Goal: Task Accomplishment & Management: Manage account settings

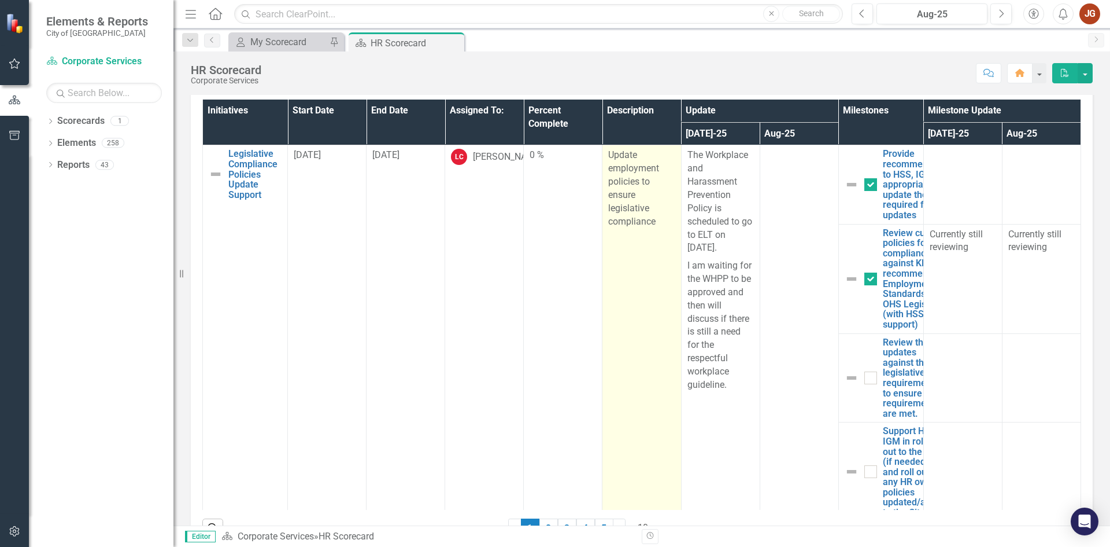
scroll to position [463, 0]
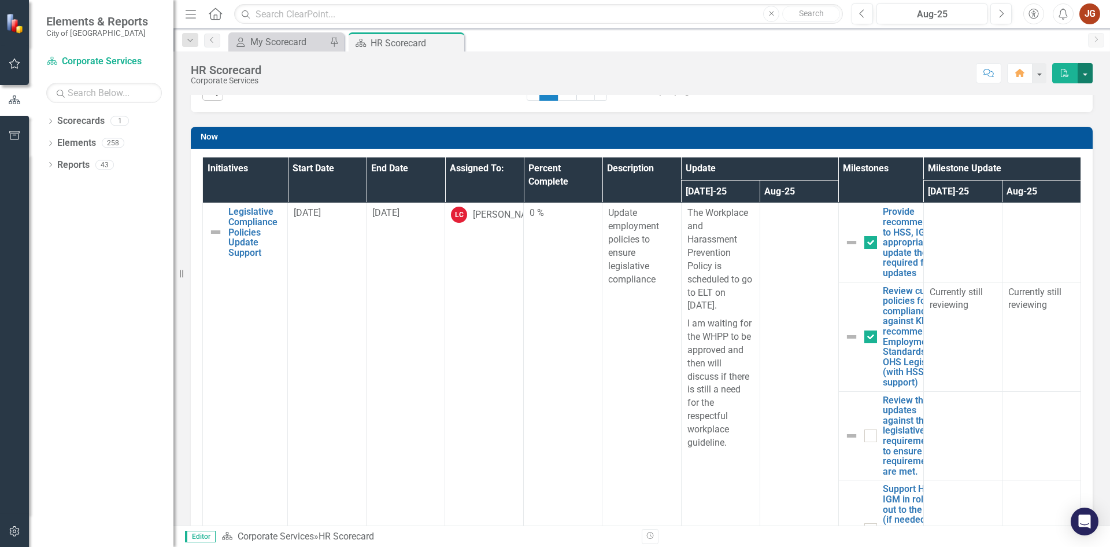
click at [1086, 76] on button "button" at bounding box center [1085, 73] width 15 height 20
click at [1039, 76] on button "button" at bounding box center [1039, 73] width 15 height 20
click at [189, 190] on div "Now Initiatives Start Date End Date Assigned To: Percent Complete Description U…" at bounding box center [642, 359] width 920 height 494
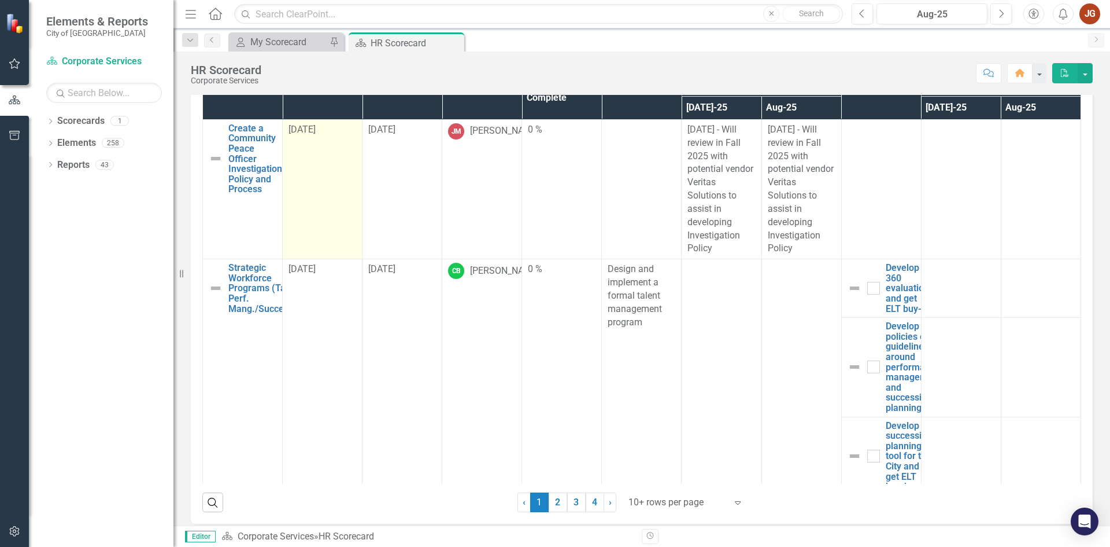
scroll to position [983, 0]
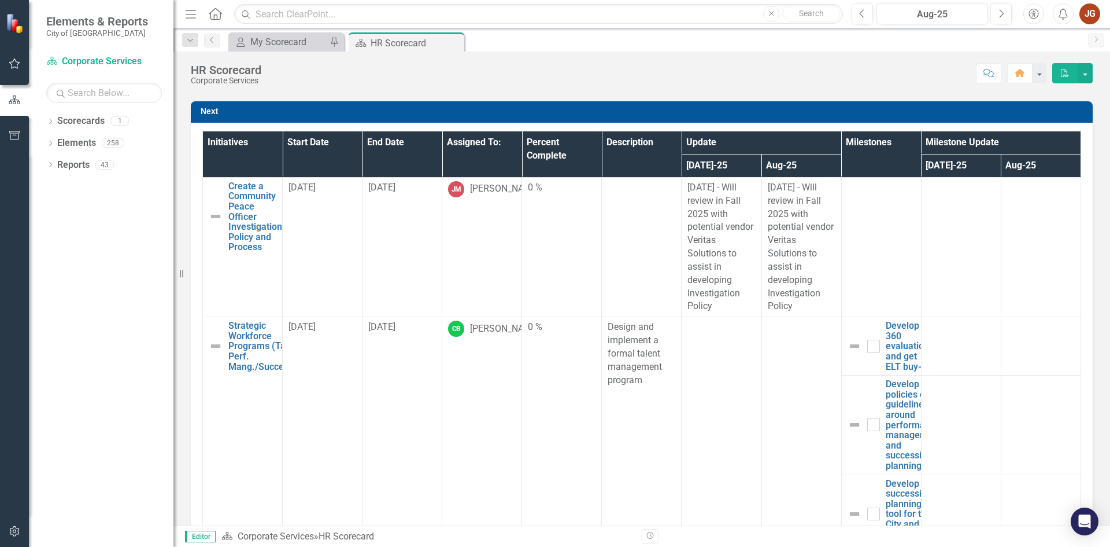
click at [236, 147] on th "Initiatives" at bounding box center [243, 154] width 80 height 46
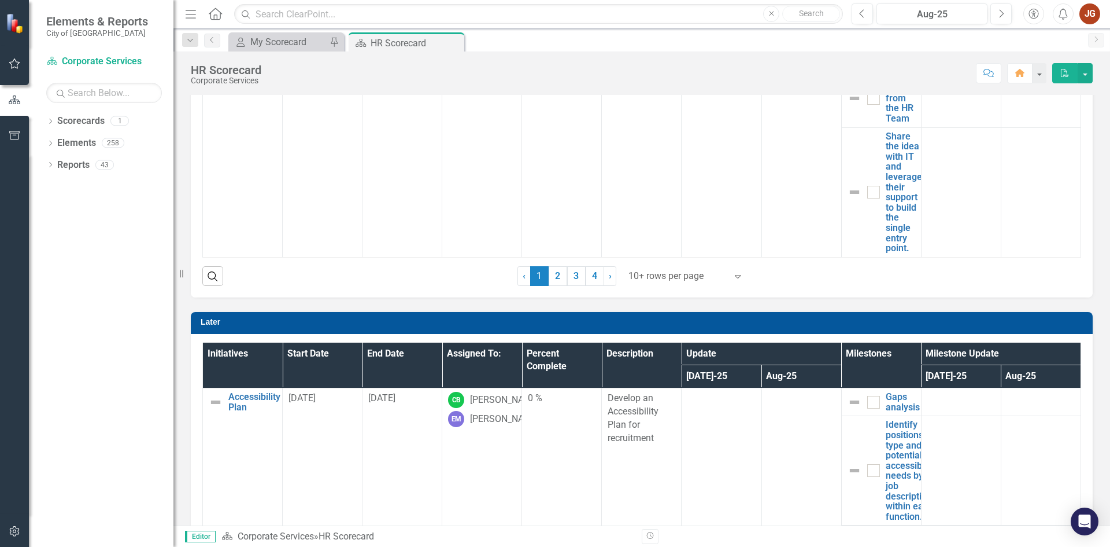
scroll to position [1272, 0]
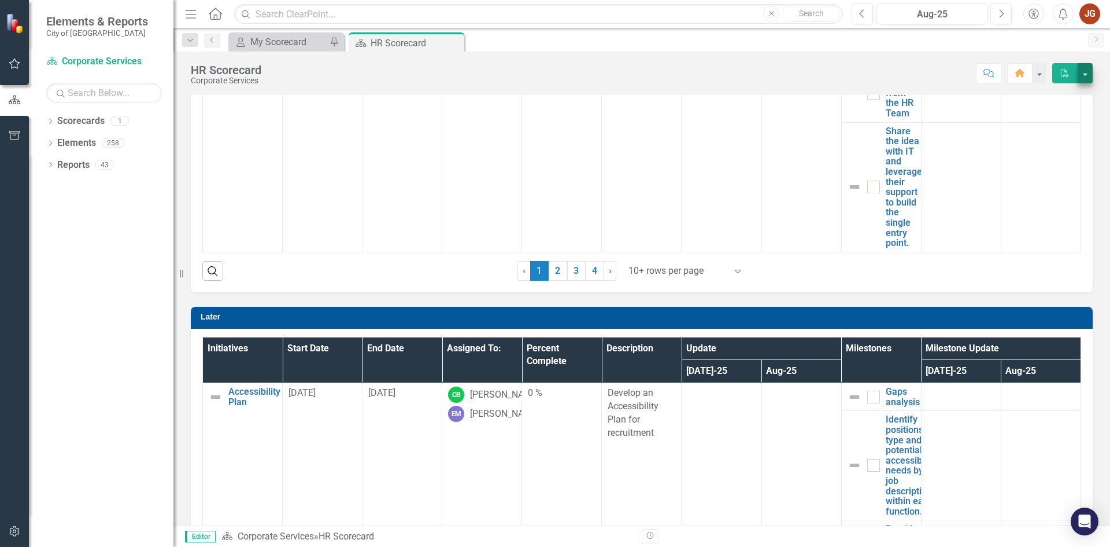
click at [1095, 78] on div "HR Scorecard Corporate Services Score: N/A Aug-25 Completed Comment Home PDF" at bounding box center [641, 68] width 937 height 35
click at [1090, 75] on button "button" at bounding box center [1085, 73] width 15 height 20
click at [1039, 73] on button "button" at bounding box center [1039, 73] width 15 height 20
click at [841, 72] on div "Score: N/A Aug-25 Completed Comment Home PDF" at bounding box center [680, 73] width 826 height 20
click at [189, 14] on icon "button" at bounding box center [191, 14] width 10 height 8
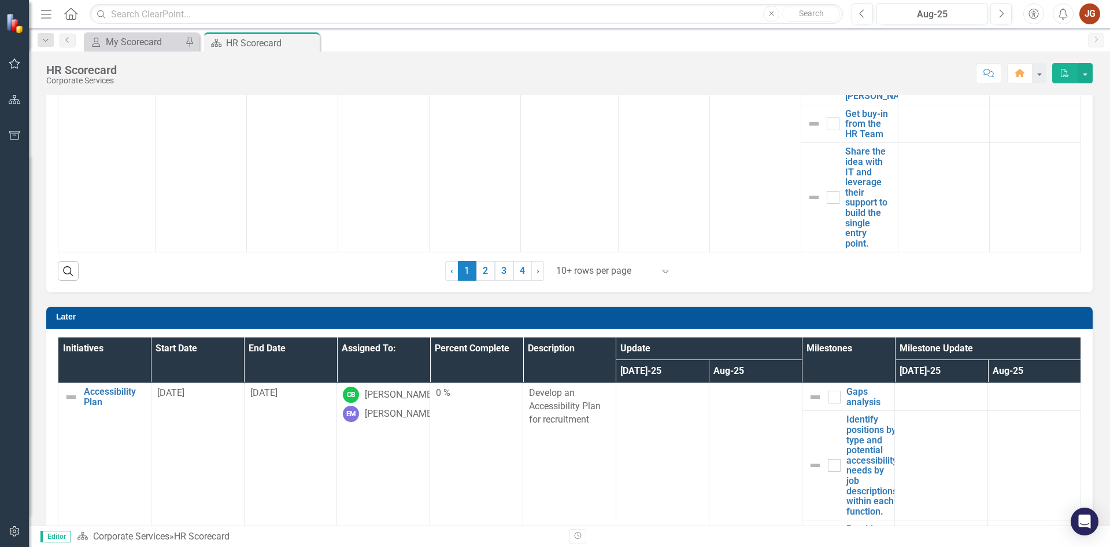
scroll to position [1313, 0]
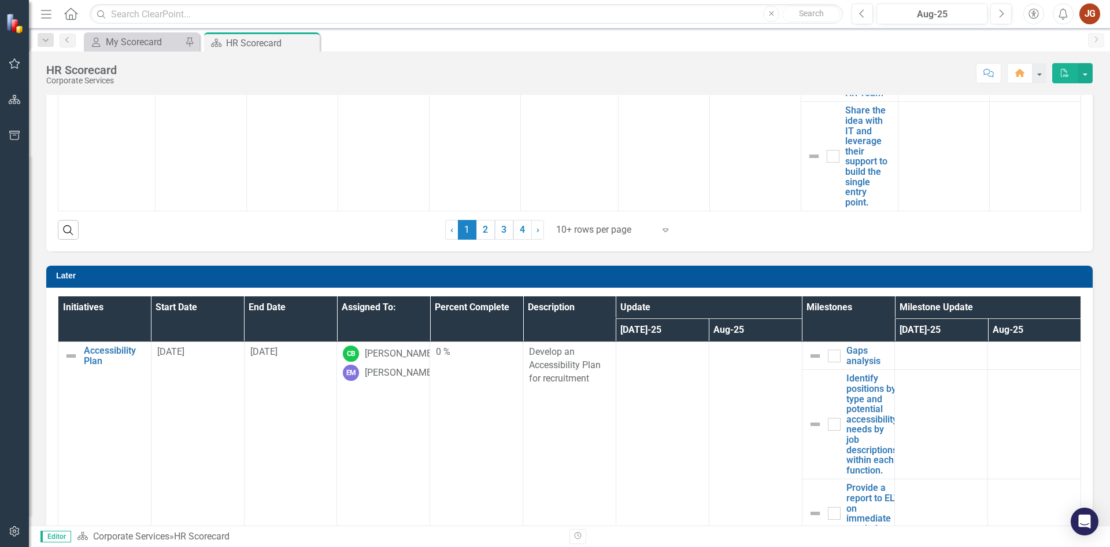
click at [1036, 16] on icon "Accessibility" at bounding box center [1034, 14] width 13 height 10
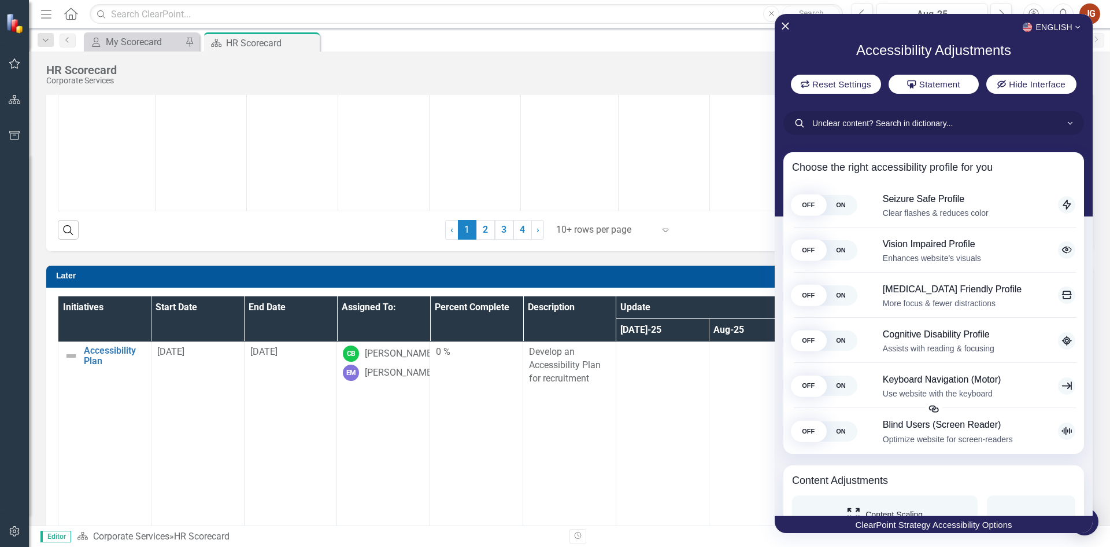
click at [677, 55] on div at bounding box center [555, 273] width 1110 height 547
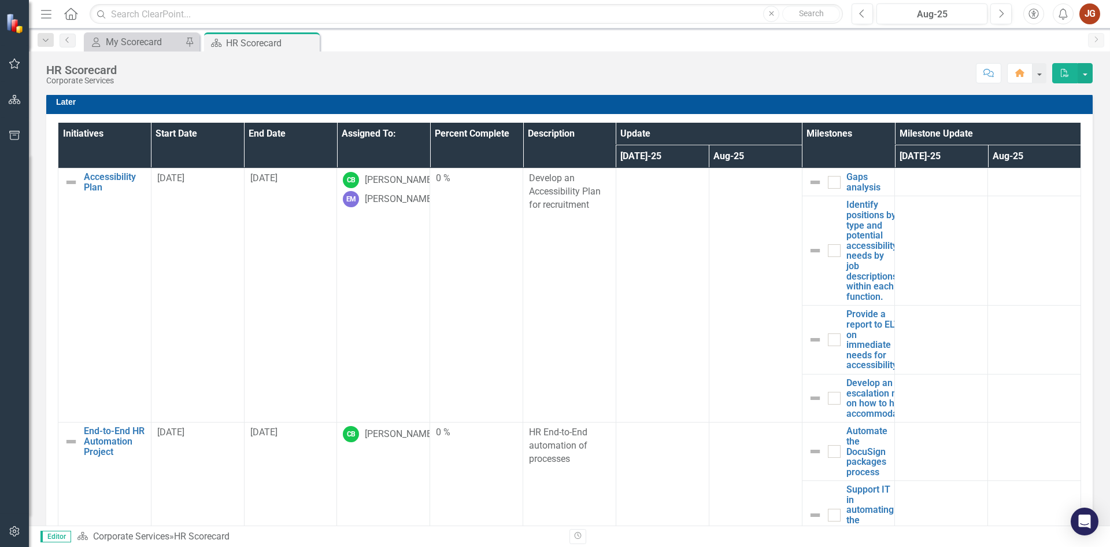
scroll to position [1429, 0]
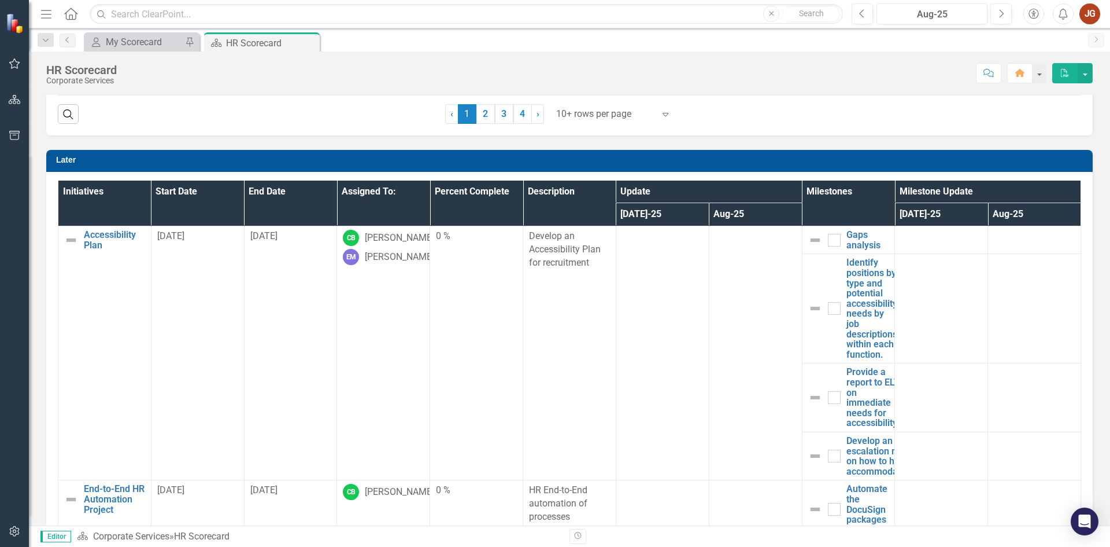
click at [66, 160] on h3 "Later" at bounding box center [571, 160] width 1031 height 9
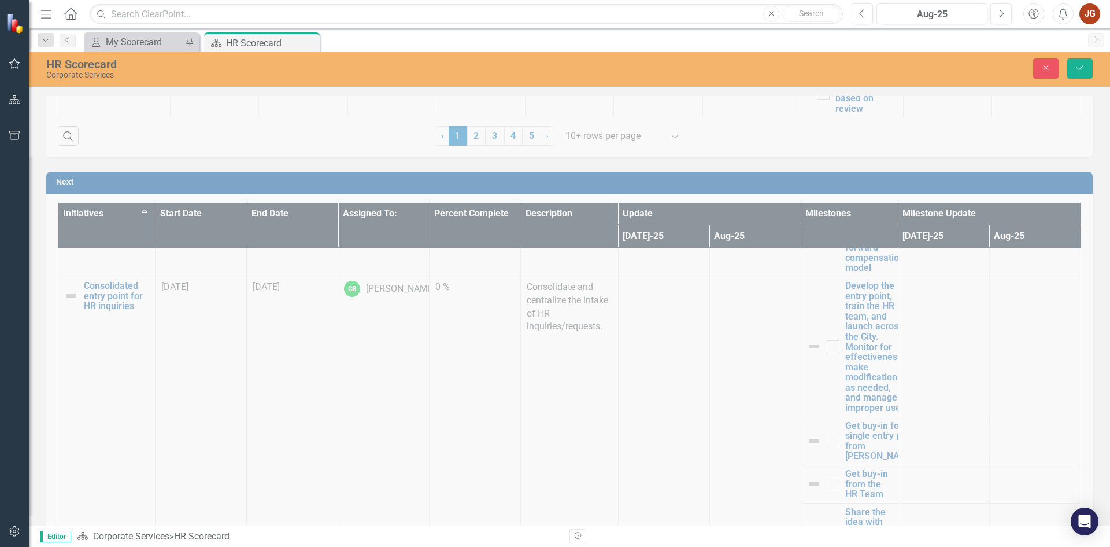
scroll to position [793, 0]
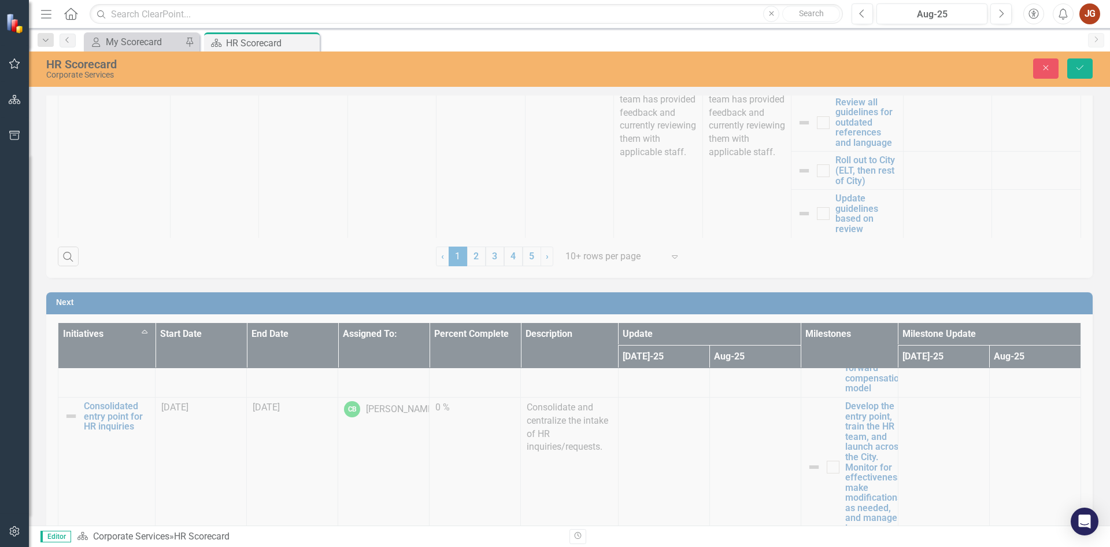
click at [314, 302] on div "Next Initiatives Sort Ascending Start Date End Date Assigned To: Percent Comple…" at bounding box center [570, 525] width 1064 height 494
click at [314, 306] on div "Next Initiatives Sort Ascending Start Date End Date Assigned To: Percent Comple…" at bounding box center [570, 525] width 1064 height 494
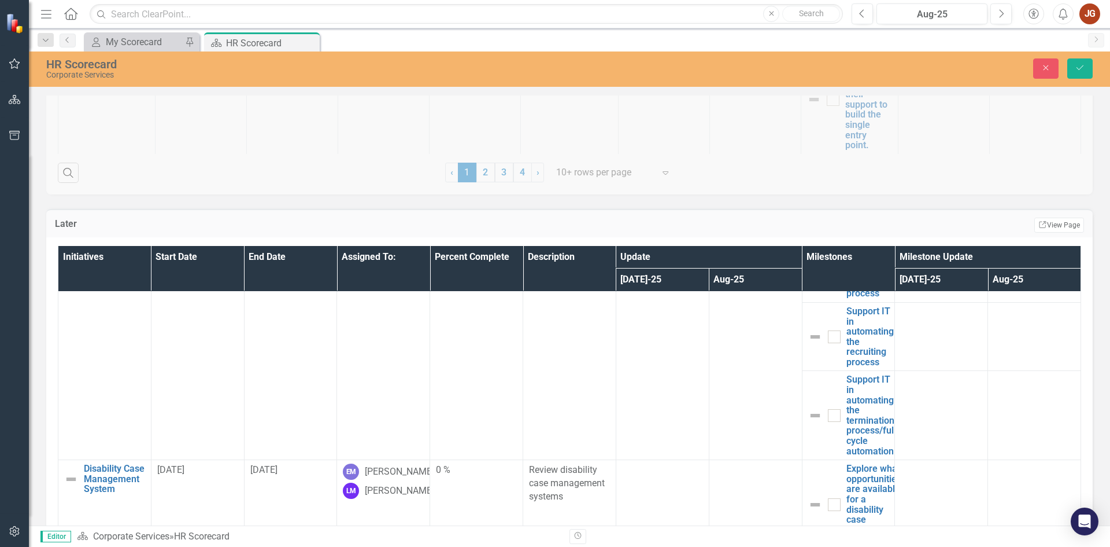
scroll to position [1553, 0]
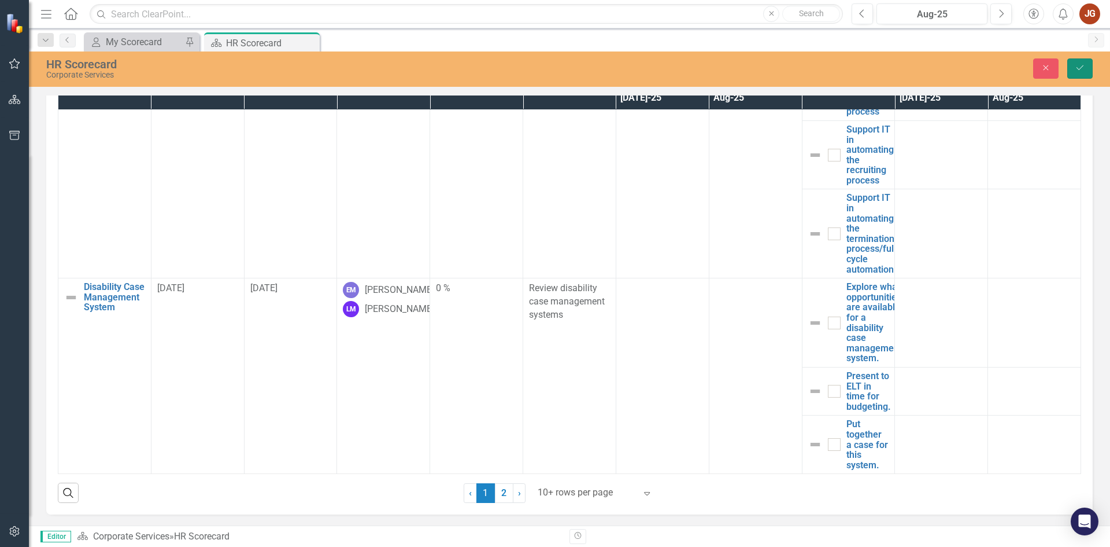
click at [1080, 69] on icon "submit" at bounding box center [1080, 67] width 7 height 5
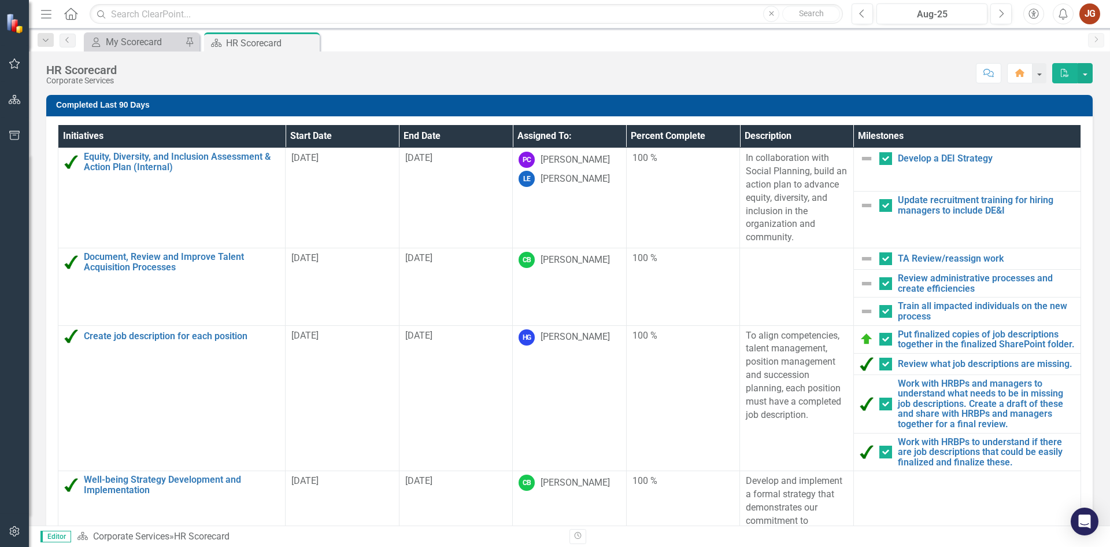
click at [124, 101] on h3 "Completed Last 90 Days" at bounding box center [571, 105] width 1031 height 9
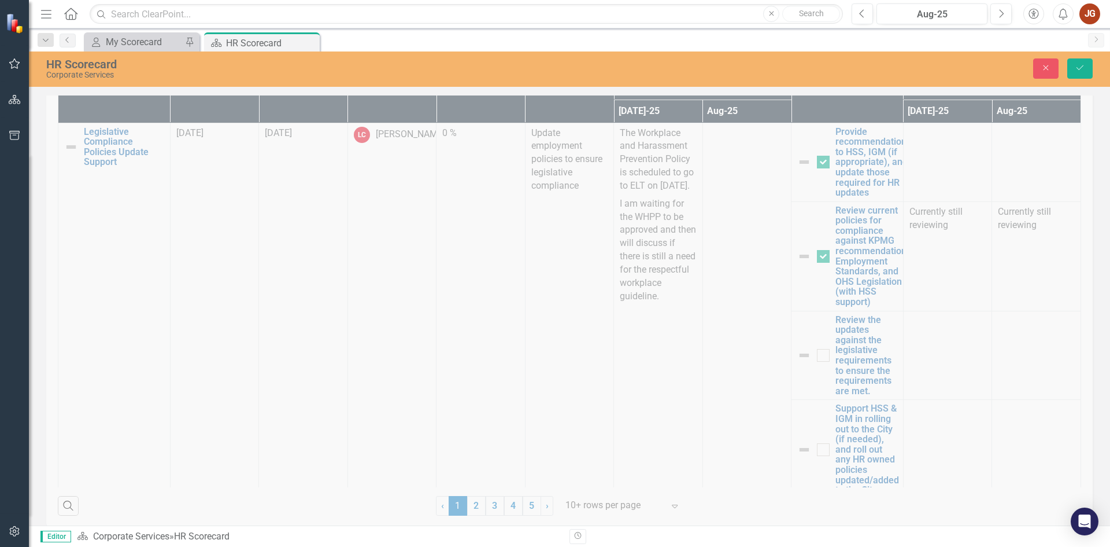
scroll to position [752, 0]
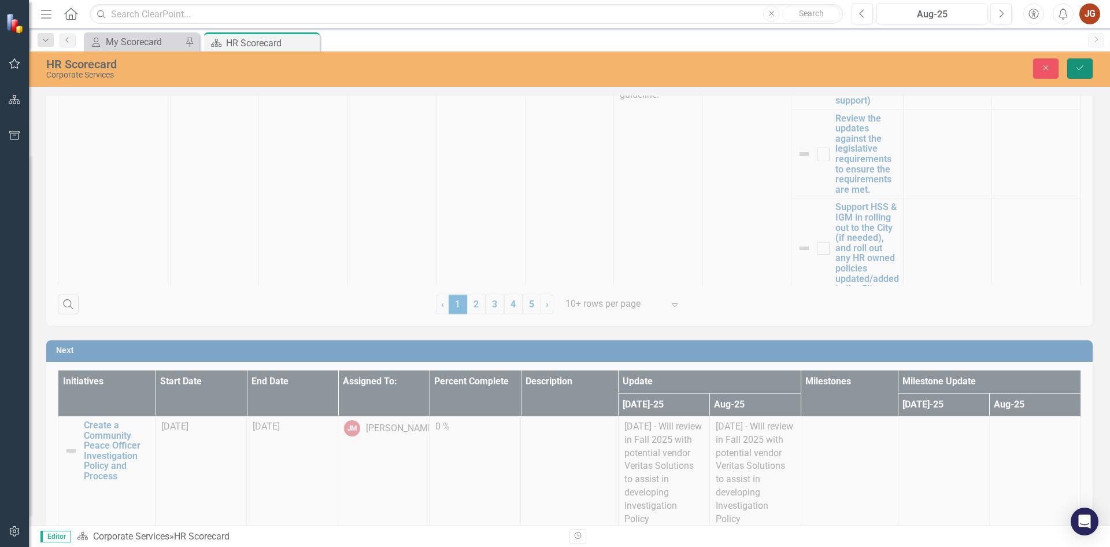
click at [1072, 71] on button "Save" at bounding box center [1080, 68] width 25 height 20
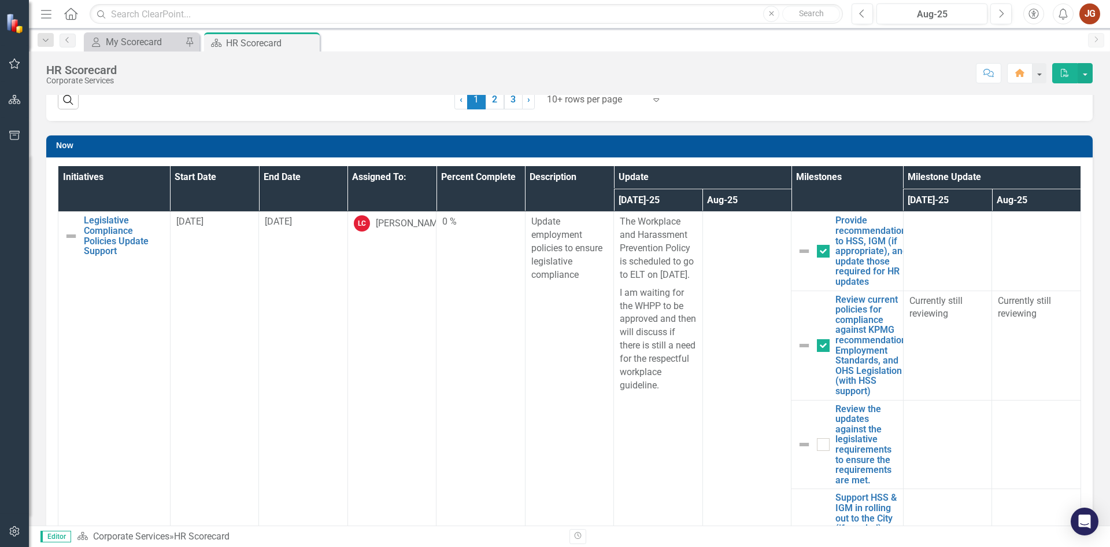
scroll to position [636, 0]
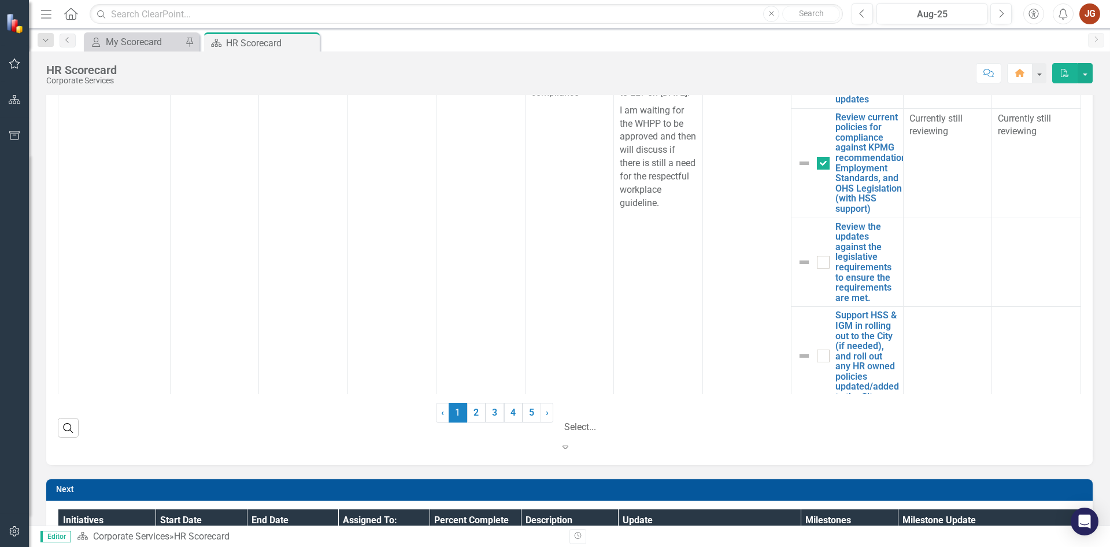
click at [612, 413] on div at bounding box center [624, 412] width 116 height 16
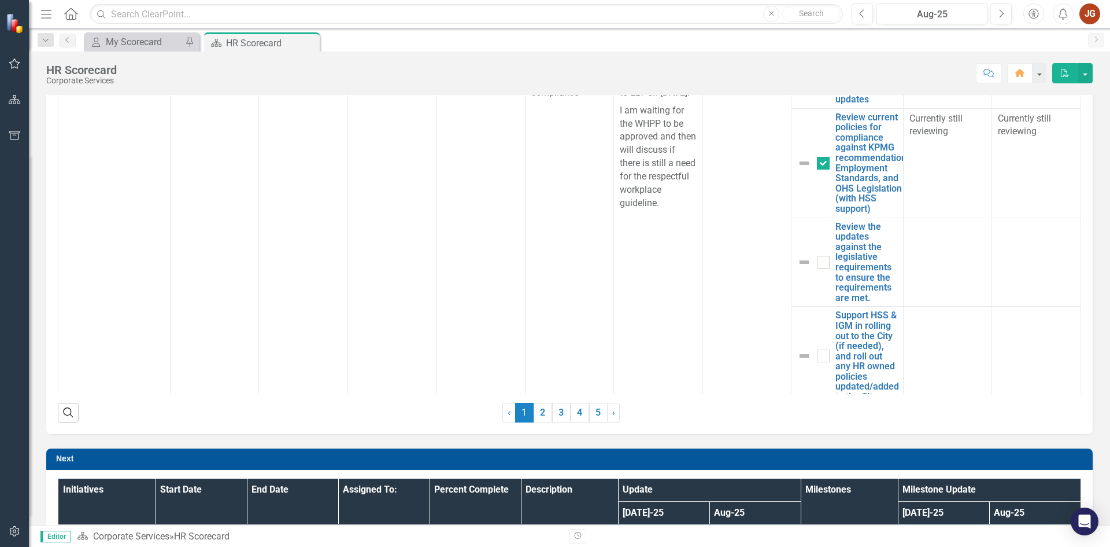
scroll to position [428, 0]
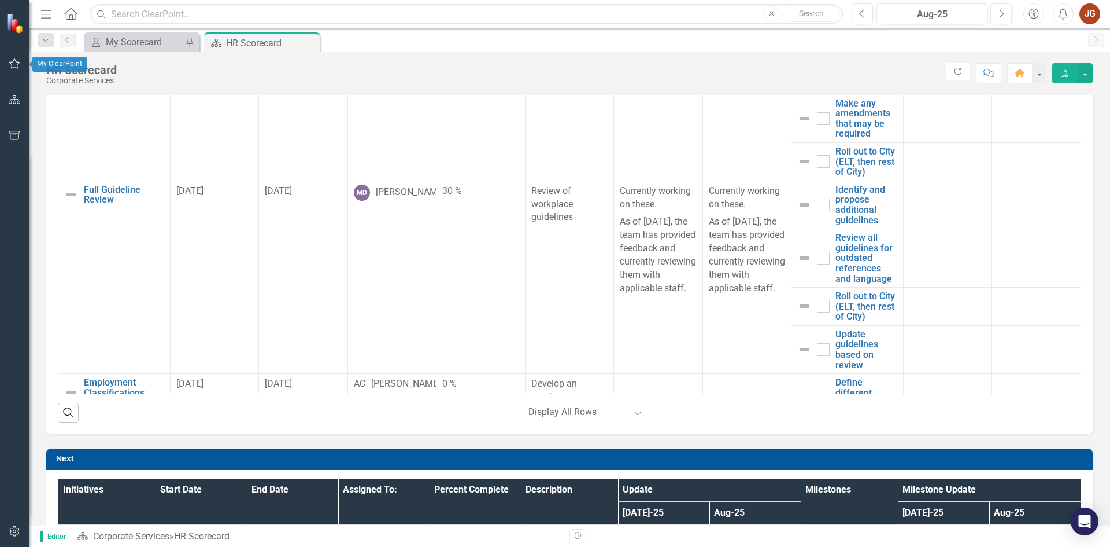
drag, startPoint x: 18, startPoint y: 67, endPoint x: 18, endPoint y: 125, distance: 58.4
click at [18, 67] on icon "button" at bounding box center [15, 63] width 12 height 9
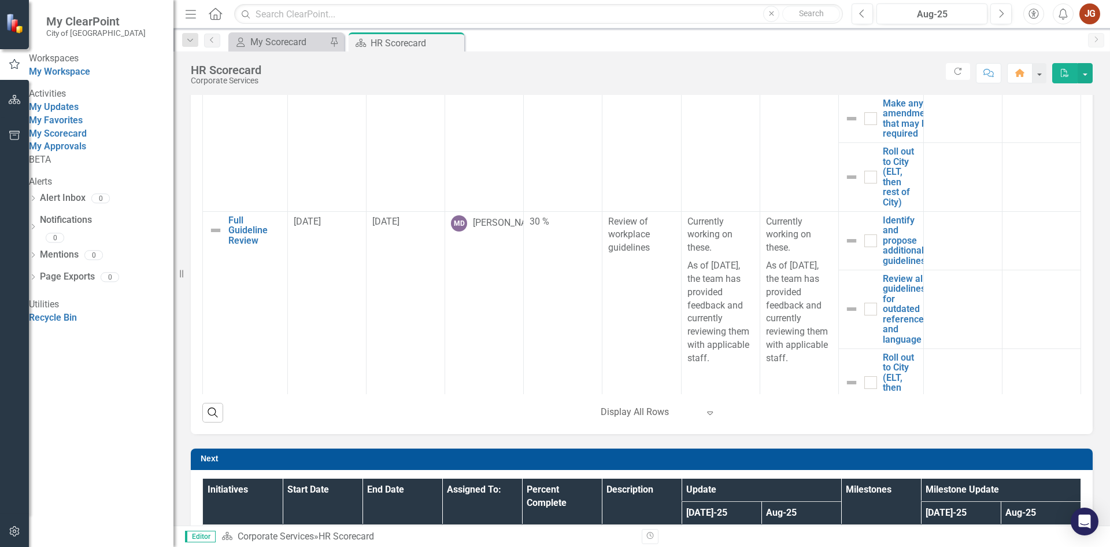
click at [9, 91] on button "button" at bounding box center [15, 100] width 26 height 24
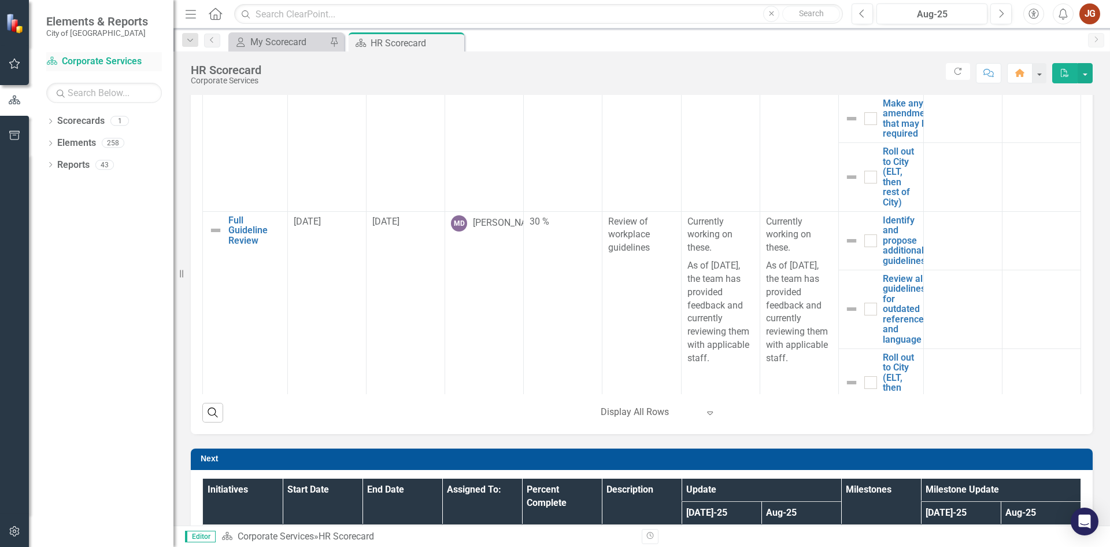
click at [84, 61] on link "Scorecard Corporate Services" at bounding box center [104, 61] width 116 height 13
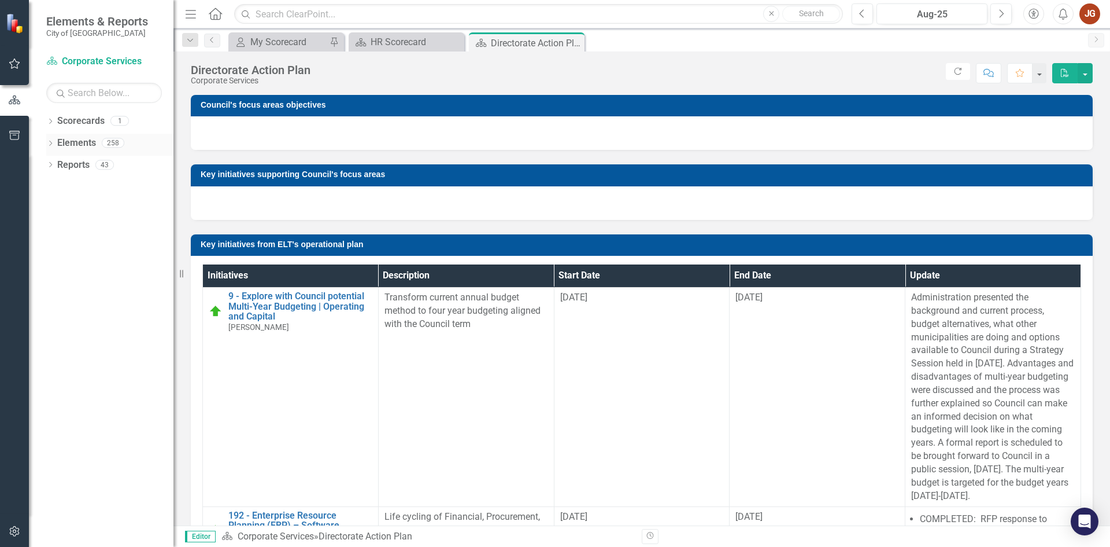
click at [76, 140] on link "Elements" at bounding box center [76, 142] width 39 height 13
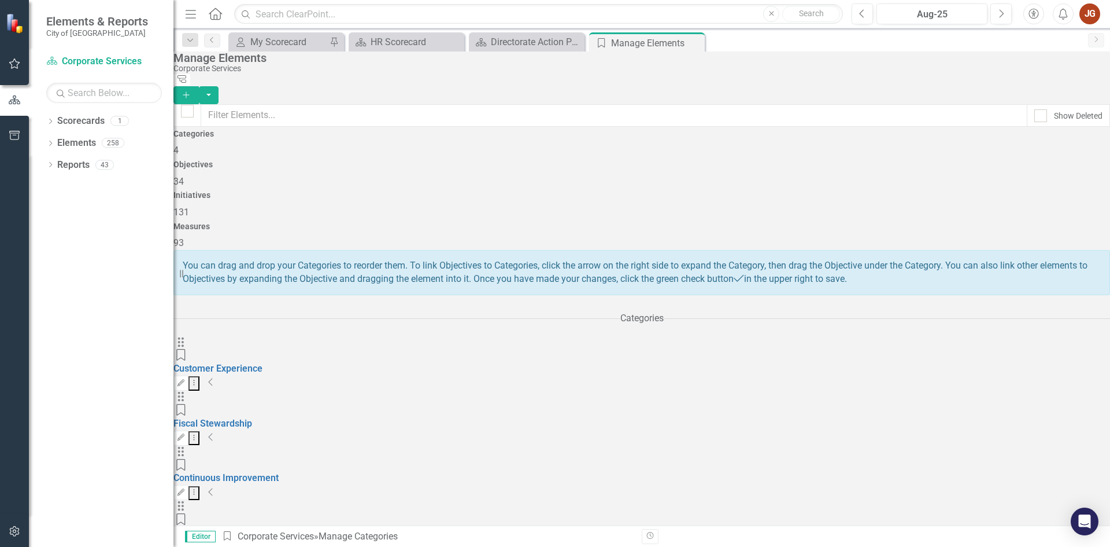
click at [189, 206] on span "131" at bounding box center [181, 211] width 16 height 11
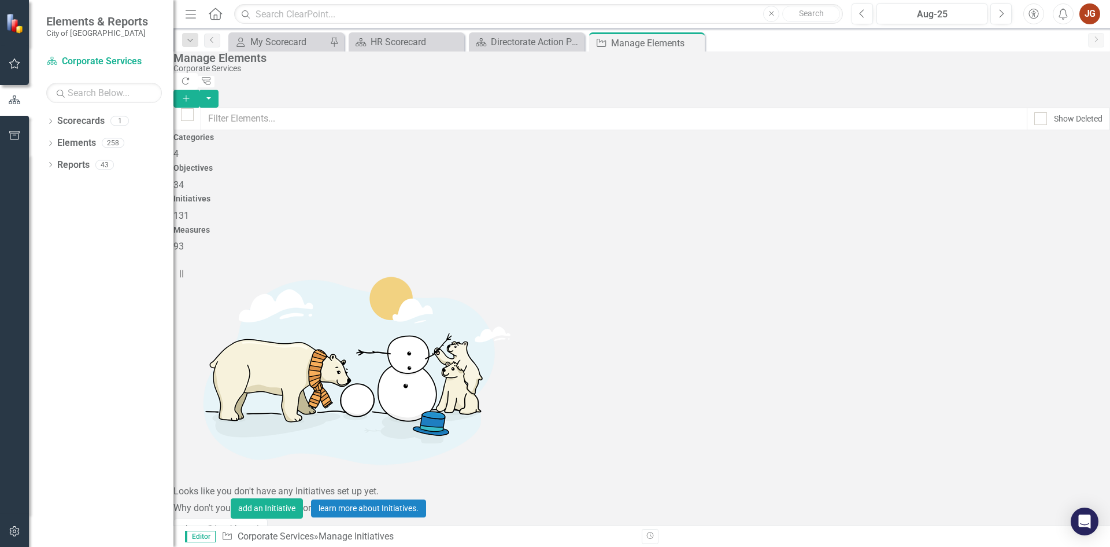
click at [199, 90] on button "Add" at bounding box center [185, 99] width 25 height 18
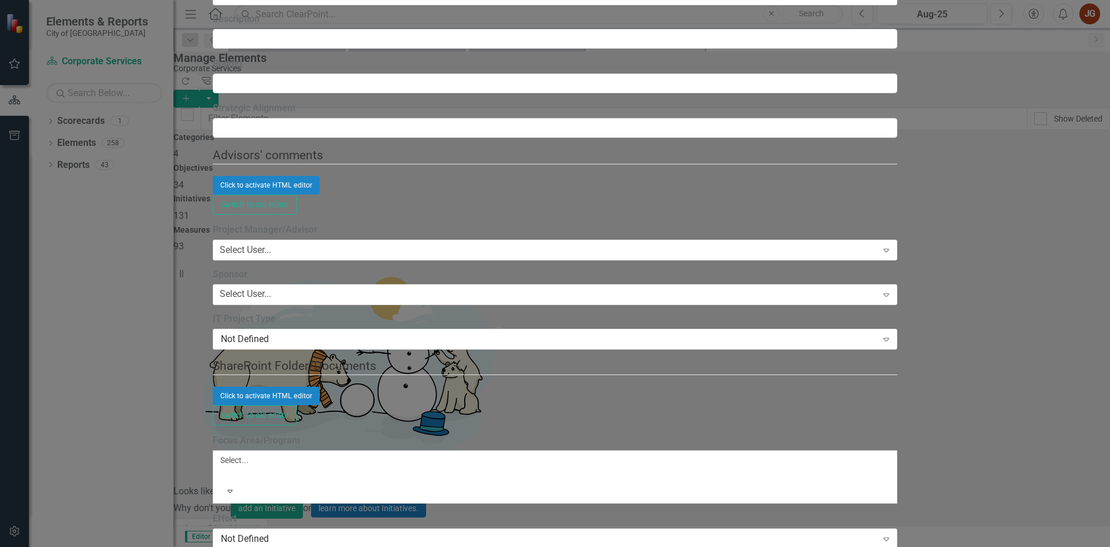
click at [312, 226] on div "ClearPoint Can Do More! How ClearPoint Can Help Close Enterprise plans can auto…" at bounding box center [555, 292] width 685 height 1862
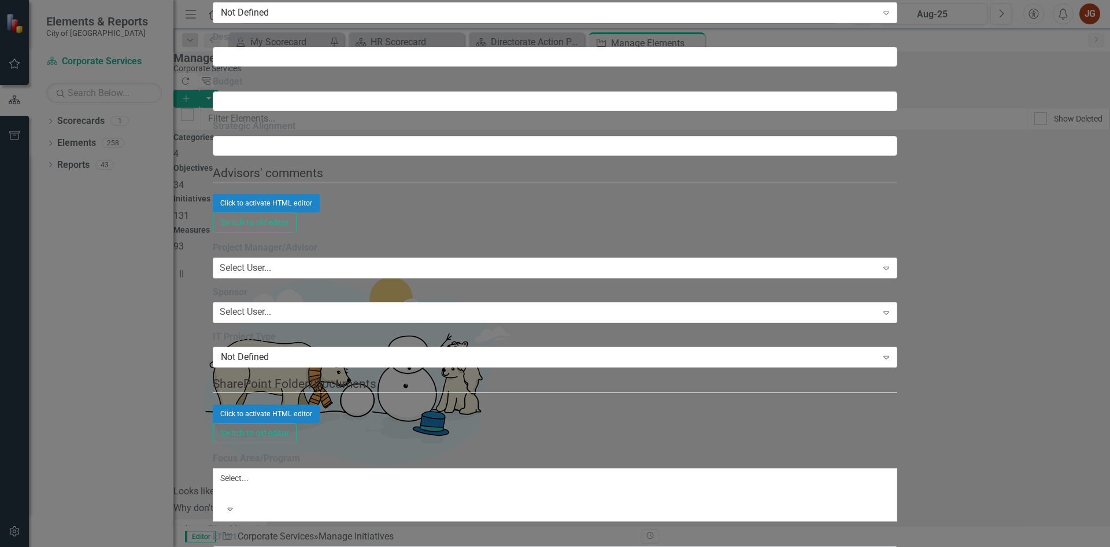
scroll to position [405, 0]
click at [317, 147] on div "ClearPoint Can Do More! How ClearPoint Can Help Close Enterprise plans can auto…" at bounding box center [555, 291] width 685 height 1897
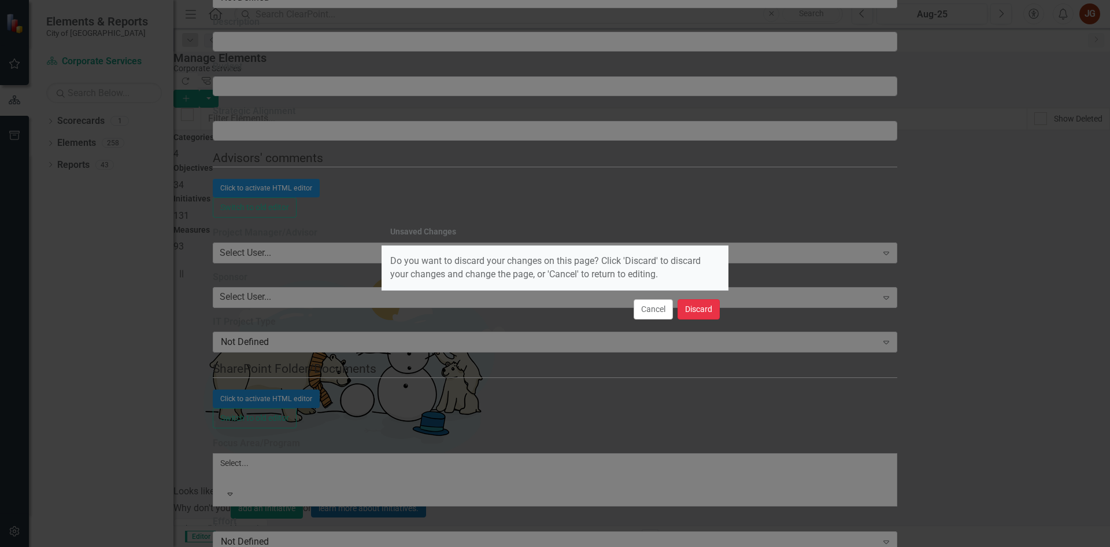
click at [700, 308] on button "Discard" at bounding box center [699, 309] width 42 height 20
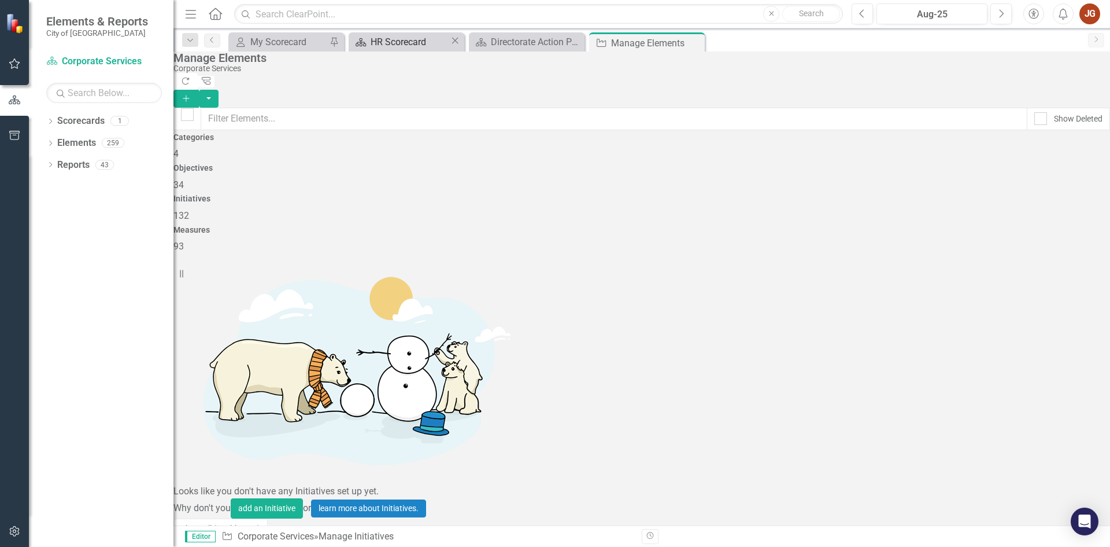
click at [406, 43] on div "HR Scorecard" at bounding box center [410, 42] width 79 height 14
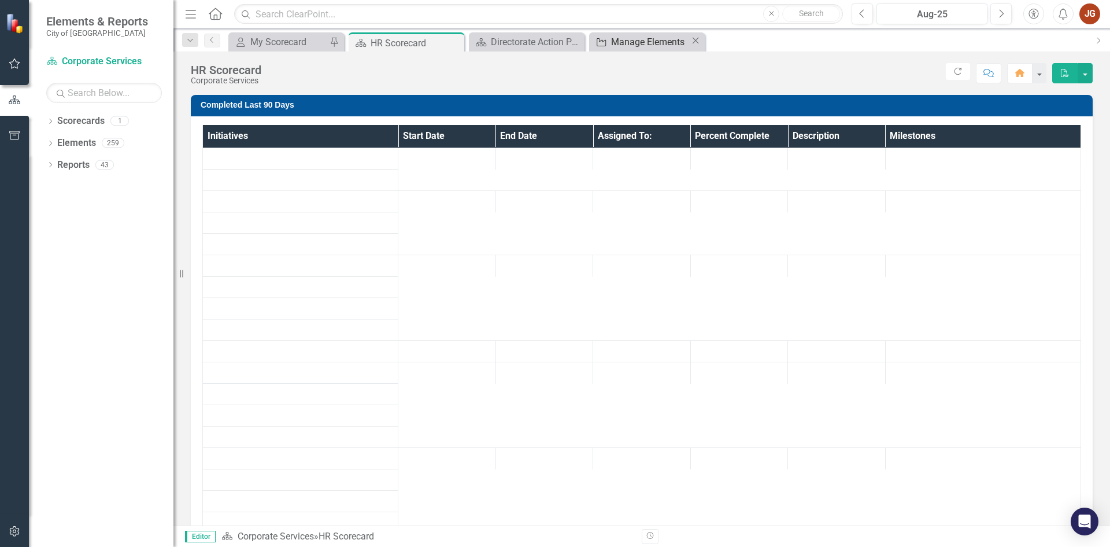
click at [628, 41] on div "Manage Elements" at bounding box center [650, 42] width 79 height 14
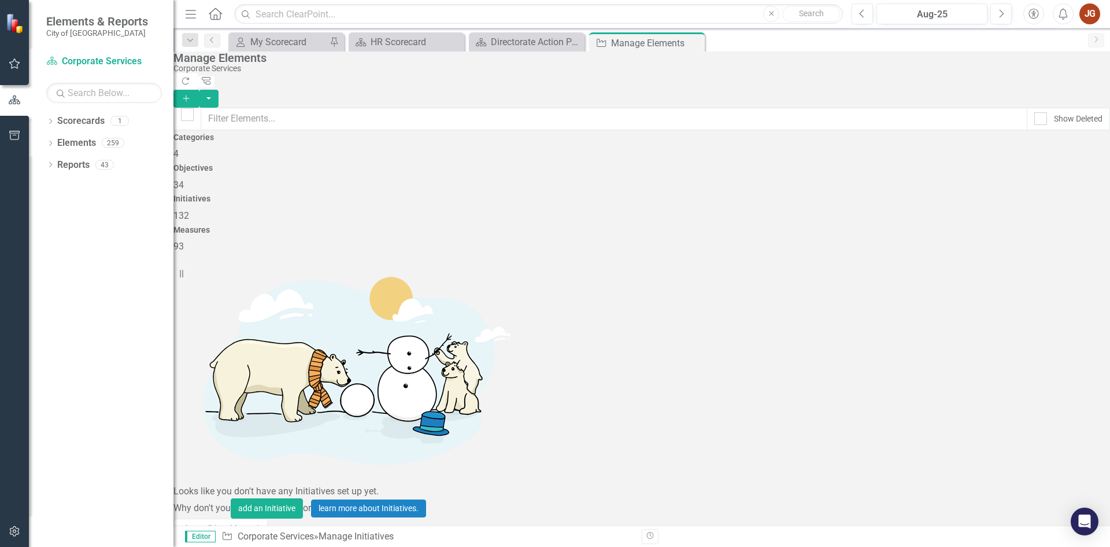
click at [199, 90] on button "Add" at bounding box center [185, 99] width 25 height 18
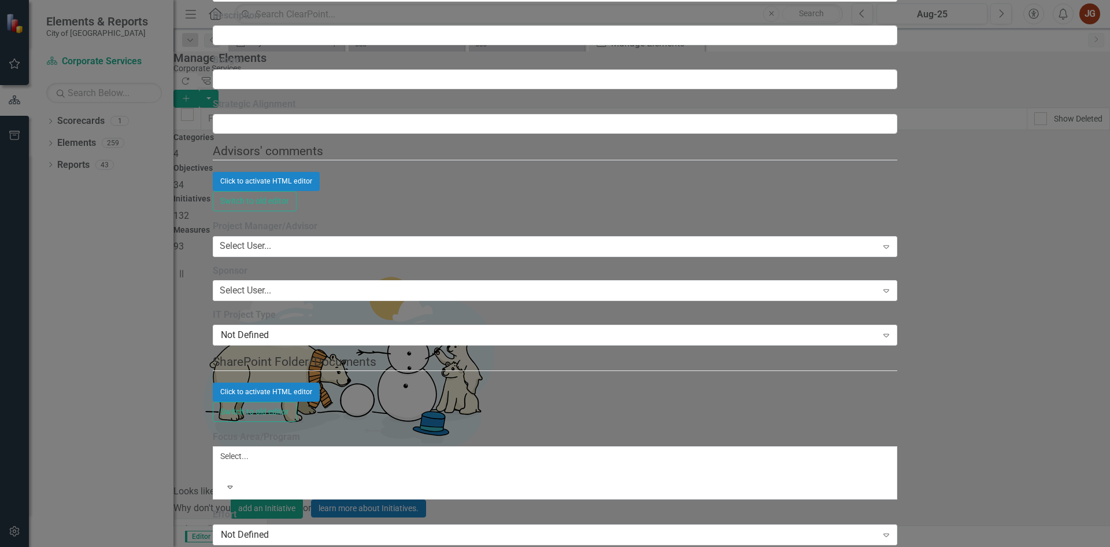
type input "Team Leader Toolkit Update"
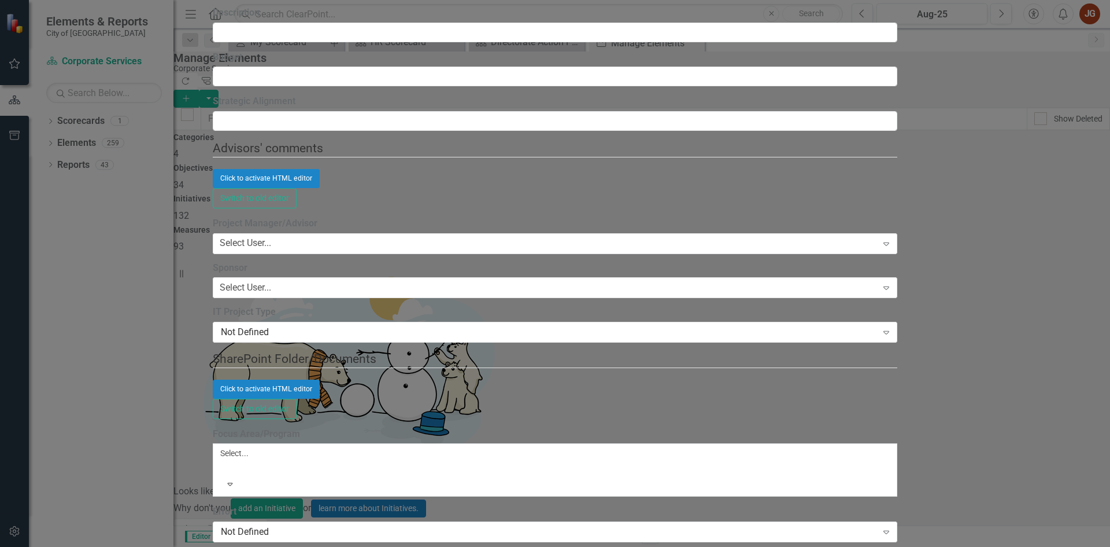
click at [313, 231] on div "ClearPoint Can Do More! How ClearPoint Can Help Close Enterprise plans can auto…" at bounding box center [555, 291] width 685 height 1848
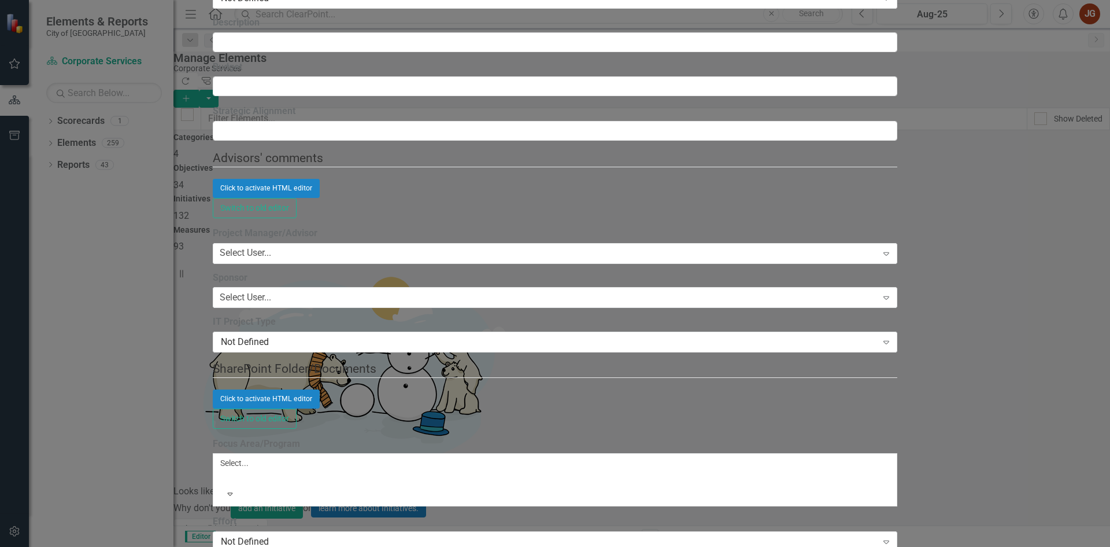
type input "har"
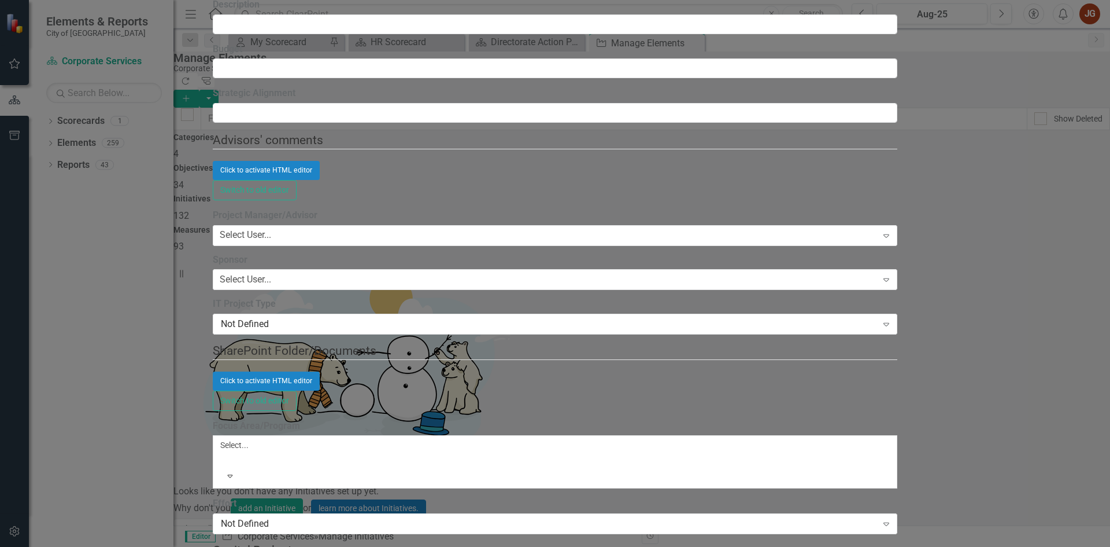
type input "jeff"
click at [108, 546] on span "Jeff Gerestein" at bounding box center [54, 552] width 108 height 11
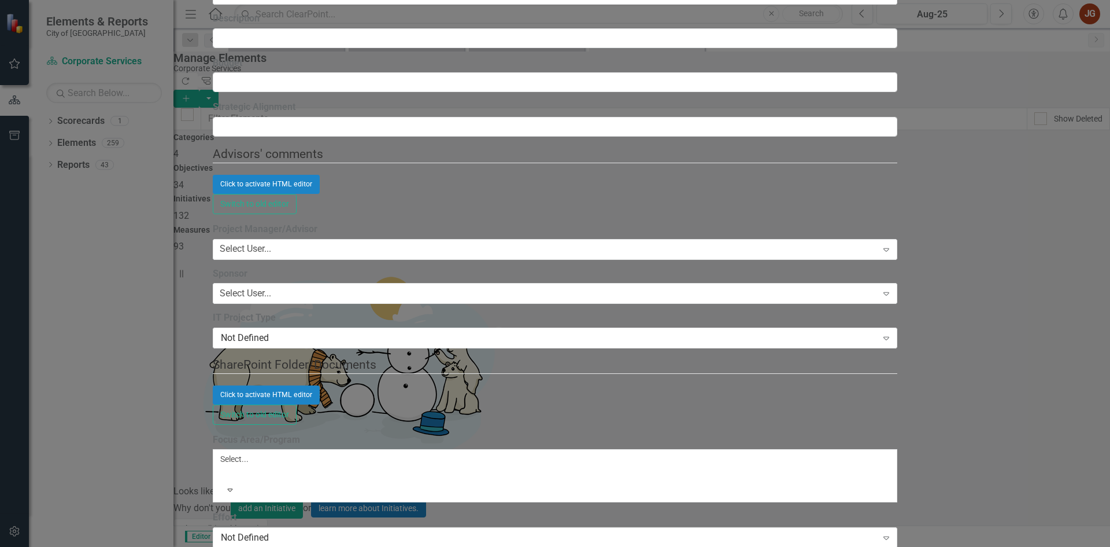
click at [320, 299] on div "ClearPoint Can Do More! How ClearPoint Can Help Close Enterprise plans can auto…" at bounding box center [555, 292] width 685 height 1860
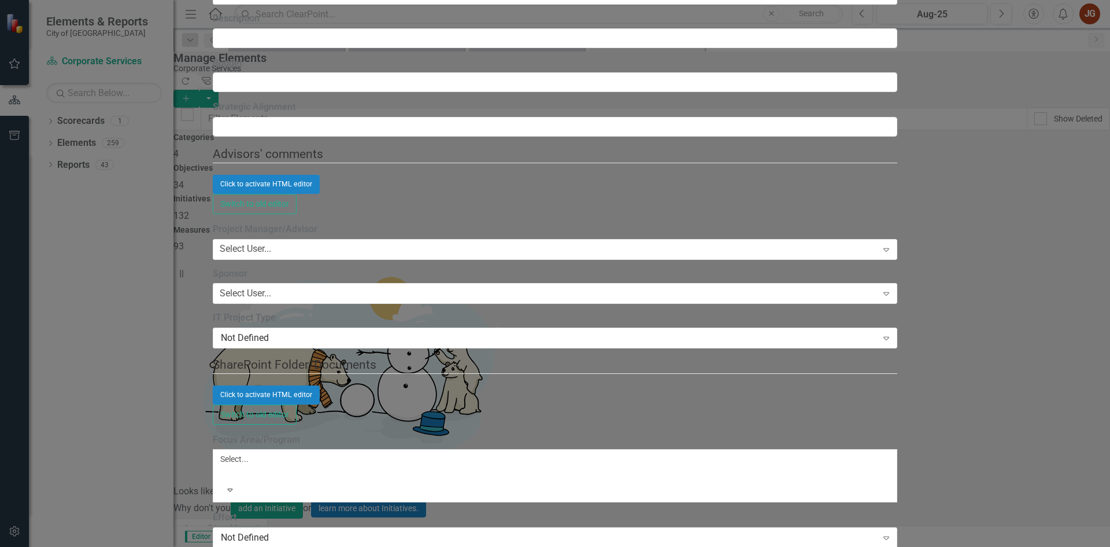
scroll to position [289, 0]
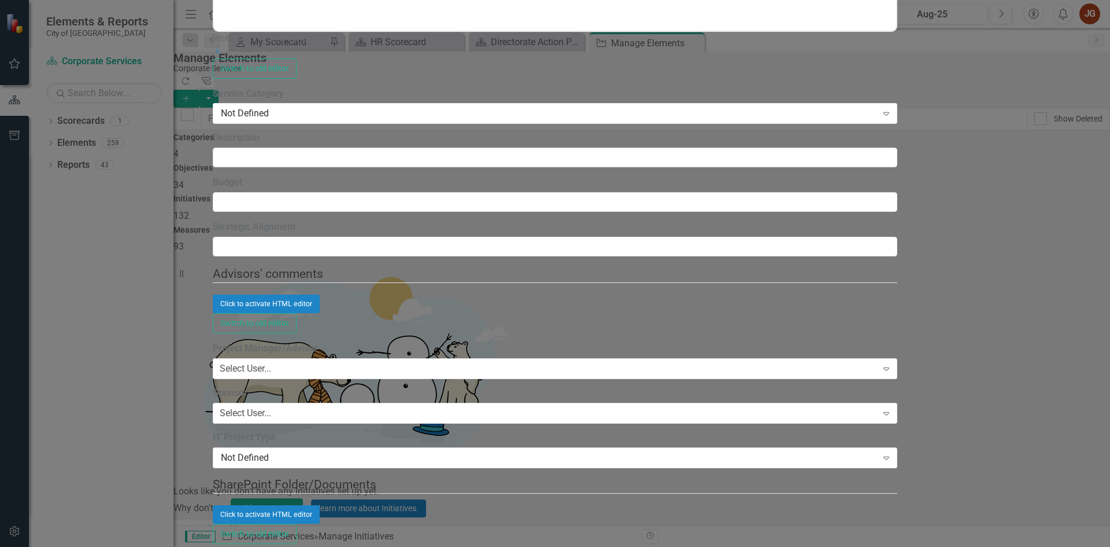
scroll to position [0, 0]
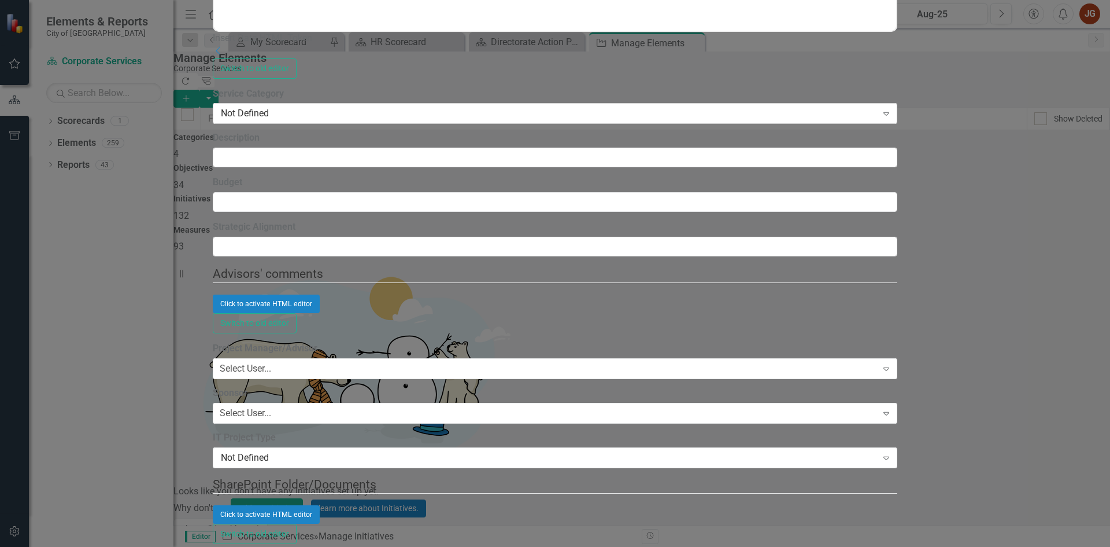
click at [388, 120] on div "Not Defined" at bounding box center [549, 113] width 656 height 13
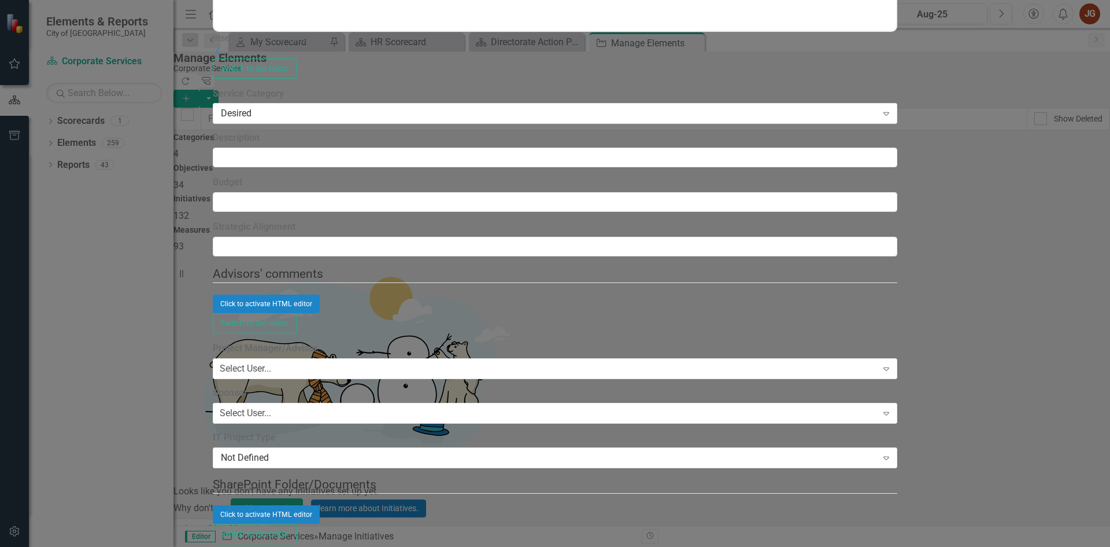
click at [319, 295] on div "ClearPoint Can Do More! How ClearPoint Can Help Close Enterprise plans can auto…" at bounding box center [555, 291] width 685 height 2099
click at [383, 212] on input "Budget" at bounding box center [555, 202] width 685 height 20
click at [342, 256] on input "Strategic Alignment" at bounding box center [555, 247] width 685 height 20
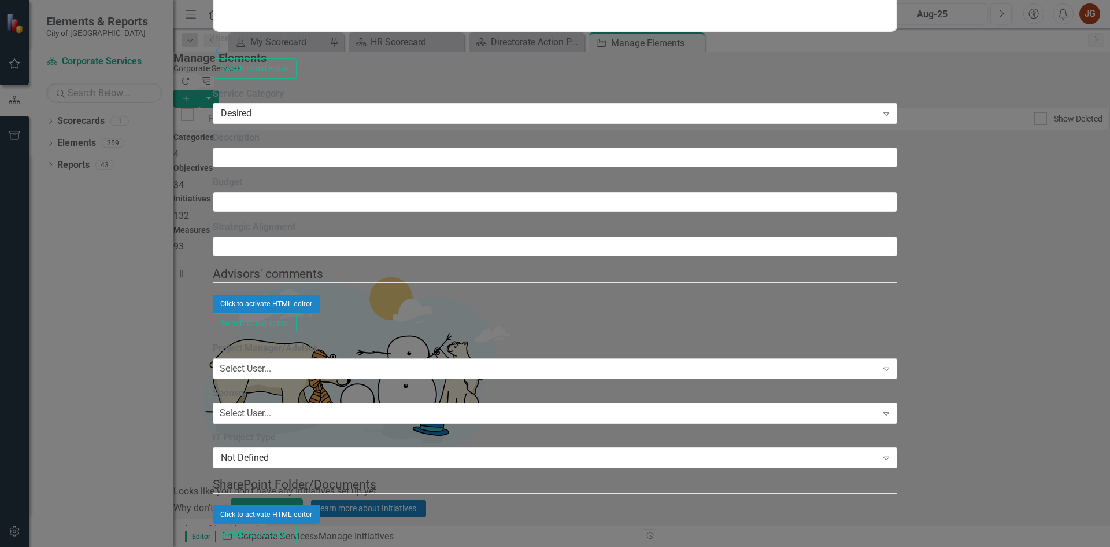
click at [271, 362] on div "Select User..." at bounding box center [245, 368] width 51 height 13
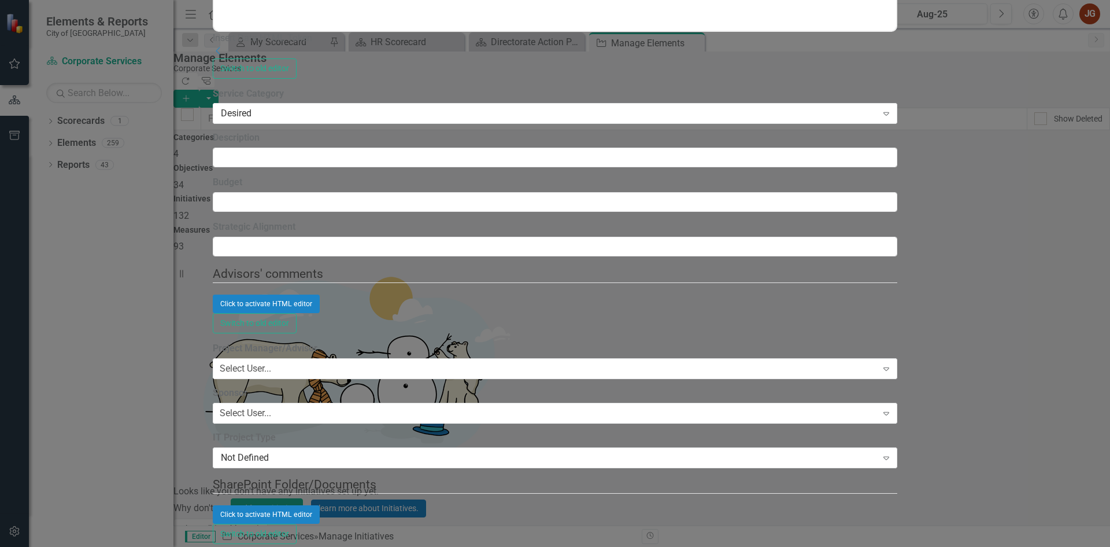
scroll to position [1330, 0]
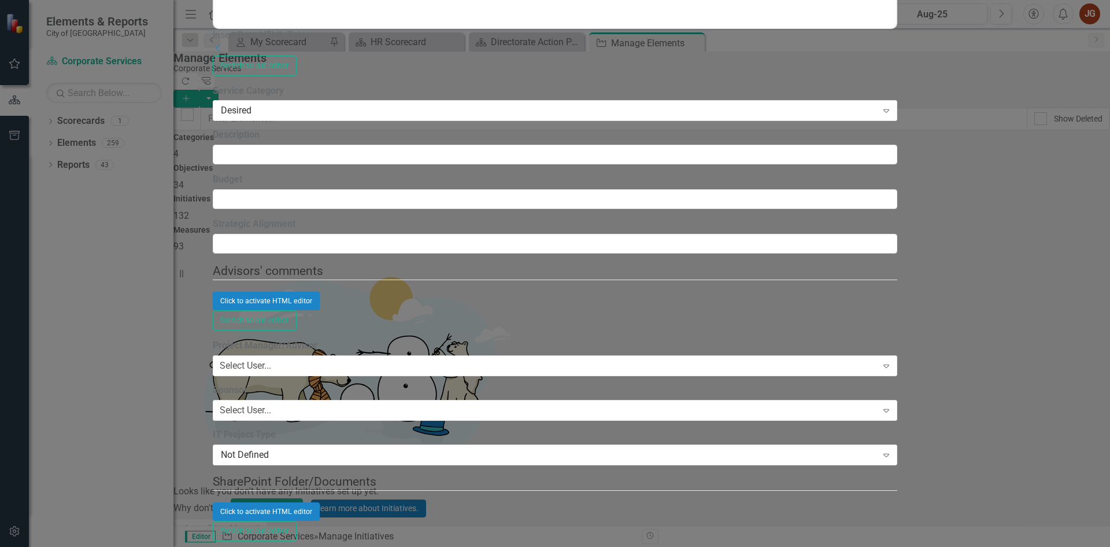
click at [312, 348] on div "ClearPoint Can Do More! How ClearPoint Can Help Close Enterprise plans can auto…" at bounding box center [555, 292] width 685 height 2105
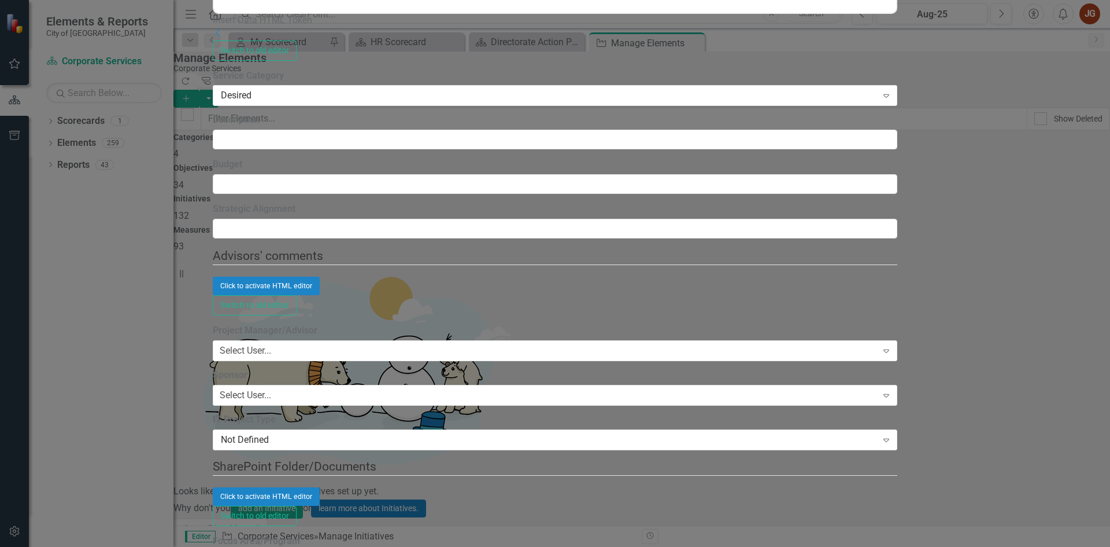
click at [315, 203] on div "ClearPoint Can Do More! How ClearPoint Can Help Close Enterprise plans can auto…" at bounding box center [555, 291] width 685 height 2135
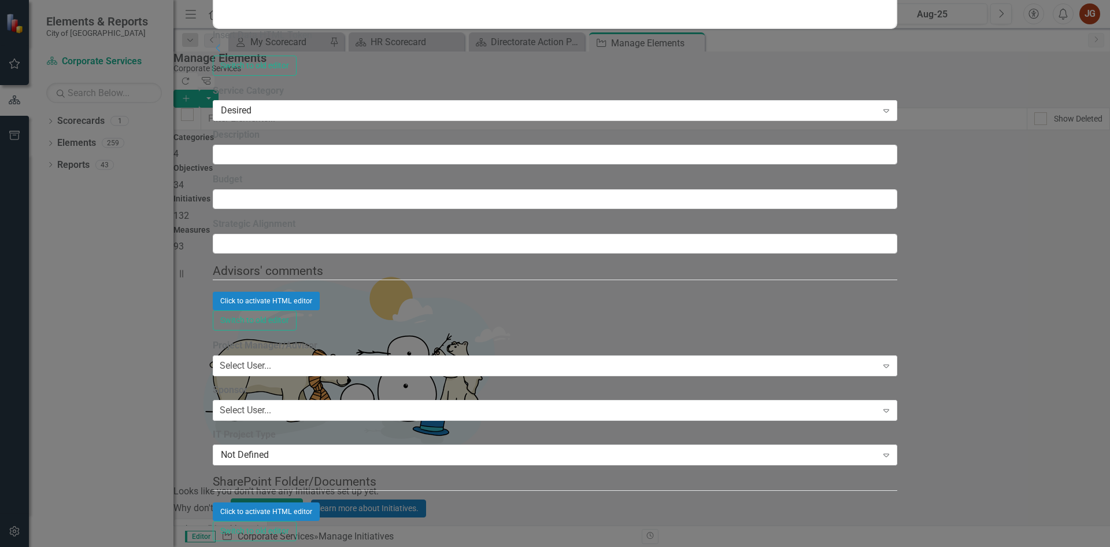
scroll to position [1851, 0]
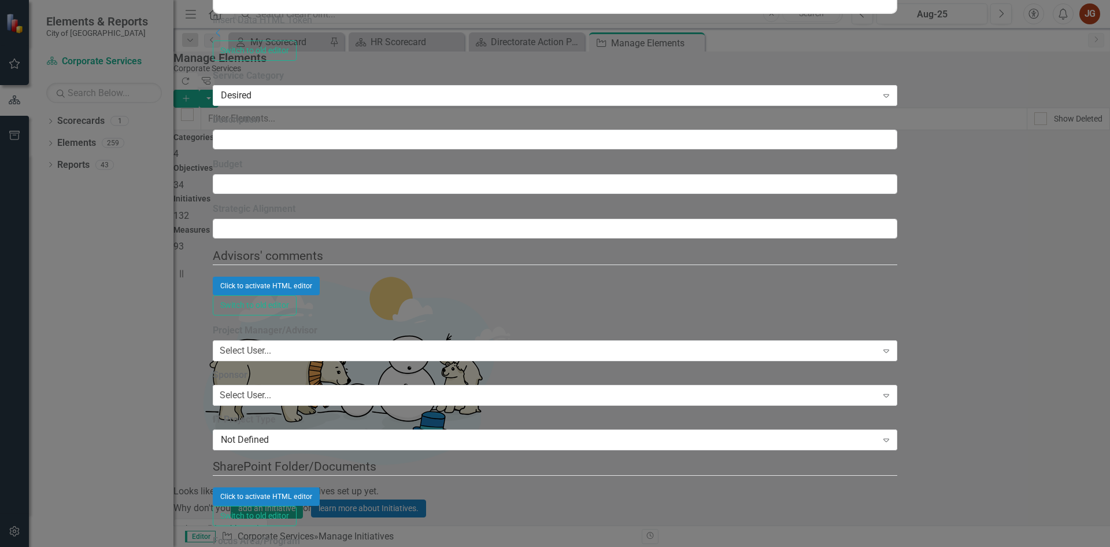
scroll to position [131, 0]
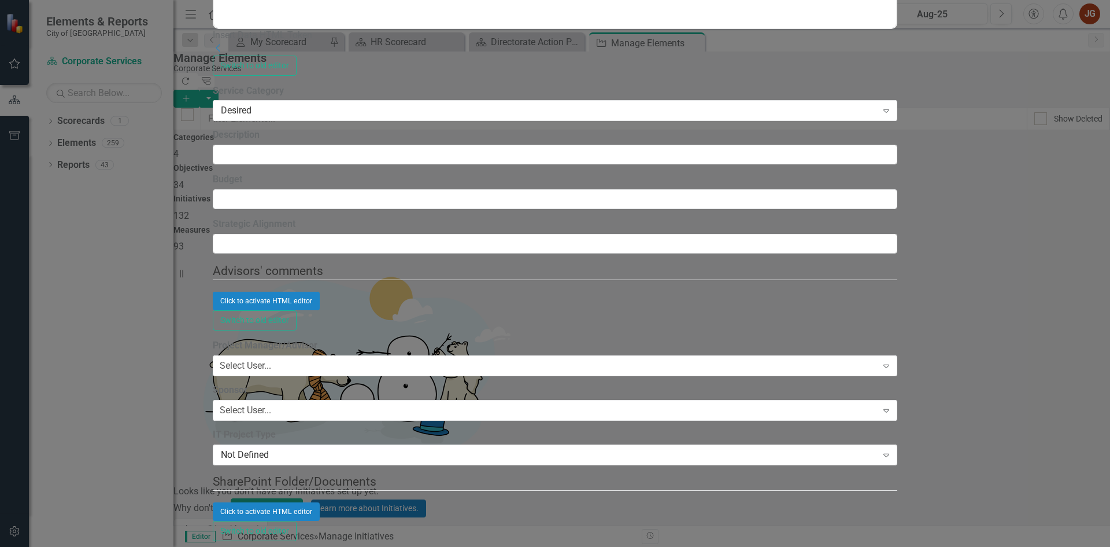
scroll to position [173, 0]
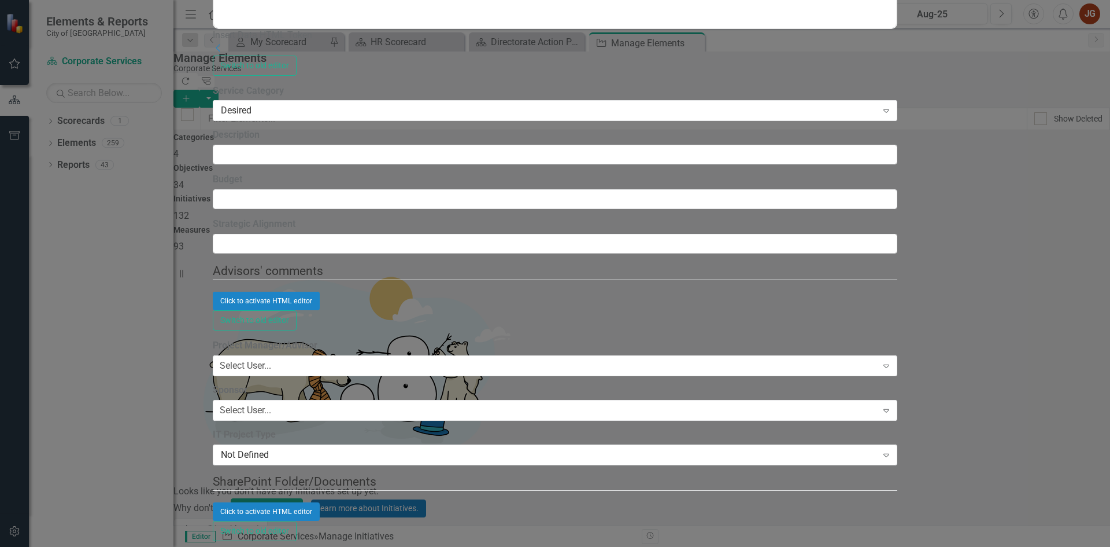
scroll to position [405, 0]
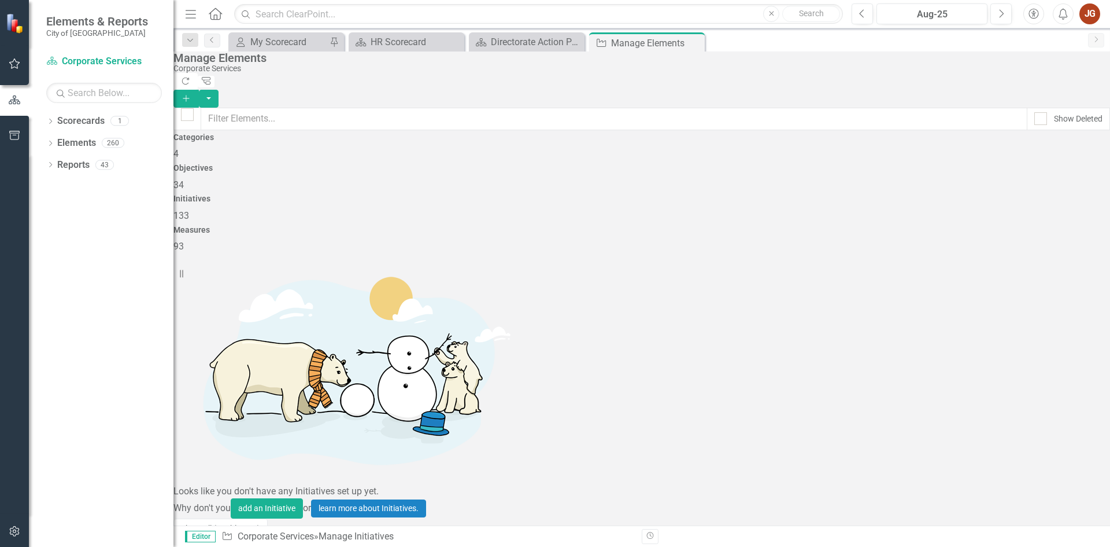
drag, startPoint x: 695, startPoint y: 43, endPoint x: 640, endPoint y: 50, distance: 56.0
click at [0, 0] on icon "Close" at bounding box center [0, 0] width 0 height 0
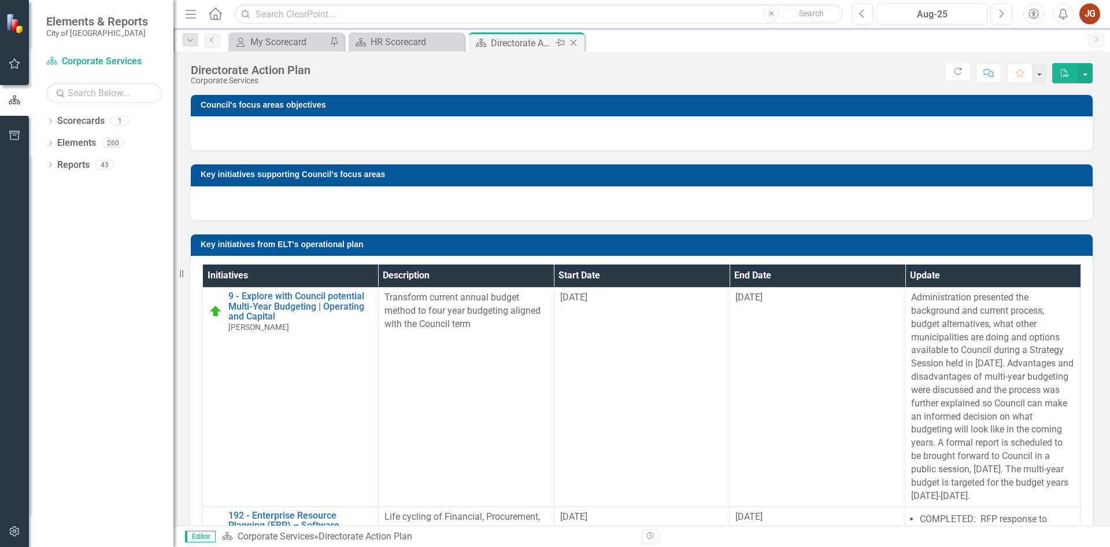
click at [575, 39] on icon "Close" at bounding box center [574, 42] width 12 height 9
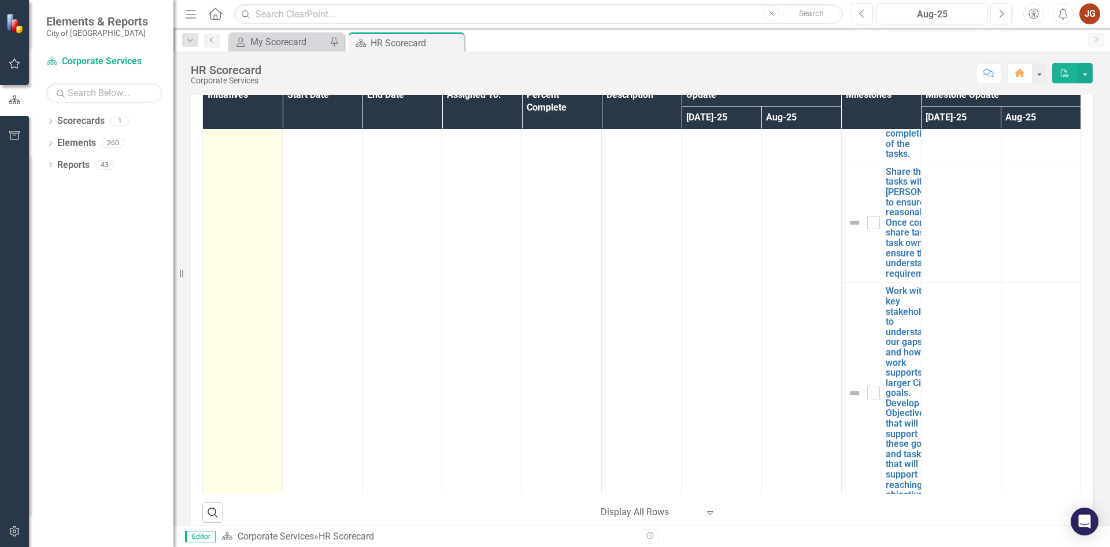
scroll to position [1546, 0]
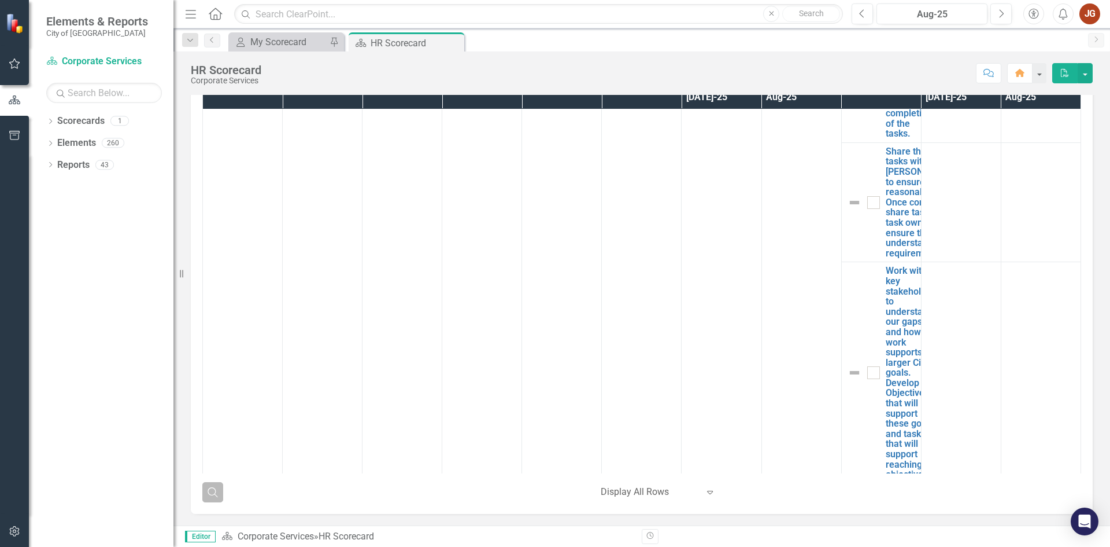
click at [216, 492] on icon "Search" at bounding box center [212, 491] width 13 height 10
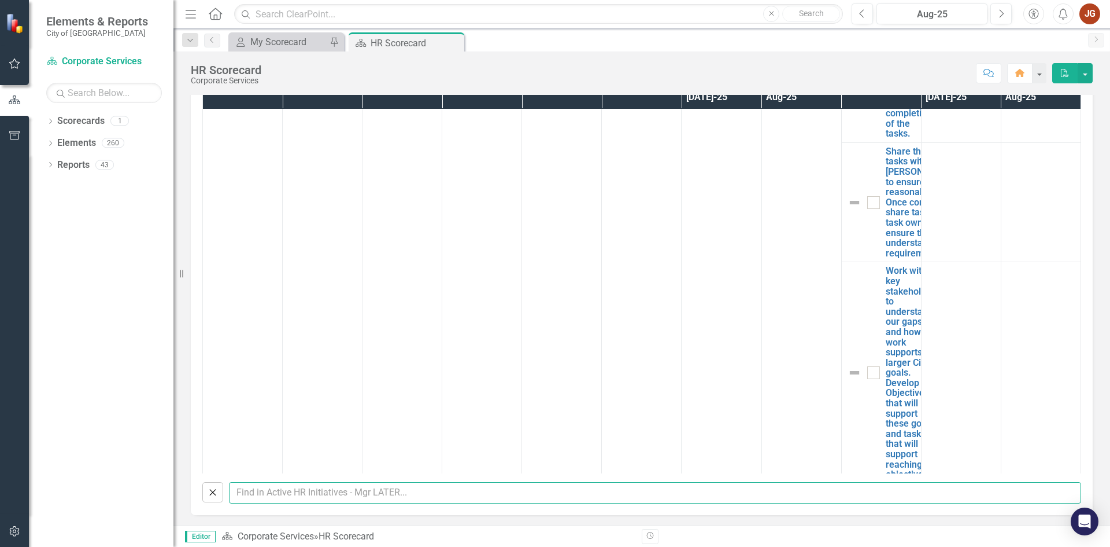
click at [262, 488] on input "text" at bounding box center [655, 492] width 852 height 21
type input "harsimran"
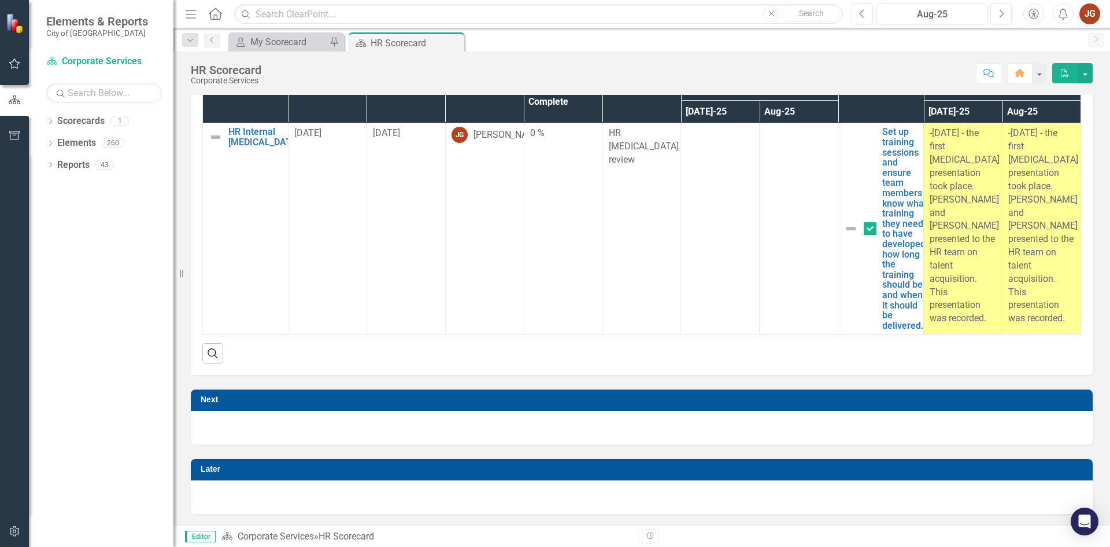
scroll to position [116, 0]
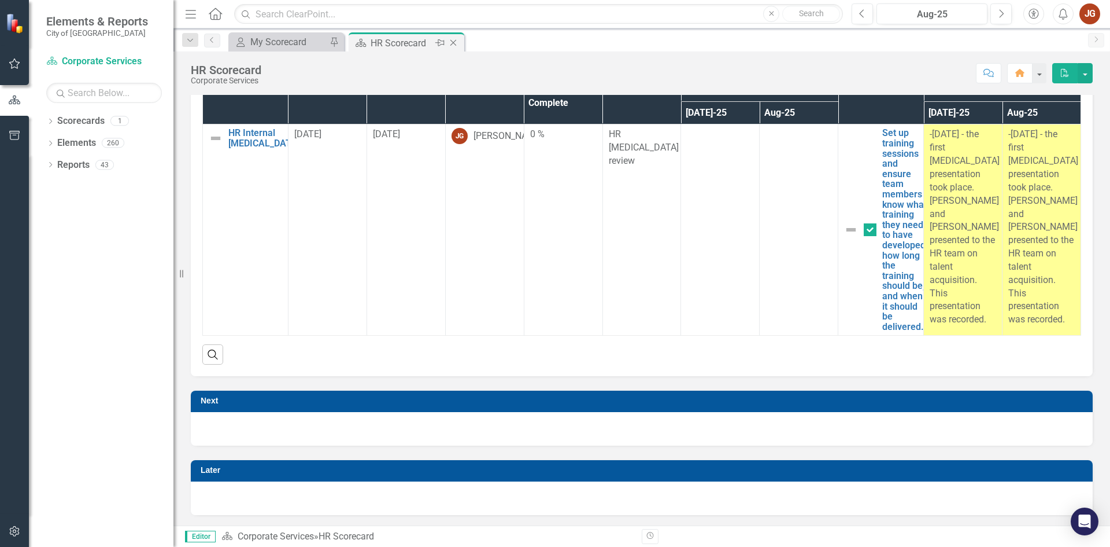
click at [455, 40] on icon "Close" at bounding box center [454, 42] width 12 height 9
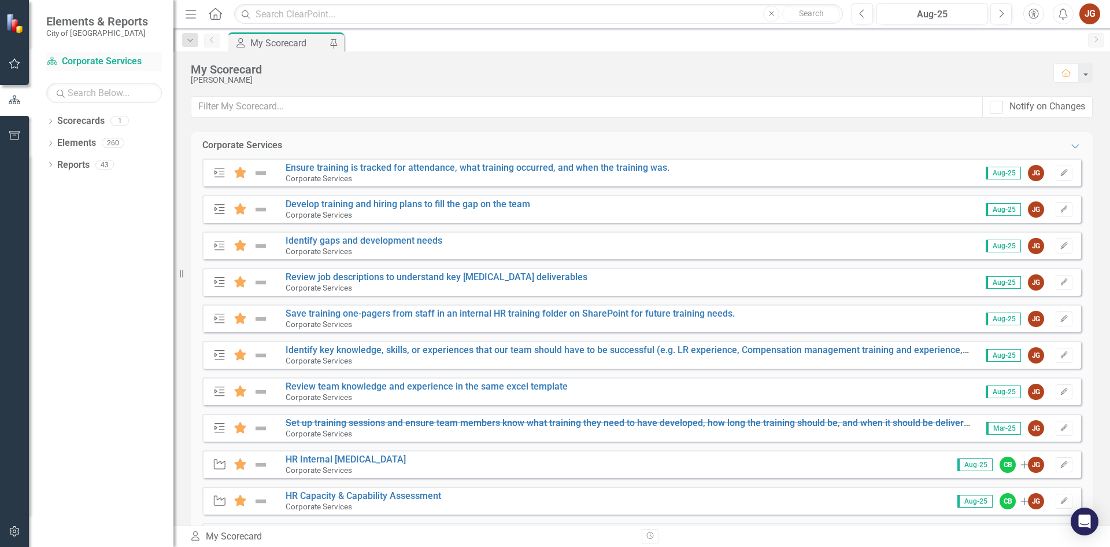
click at [95, 60] on link "Scorecard Corporate Services" at bounding box center [104, 61] width 116 height 13
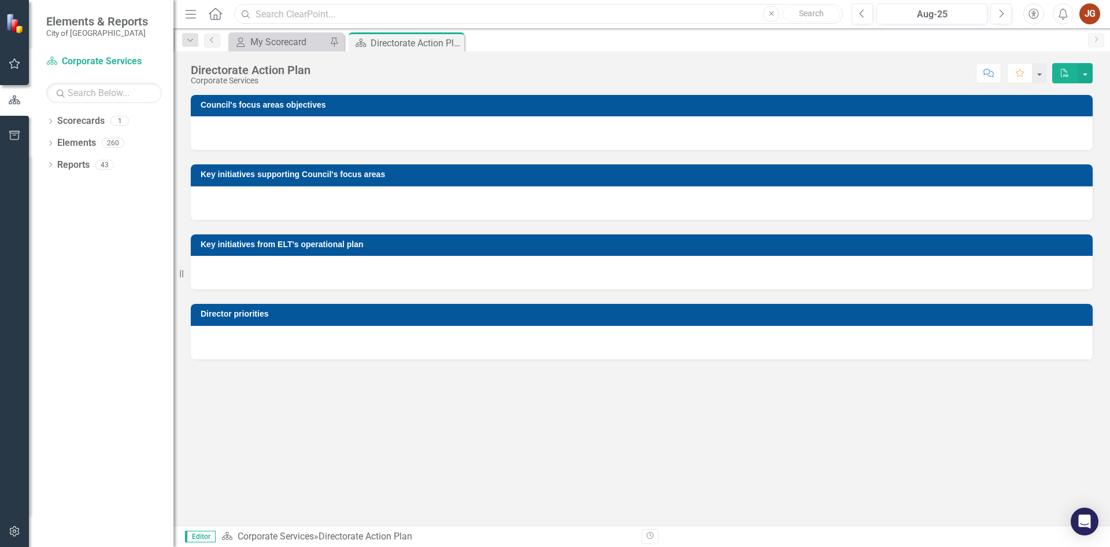
click at [386, 13] on input "text" at bounding box center [538, 14] width 609 height 20
type input "team leader toolkit"
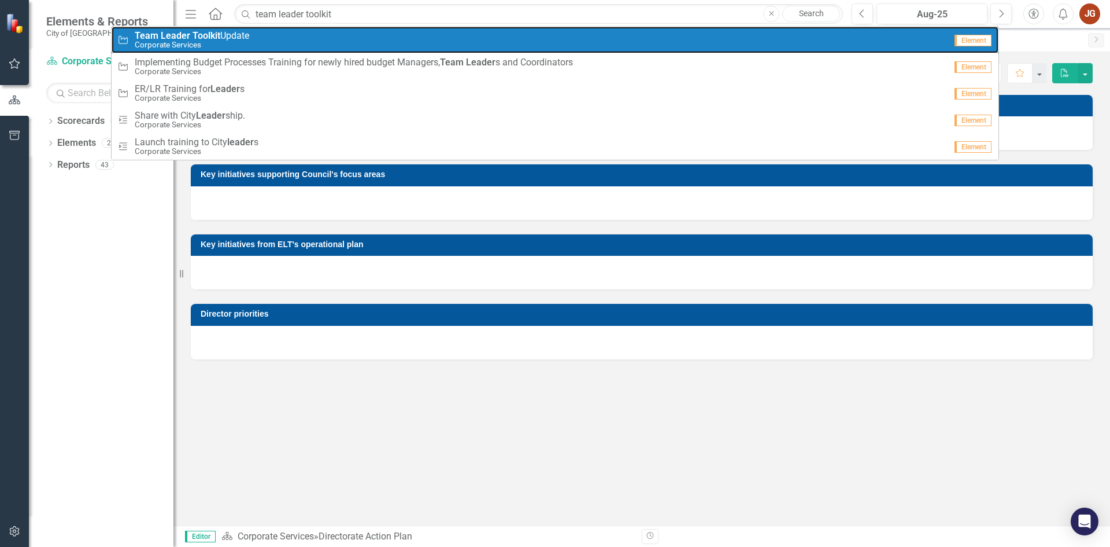
click at [249, 36] on span "Team Leader Toolkit Update" at bounding box center [192, 36] width 115 height 10
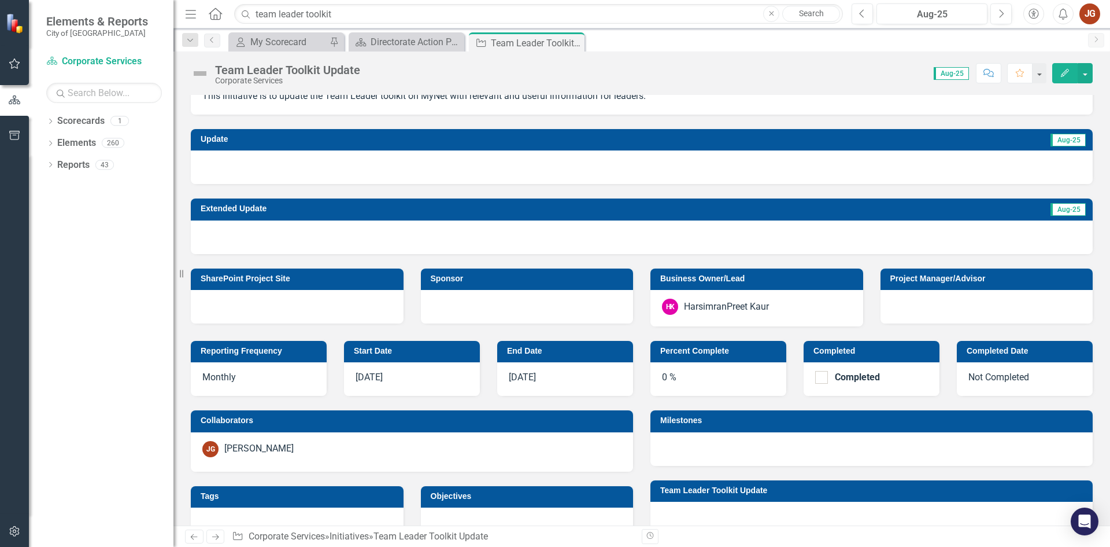
scroll to position [173, 0]
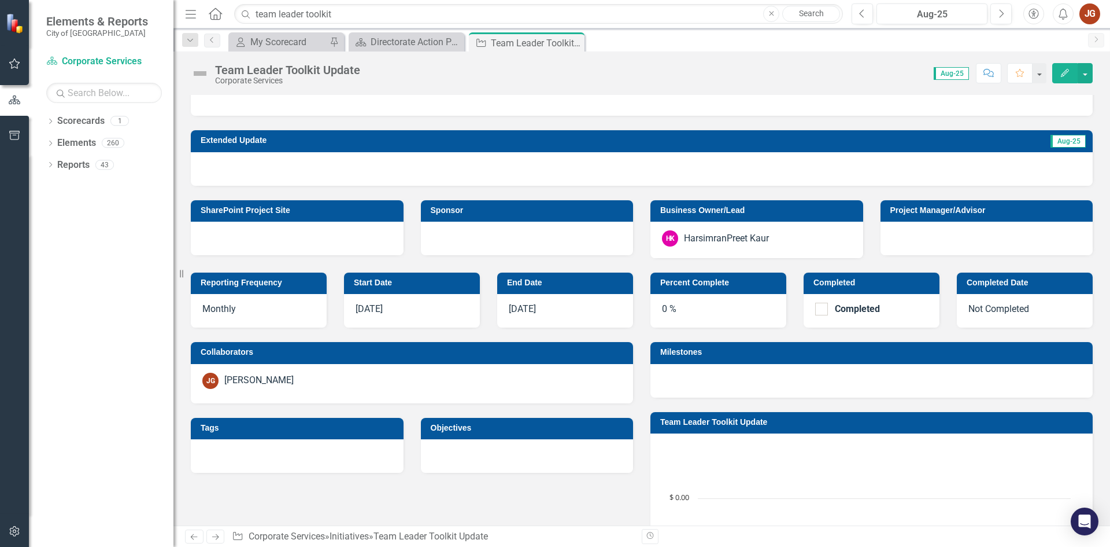
click at [745, 237] on div "HarsimranPreet Kaur" at bounding box center [726, 238] width 85 height 13
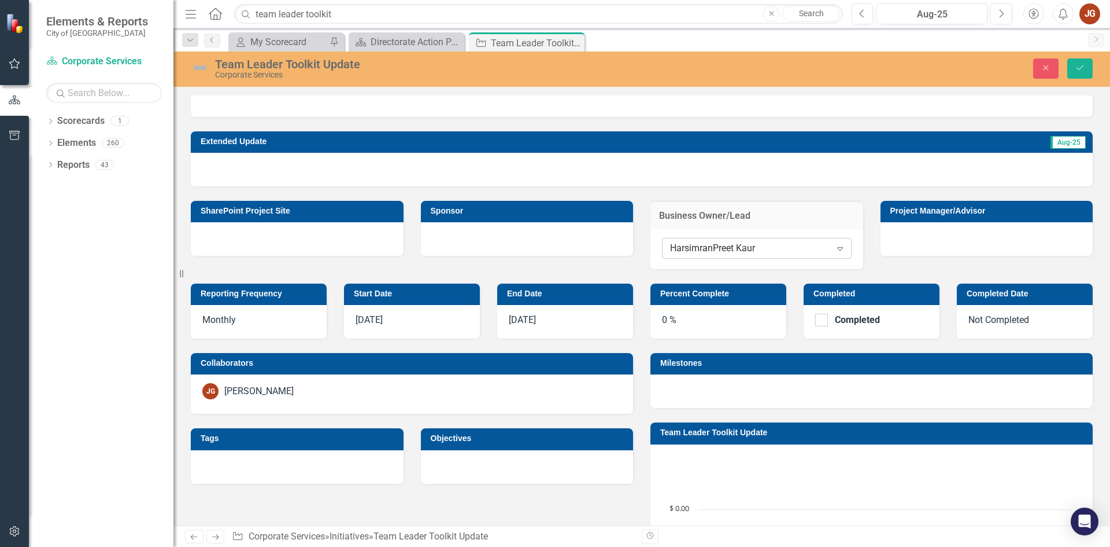
click at [740, 253] on div "HarsimranPreet Kaur" at bounding box center [750, 247] width 161 height 13
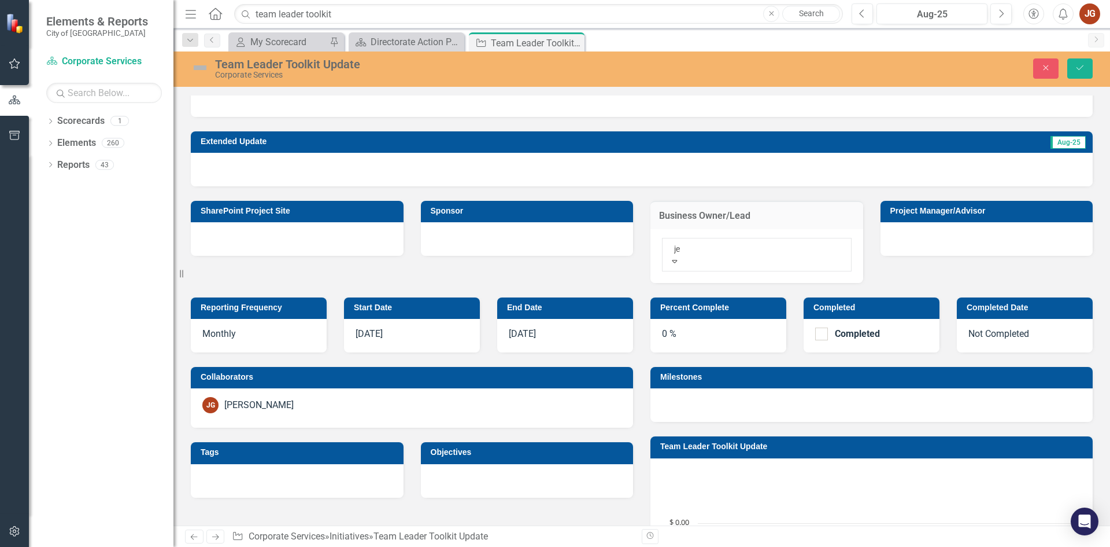
scroll to position [0, 0]
type input "jeff"
click at [729, 546] on div "Jeff Gerestein" at bounding box center [555, 553] width 1110 height 13
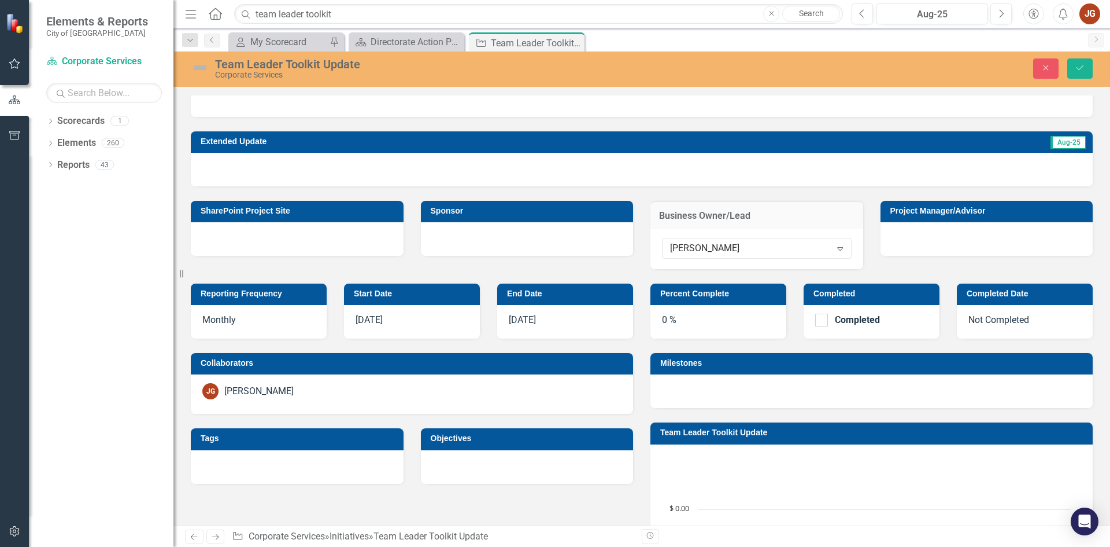
click at [264, 393] on div "[PERSON_NAME]" at bounding box center [258, 391] width 69 height 13
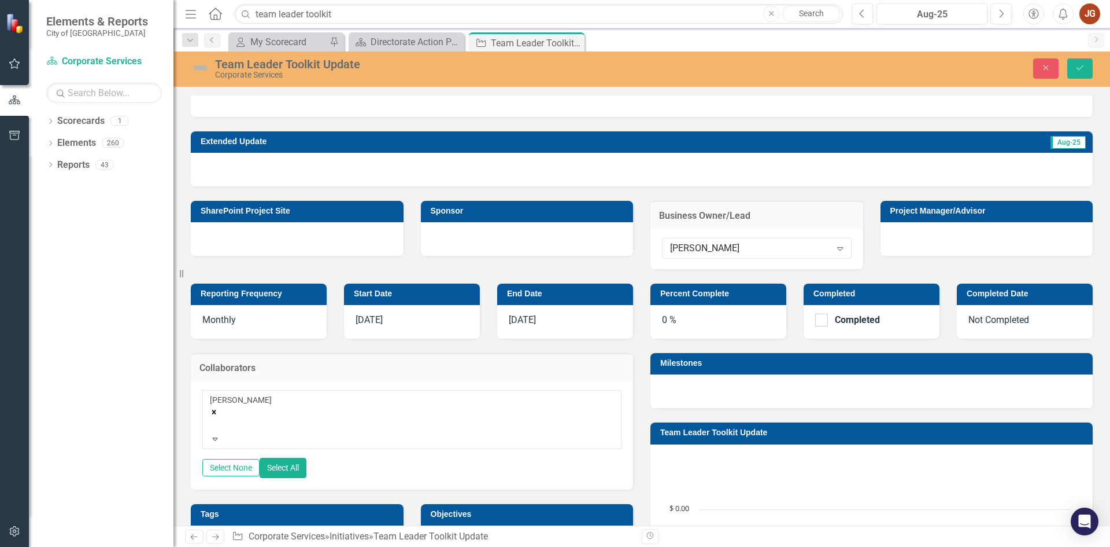
click at [216, 409] on icon "Remove Jeff Gerestein" at bounding box center [214, 411] width 4 height 4
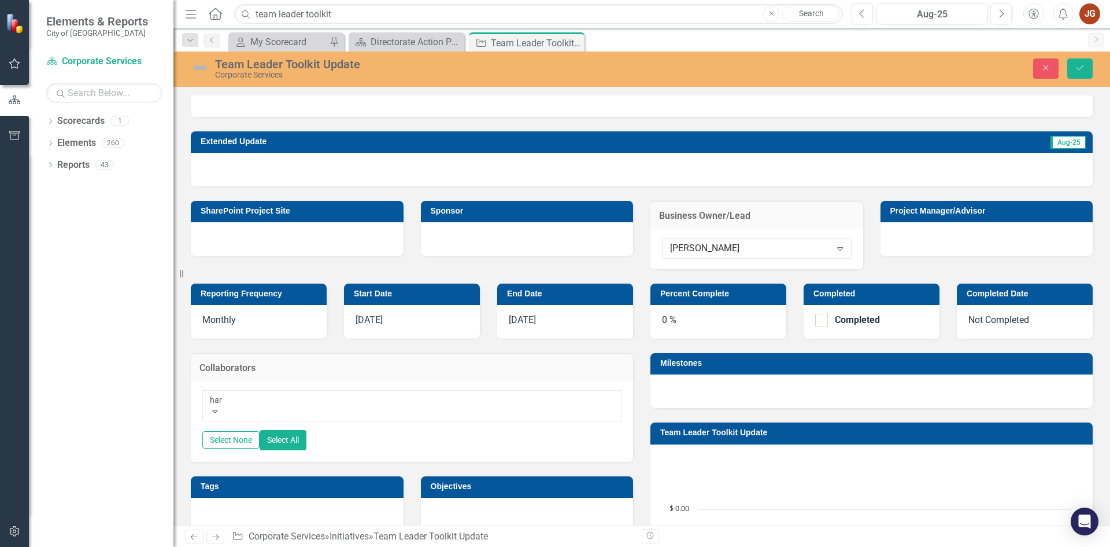
type input "hars"
click at [85, 546] on span "Hars imranPreet Kaur" at bounding box center [42, 552] width 85 height 11
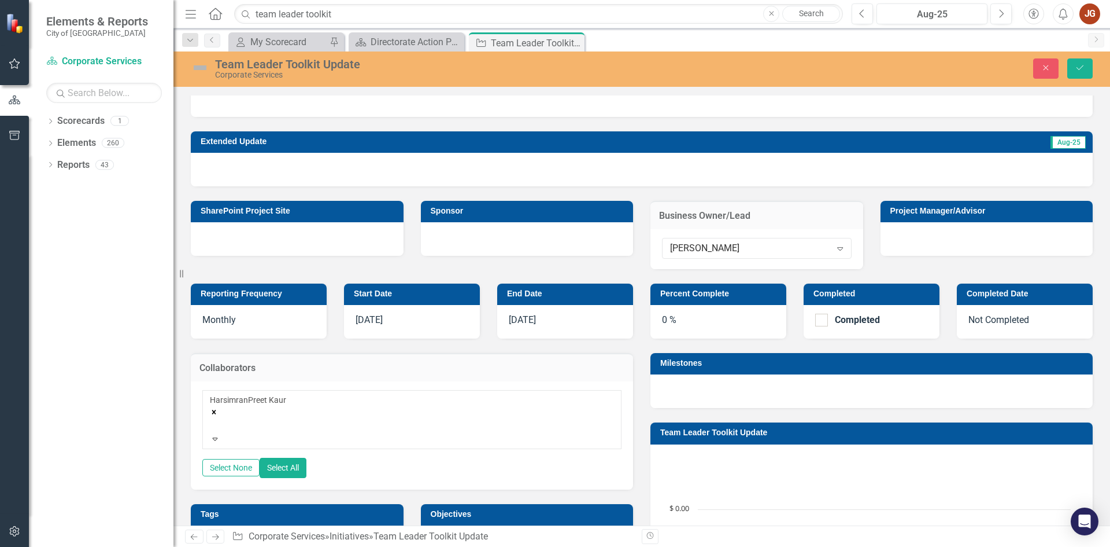
click at [631, 393] on div "Collaborators option HarsimranPreet Kaur, selected. HarsimranPreet Kaur Expand …" at bounding box center [412, 413] width 460 height 151
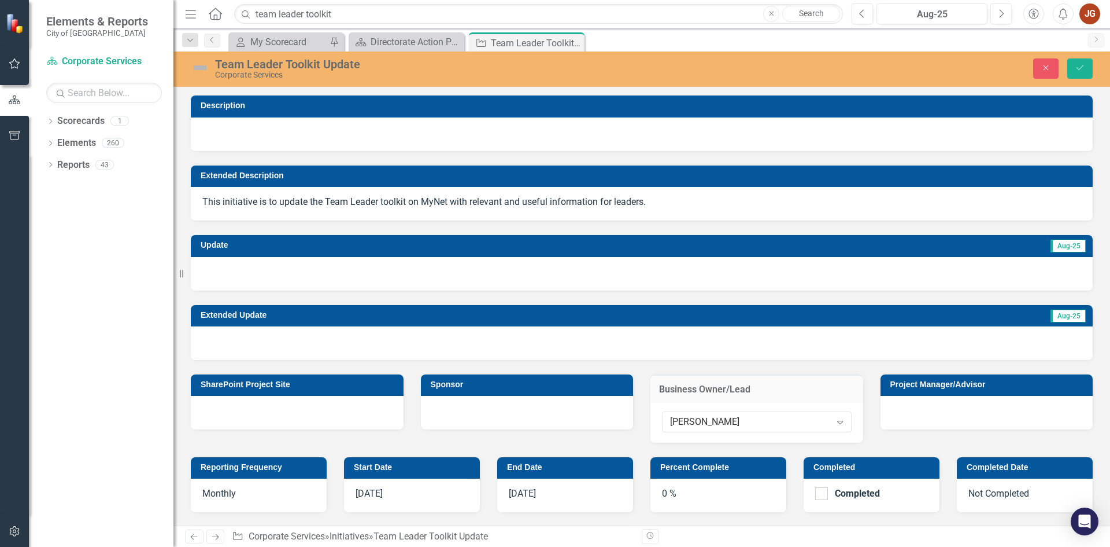
click at [311, 206] on p "This initiative is to update the Team Leader toolkit on MyNet with relevant and…" at bounding box center [641, 201] width 879 height 13
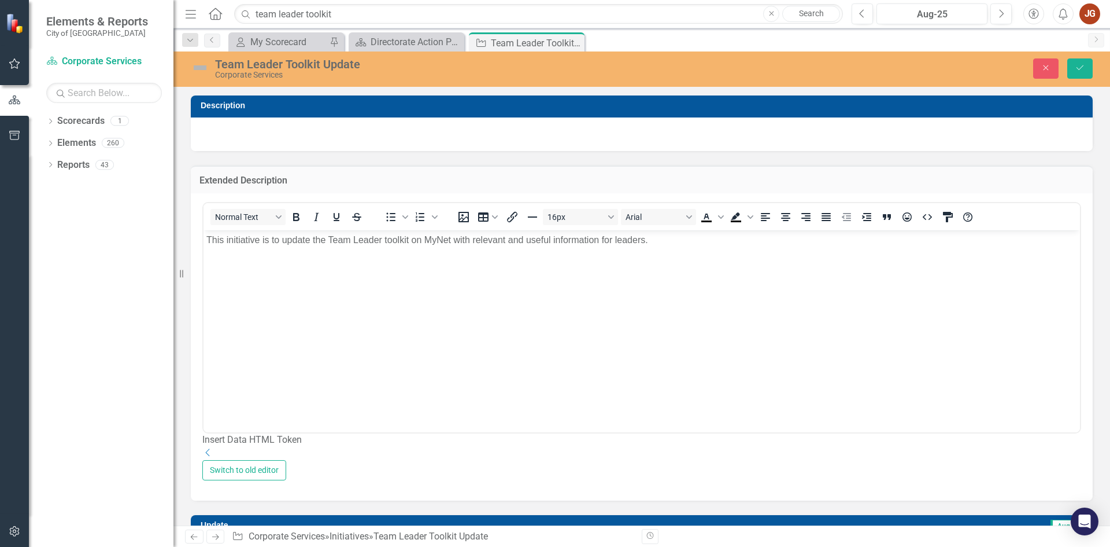
click at [244, 241] on p "This initiative is to update the Team Leader toolkit on MyNet with relevant and…" at bounding box center [641, 240] width 871 height 14
click at [244, 242] on p "This initiative is to update the Team Leader toolkit on MyNet with relevant and…" at bounding box center [641, 240] width 871 height 14
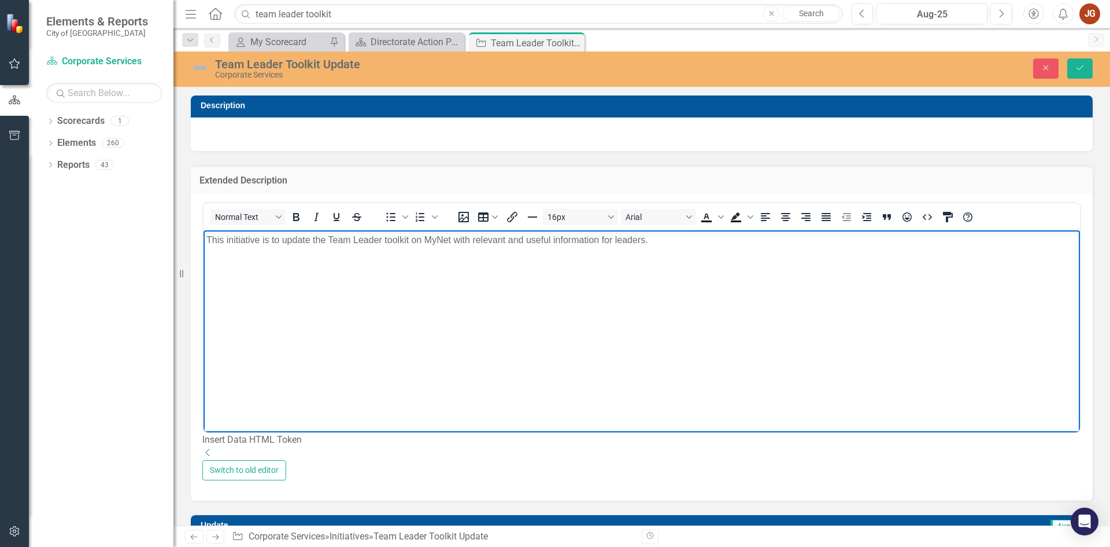
click at [244, 242] on p "This initiative is to update the Team Leader toolkit on MyNet with relevant and…" at bounding box center [641, 240] width 871 height 14
copy p "This initiative is to update the Team Leader toolkit on MyNet with relevant and…"
click at [411, 140] on div at bounding box center [642, 134] width 902 height 34
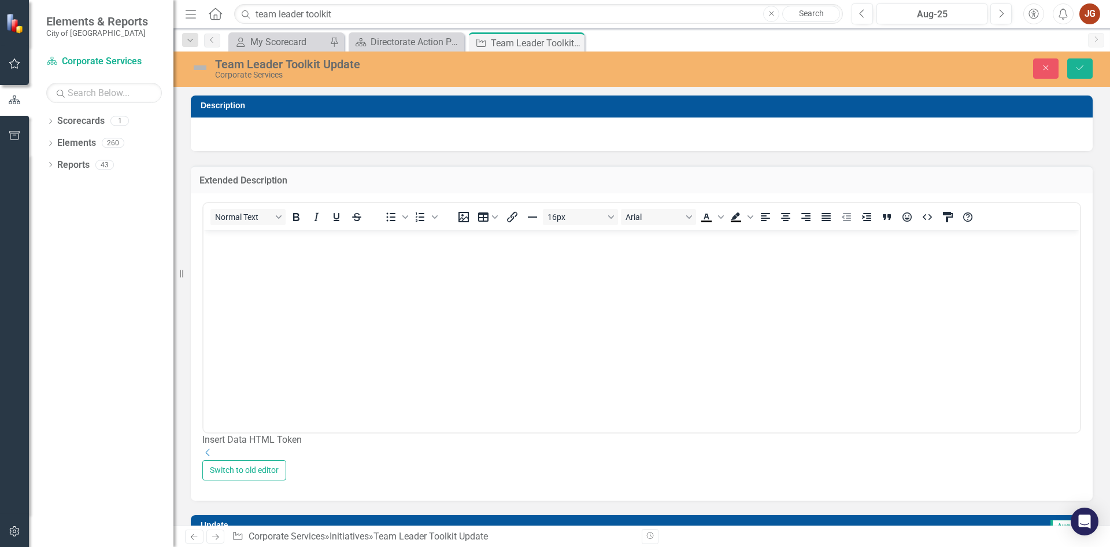
click at [411, 140] on div at bounding box center [642, 134] width 902 height 34
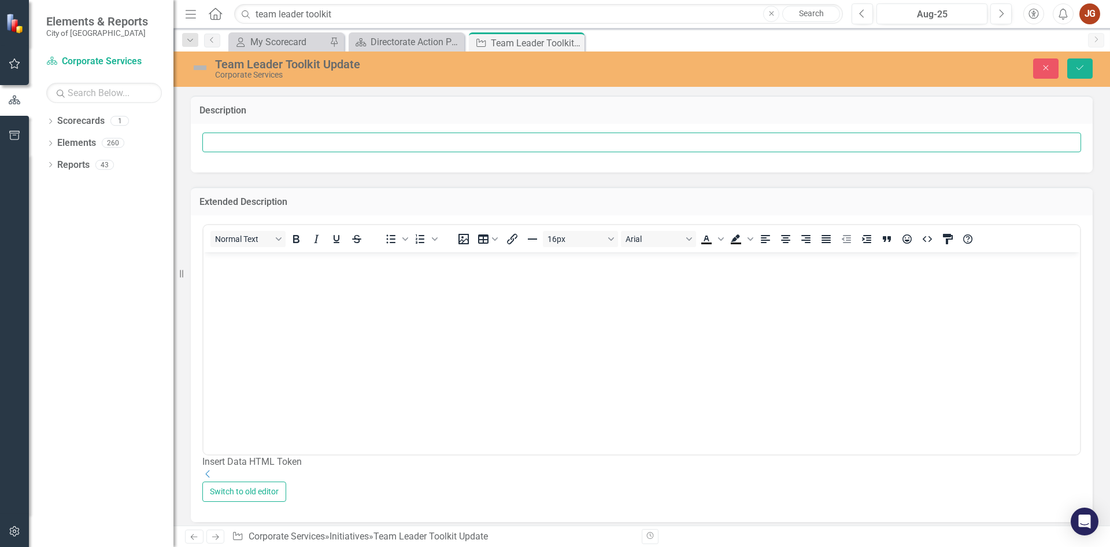
click at [411, 140] on input "text" at bounding box center [641, 142] width 879 height 20
paste input "This initiative is to update the Team Leader toolkit on MyNet with relevant and…"
type input "This initiative is to update the Team Leader toolkit on MyNet with relevant and…"
click at [964, 176] on div "Extended Description <p>This initiative is to update the Team Leader toolkit on…" at bounding box center [642, 346] width 920 height 349
click at [1083, 68] on icon "Save" at bounding box center [1080, 68] width 10 height 8
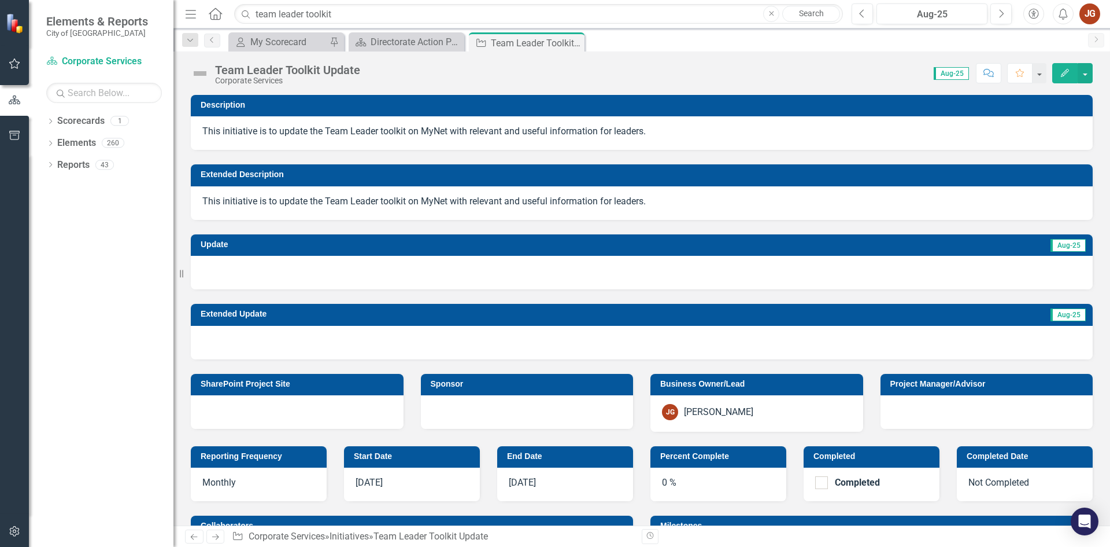
click at [326, 203] on p "This initiative is to update the Team Leader toolkit on MyNet with relevant and…" at bounding box center [641, 201] width 879 height 13
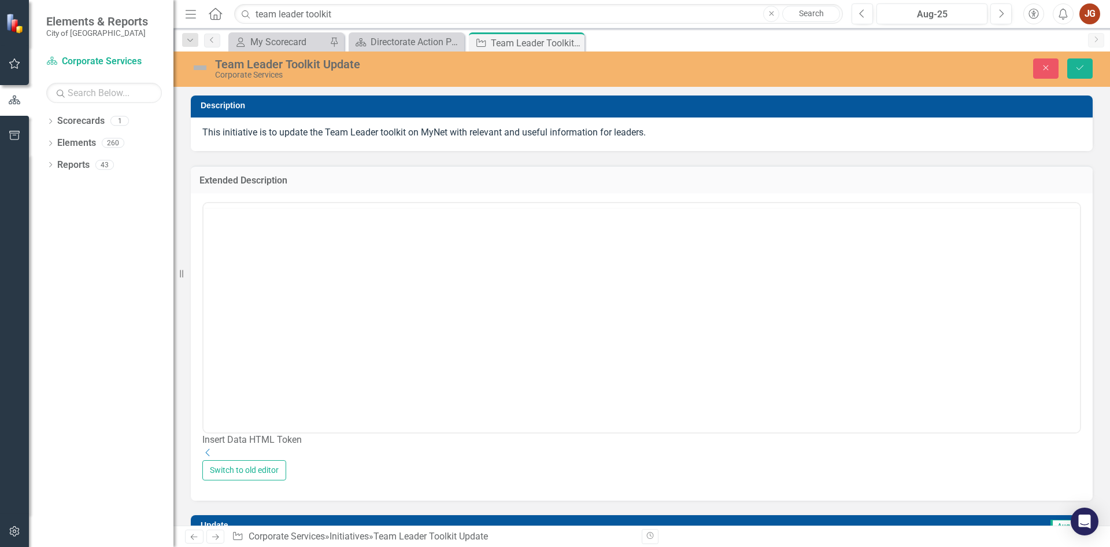
click at [326, 203] on div "Insert Data HTML Token Dropdown" at bounding box center [641, 331] width 879 height 258
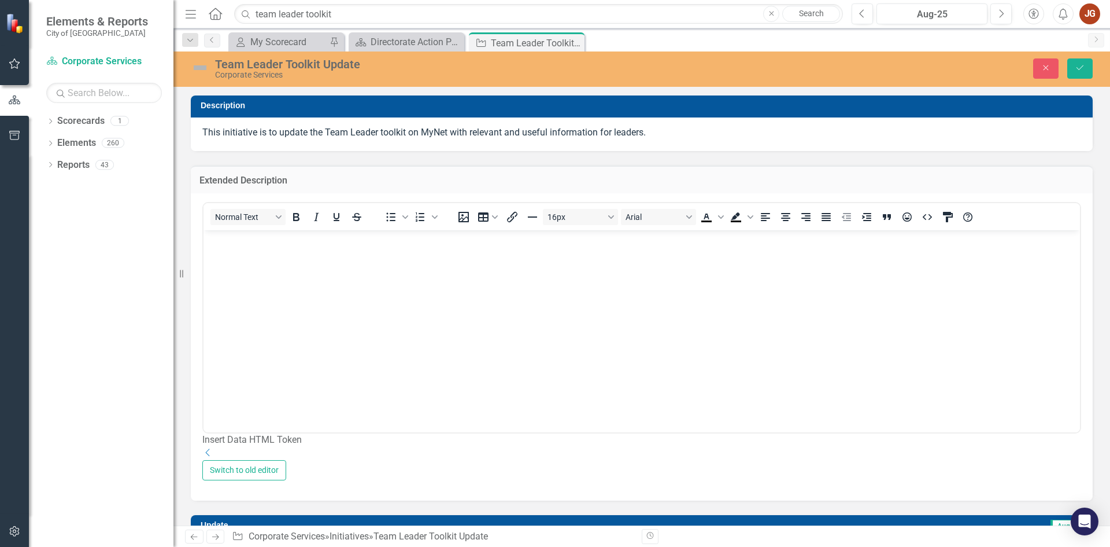
click at [183, 205] on div "Extended Description Normal Text To open the popup, press Shift+Enter To open t…" at bounding box center [642, 325] width 920 height 349
click at [199, 156] on div "Extended Description Normal Text To open the popup, press Shift+Enter To open t…" at bounding box center [642, 325] width 920 height 349
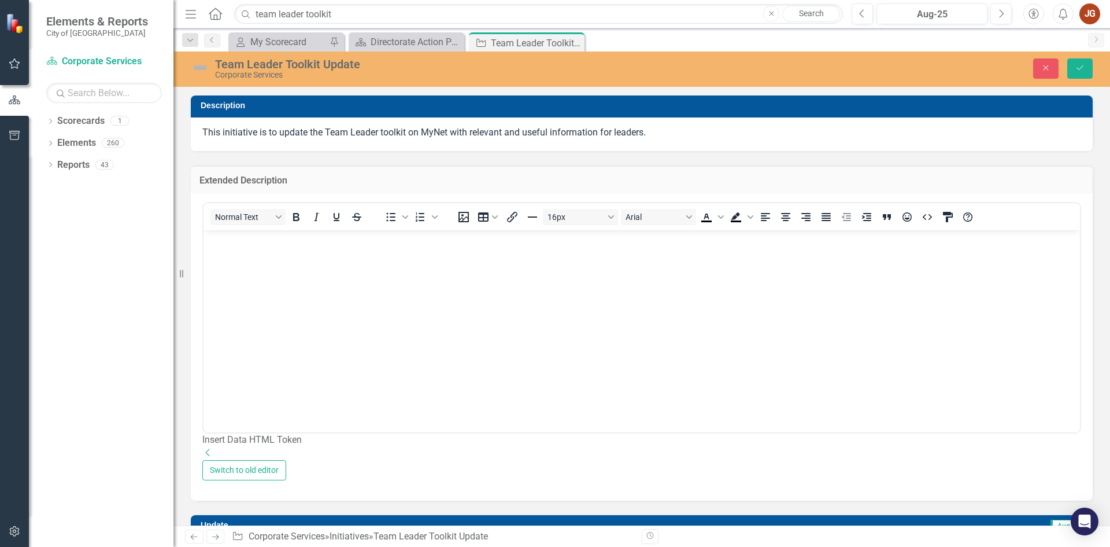
click at [198, 157] on div "Extended Description Normal Text To open the popup, press Shift+Enter To open t…" at bounding box center [642, 325] width 920 height 349
click at [1079, 67] on icon "Save" at bounding box center [1080, 68] width 10 height 8
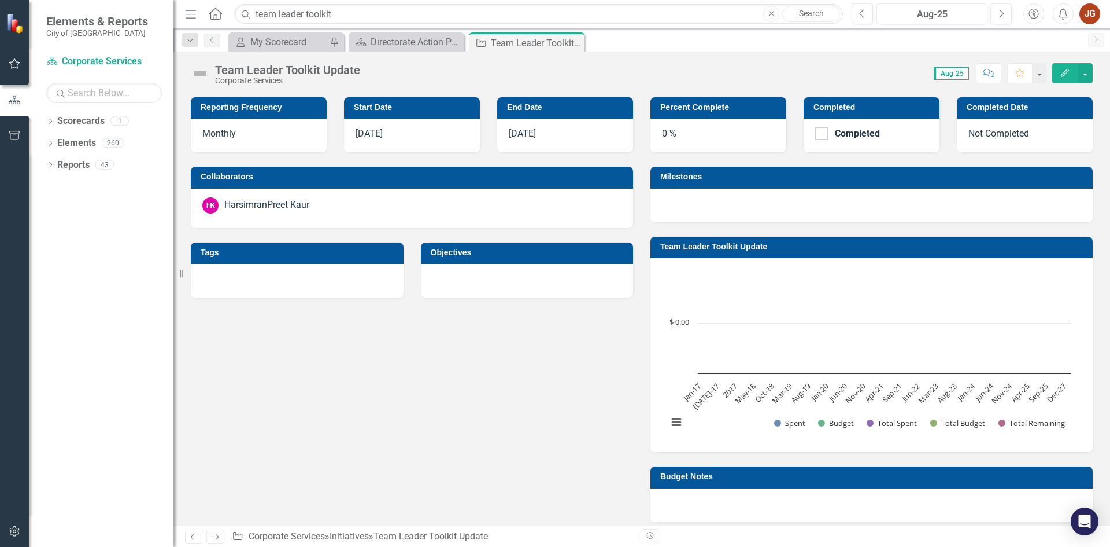
scroll to position [347, 0]
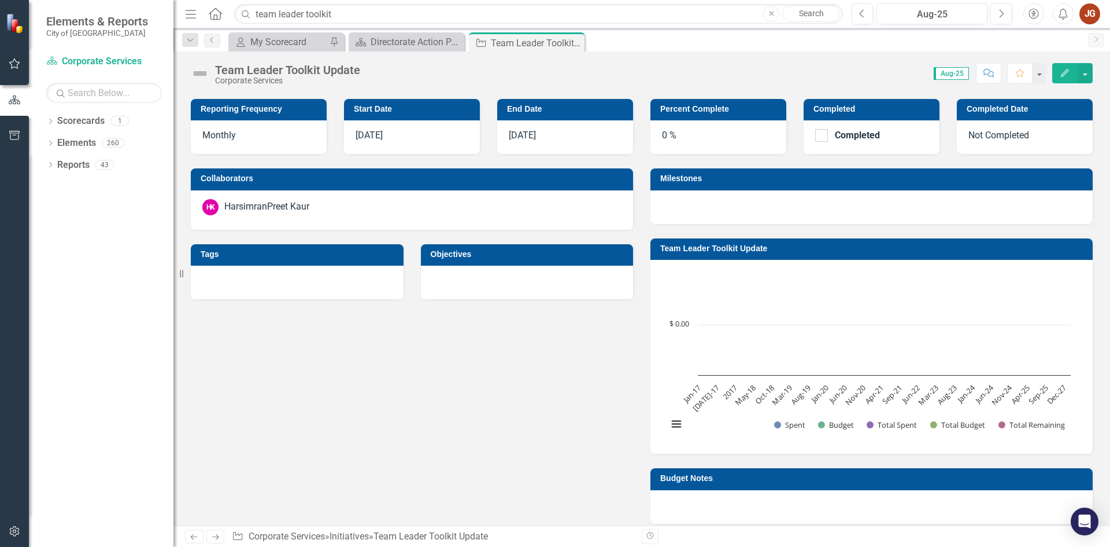
click at [502, 283] on div at bounding box center [527, 282] width 213 height 34
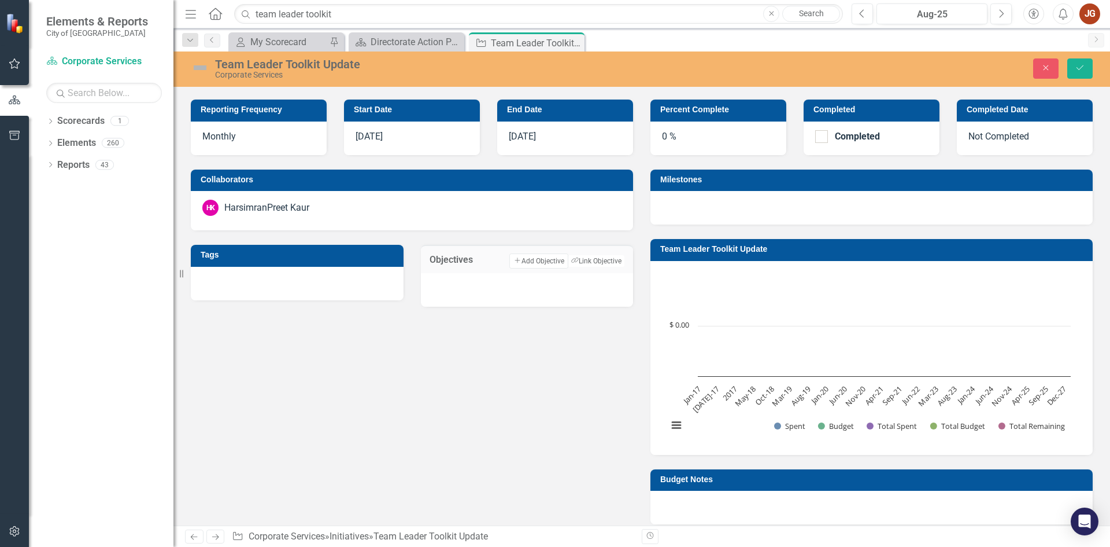
click at [563, 355] on div "Reporting Frequency Monthly Start Date 9/1/25 End Date 3/31/26 Collaborators HK…" at bounding box center [642, 304] width 920 height 439
click at [826, 201] on div at bounding box center [872, 208] width 442 height 34
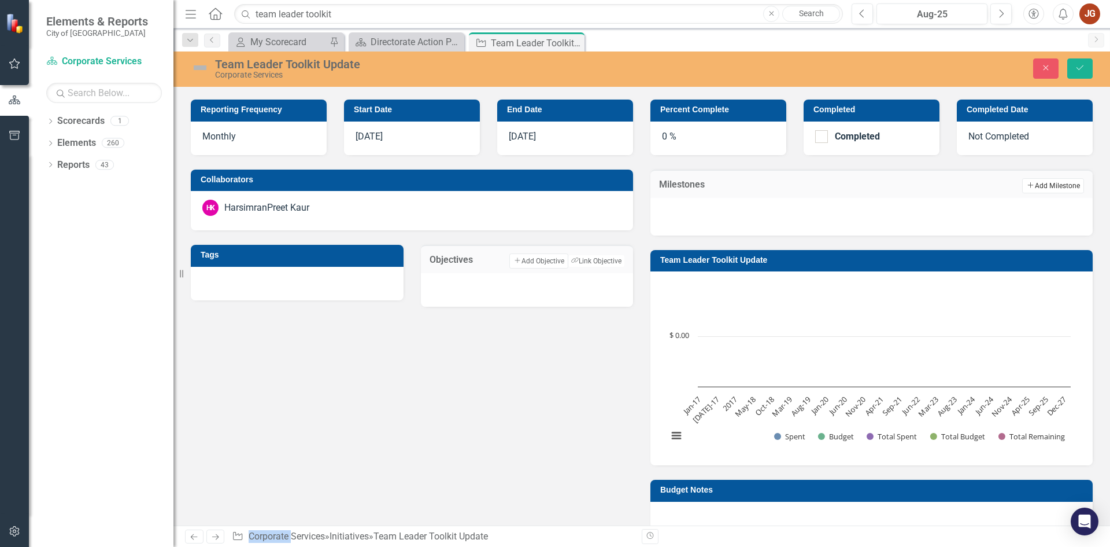
click at [1044, 182] on button "Add Add Milestone" at bounding box center [1053, 185] width 62 height 15
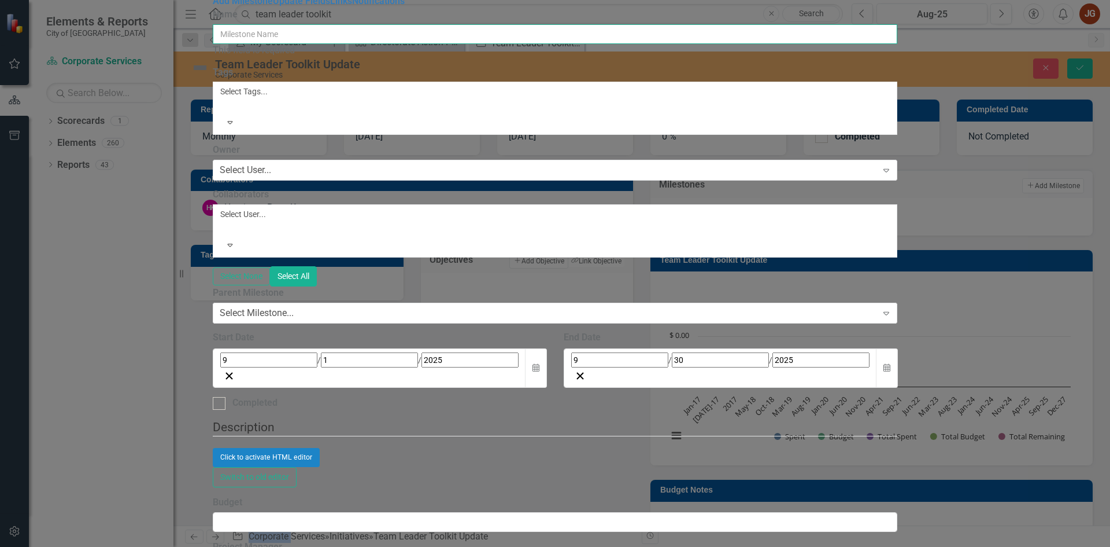
click at [379, 44] on input "Name" at bounding box center [555, 34] width 685 height 20
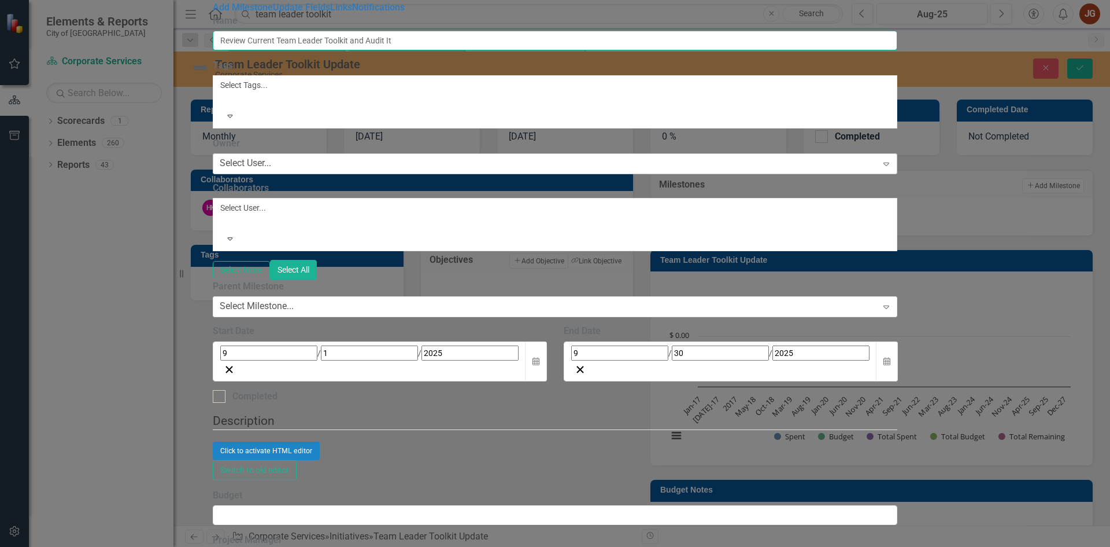
type input "Review Current Team Leader Toolkit and Audit It"
click at [271, 157] on div "Select User..." at bounding box center [245, 163] width 51 height 13
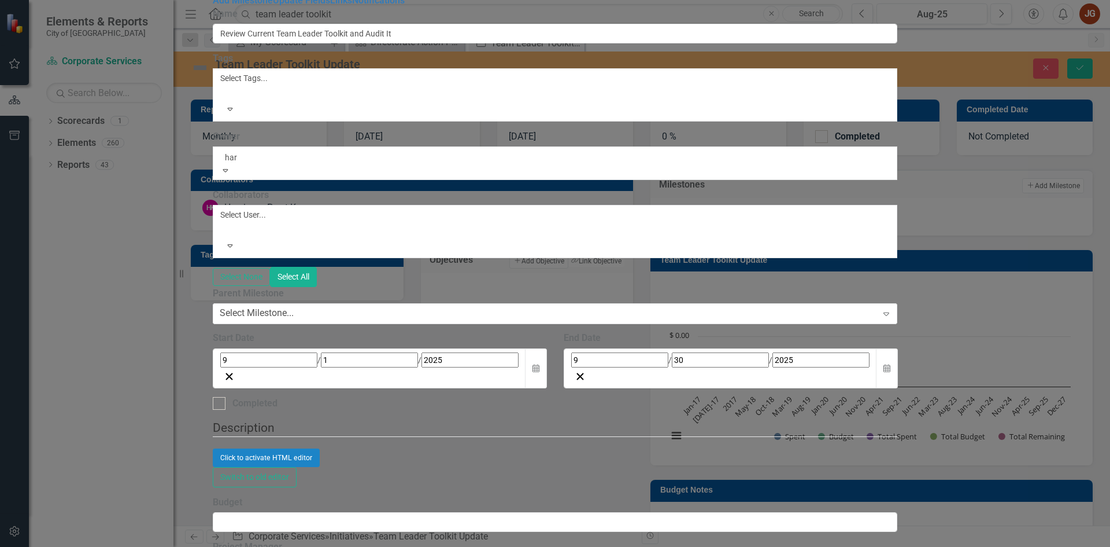
type input "hars"
click at [85, 546] on span "Hars imranPreet Kaur" at bounding box center [42, 552] width 85 height 11
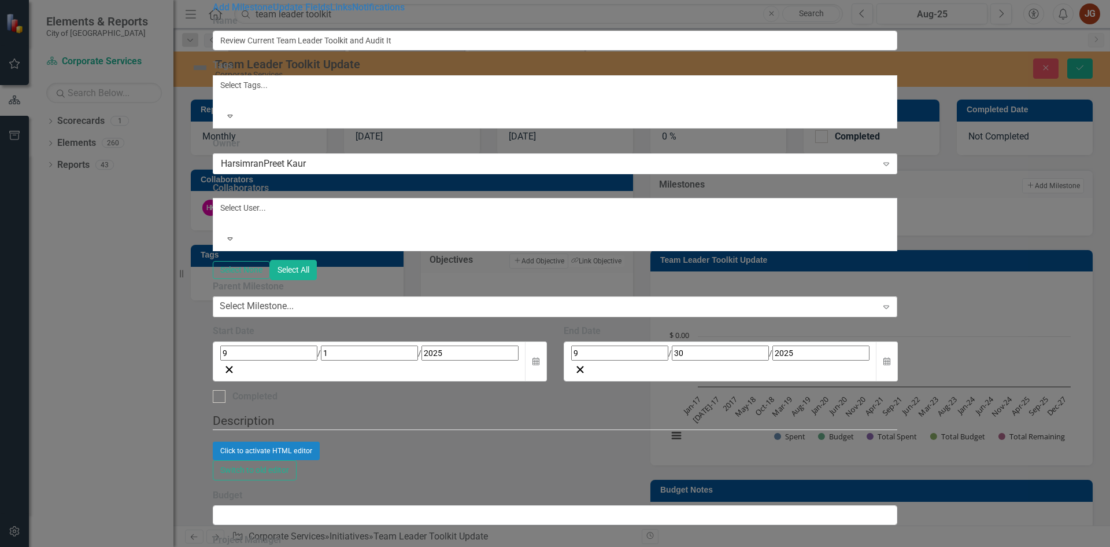
click at [294, 300] on div "Select Milestone..." at bounding box center [257, 306] width 74 height 13
click at [898, 341] on button "Calendar" at bounding box center [887, 361] width 22 height 40
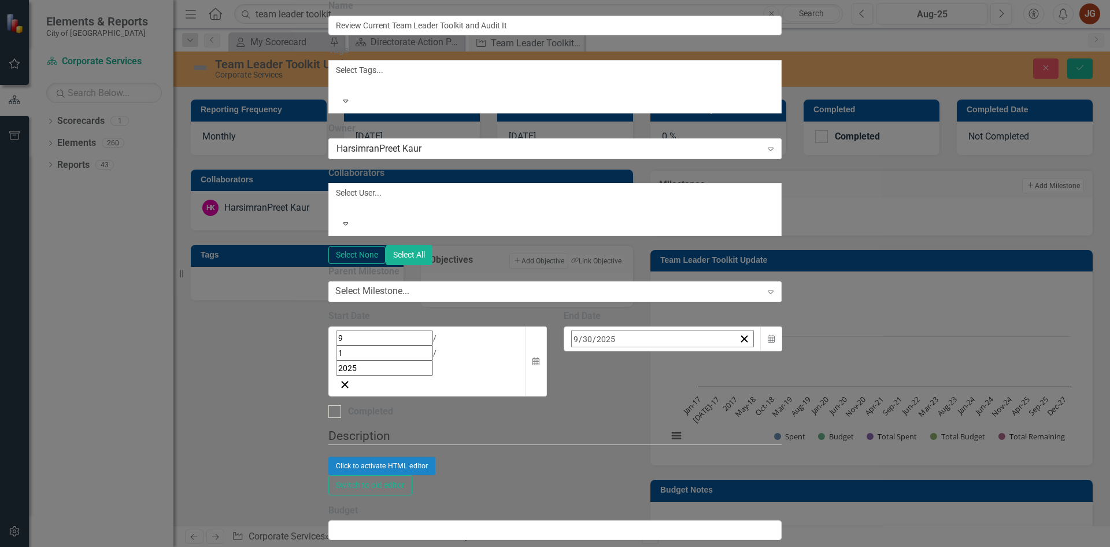
click at [741, 351] on button "›" at bounding box center [727, 363] width 25 height 25
click at [728, 426] on abbr "10" at bounding box center [723, 430] width 9 height 9
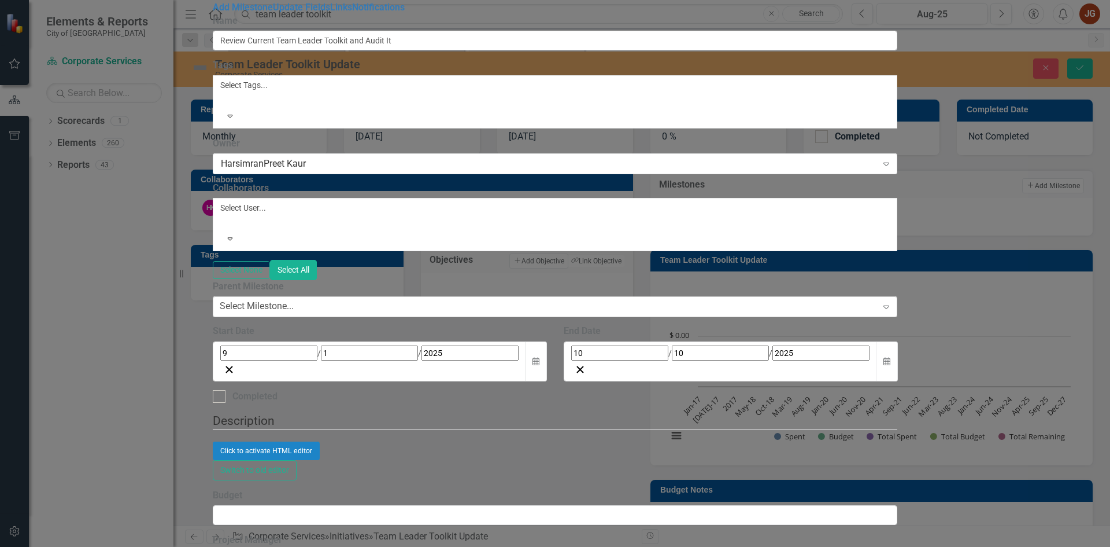
scroll to position [169, 0]
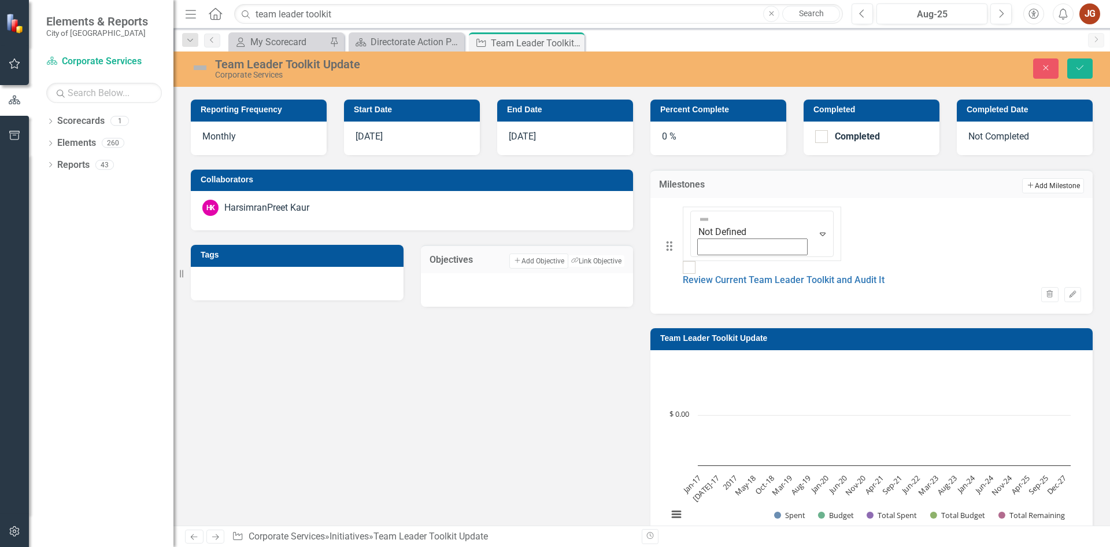
click at [1036, 183] on button "Add Add Milestone" at bounding box center [1053, 185] width 62 height 15
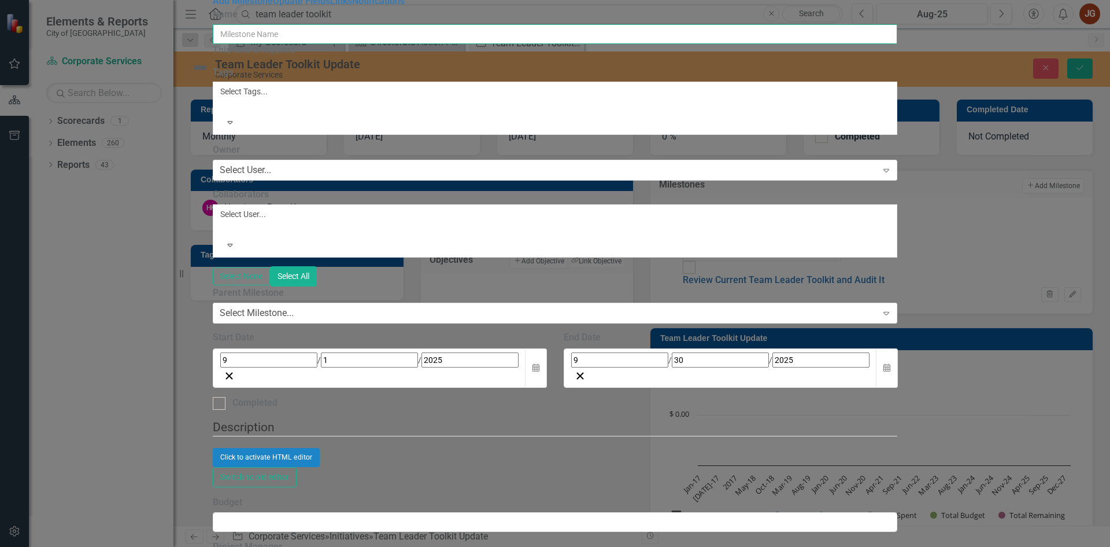
click at [416, 44] on input "Name" at bounding box center [555, 34] width 685 height 20
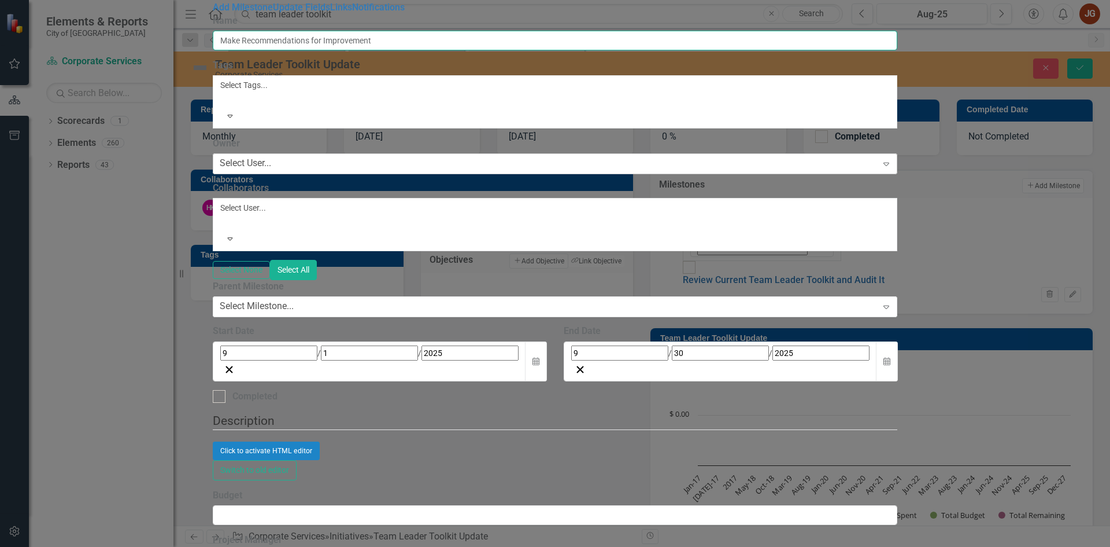
type input "Make Recommendations for Improvement"
click at [271, 157] on div "Select User..." at bounding box center [245, 163] width 51 height 13
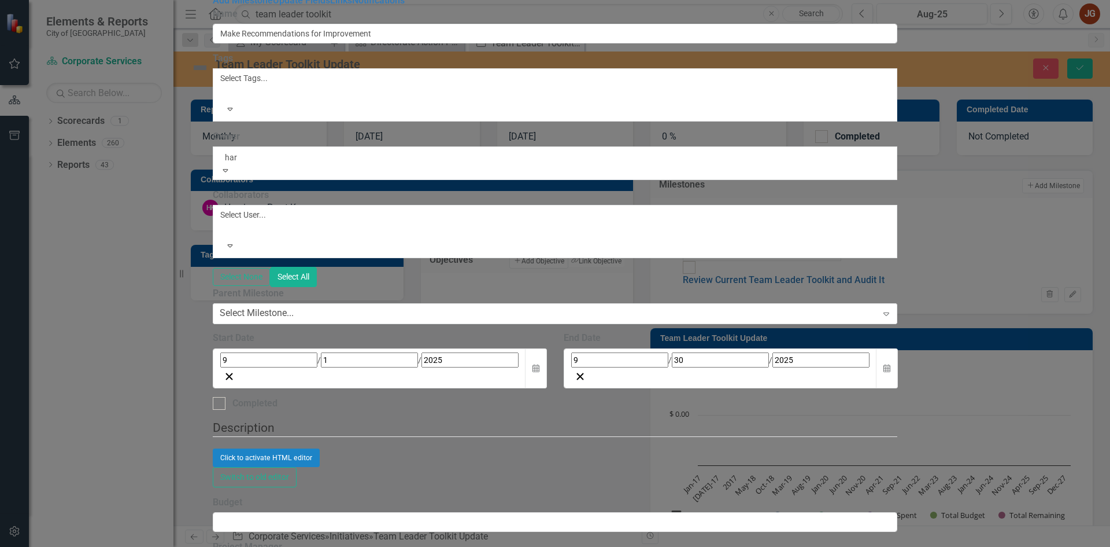
type input "hars"
click at [85, 546] on span "Hars imranPreet Kaur" at bounding box center [42, 552] width 85 height 11
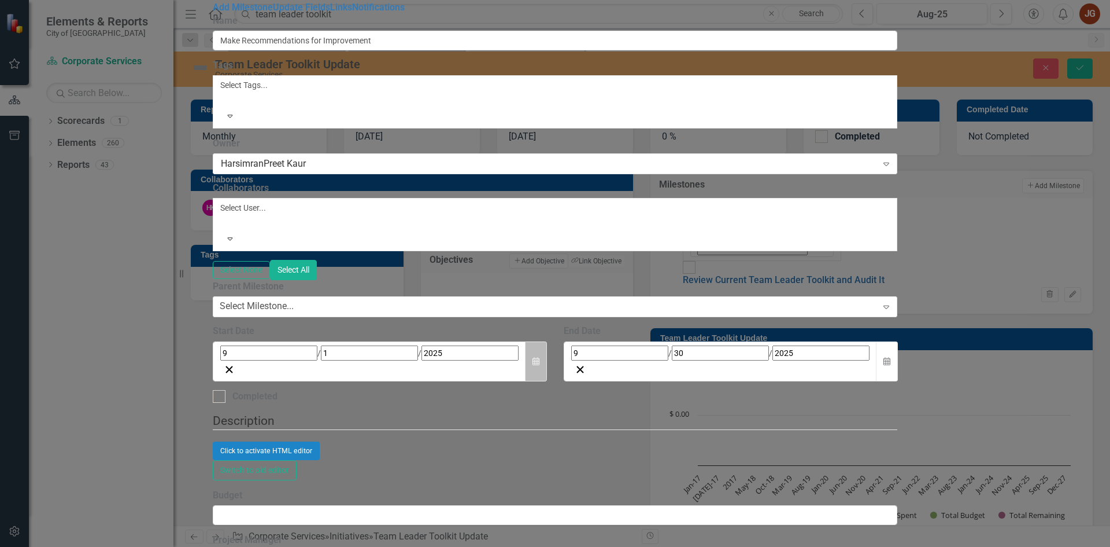
click at [547, 341] on button "Calendar" at bounding box center [536, 361] width 22 height 40
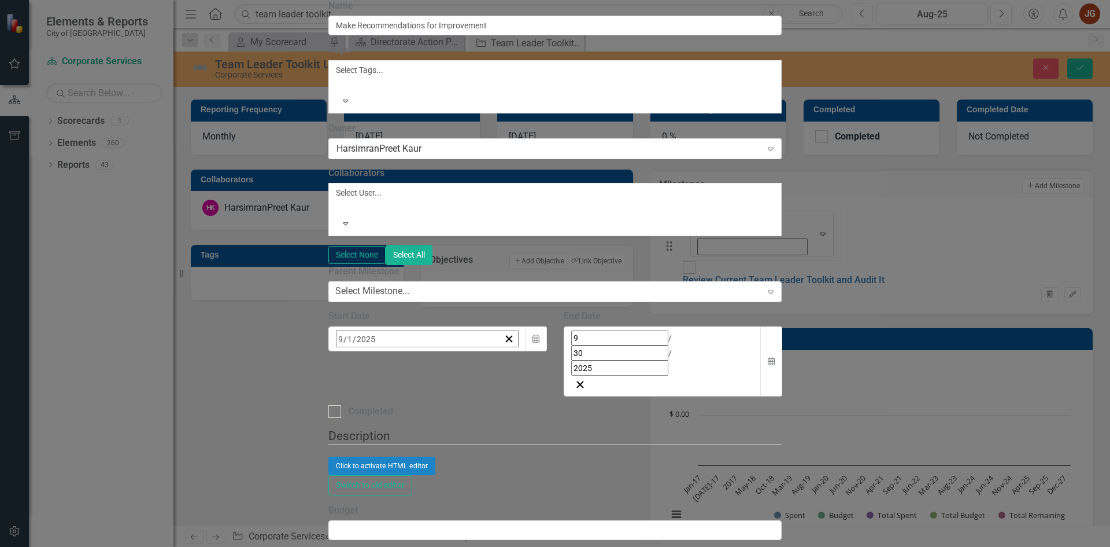
click at [505, 351] on button "›" at bounding box center [492, 363] width 25 height 25
click at [493, 426] on abbr "10" at bounding box center [487, 430] width 9 height 9
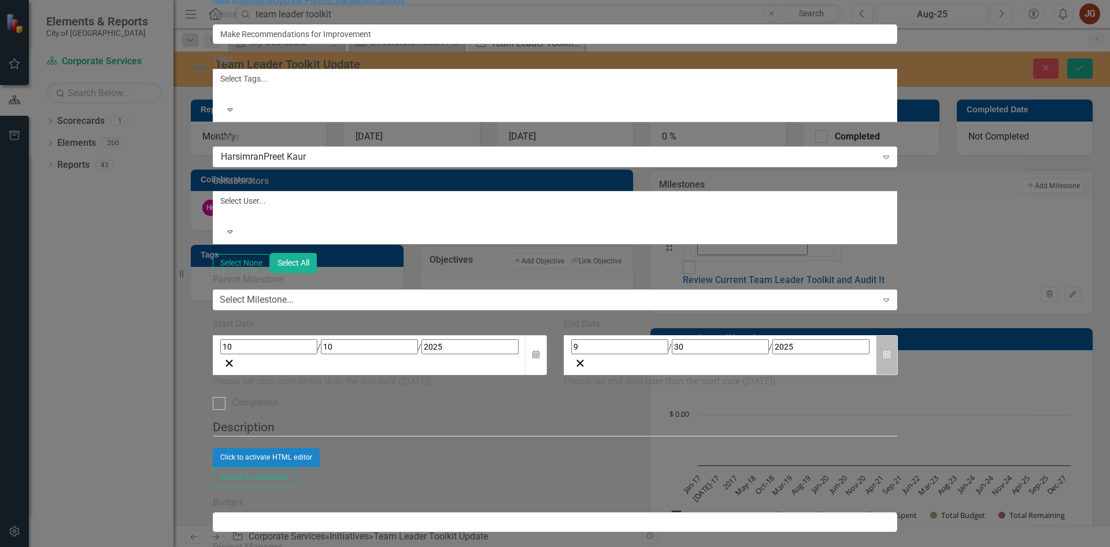
click at [891, 350] on icon "Calendar" at bounding box center [887, 354] width 7 height 8
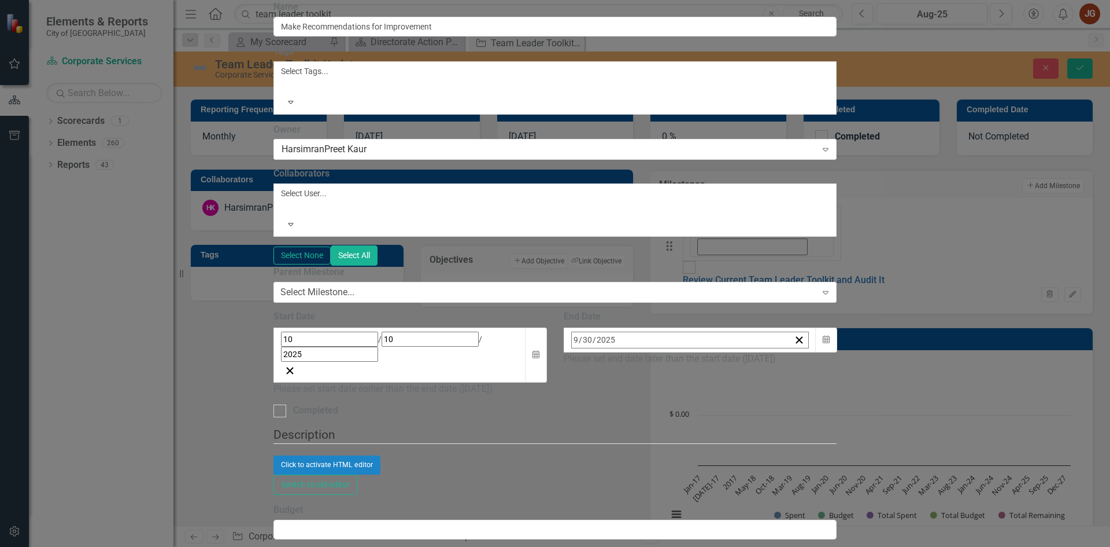
click at [741, 352] on button "›" at bounding box center [727, 364] width 25 height 25
click at [738, 463] on button "24" at bounding box center [723, 473] width 29 height 21
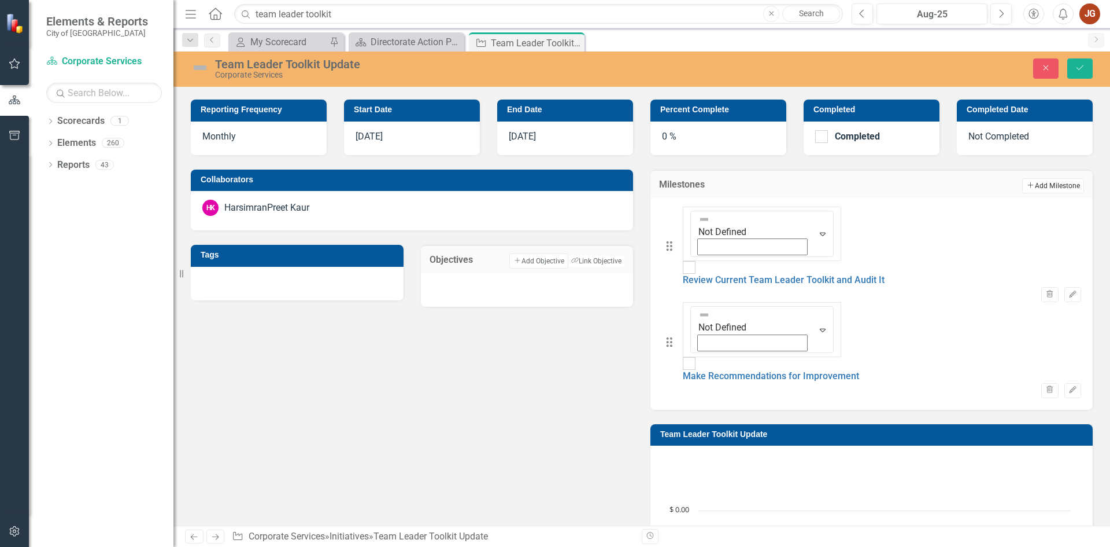
click at [1039, 186] on button "Add Add Milestone" at bounding box center [1053, 185] width 62 height 15
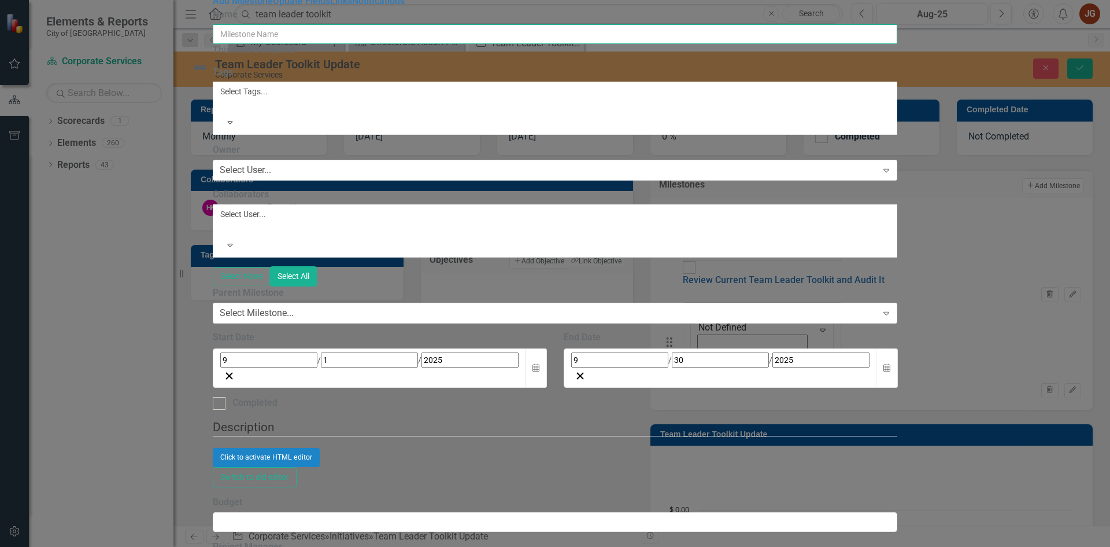
click at [464, 44] on input "Name" at bounding box center [555, 34] width 685 height 20
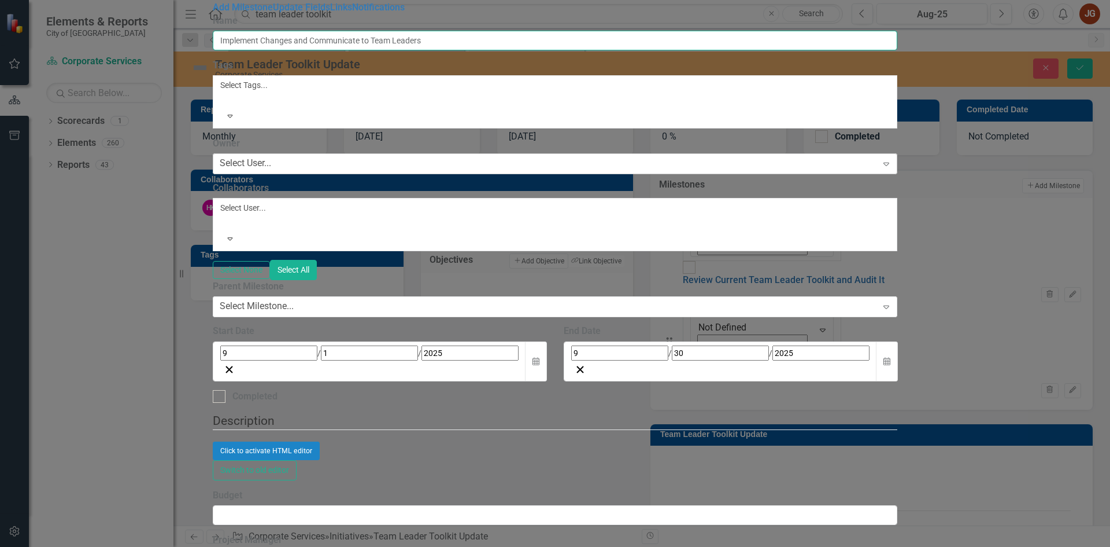
type input "Implement Changes and Communicate to Team Leaders"
click at [271, 158] on div "Select User..." at bounding box center [245, 163] width 51 height 13
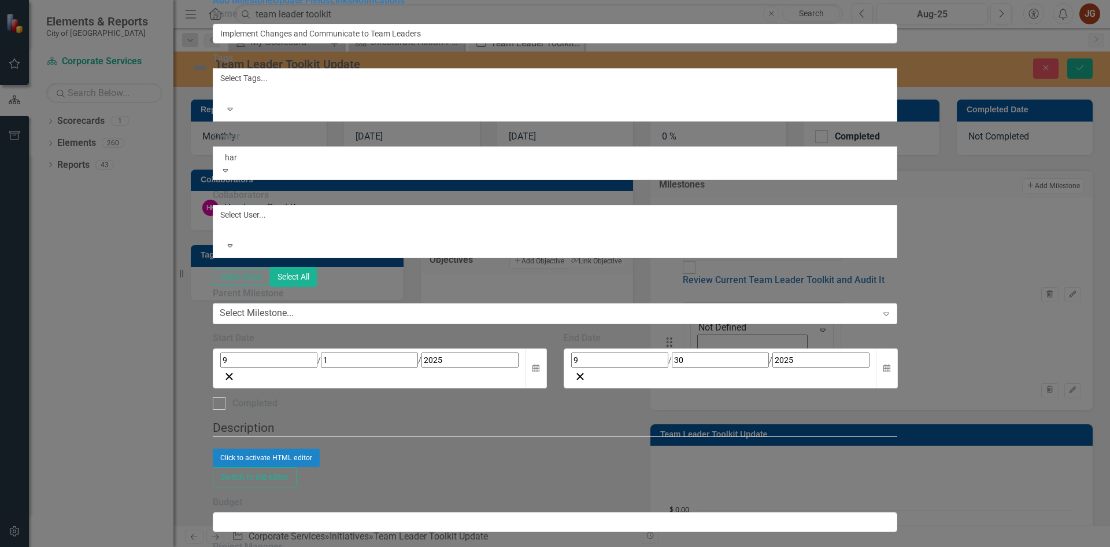
type input "hars"
click at [433, 546] on div "Hars imranPreet Kaur" at bounding box center [555, 553] width 1110 height 13
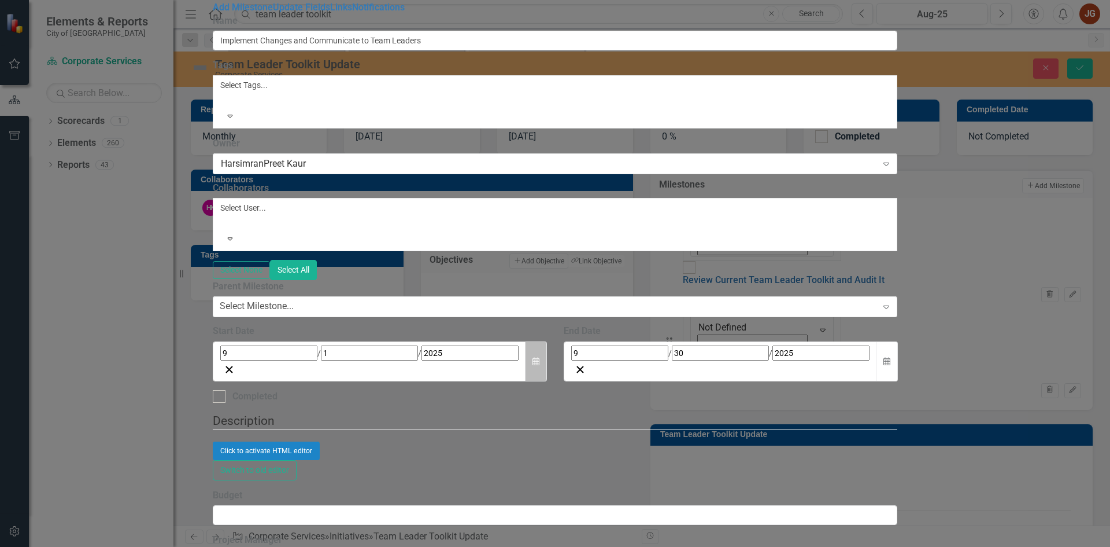
click at [540, 357] on icon "Calendar" at bounding box center [536, 361] width 7 height 8
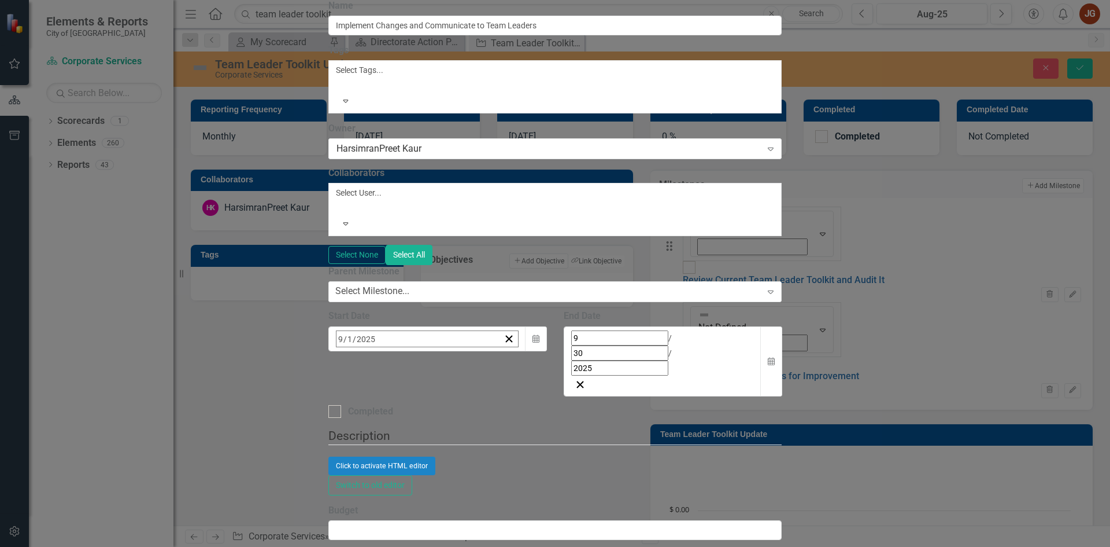
click at [505, 351] on button "›" at bounding box center [492, 363] width 25 height 25
click at [502, 462] on button "24" at bounding box center [487, 472] width 29 height 21
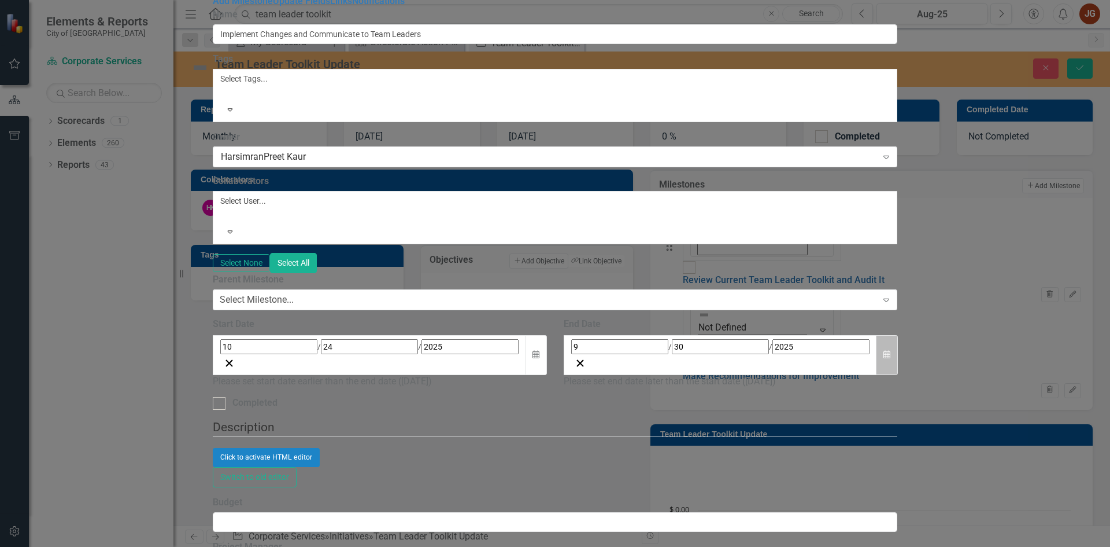
click at [891, 350] on icon "Calendar" at bounding box center [887, 354] width 7 height 8
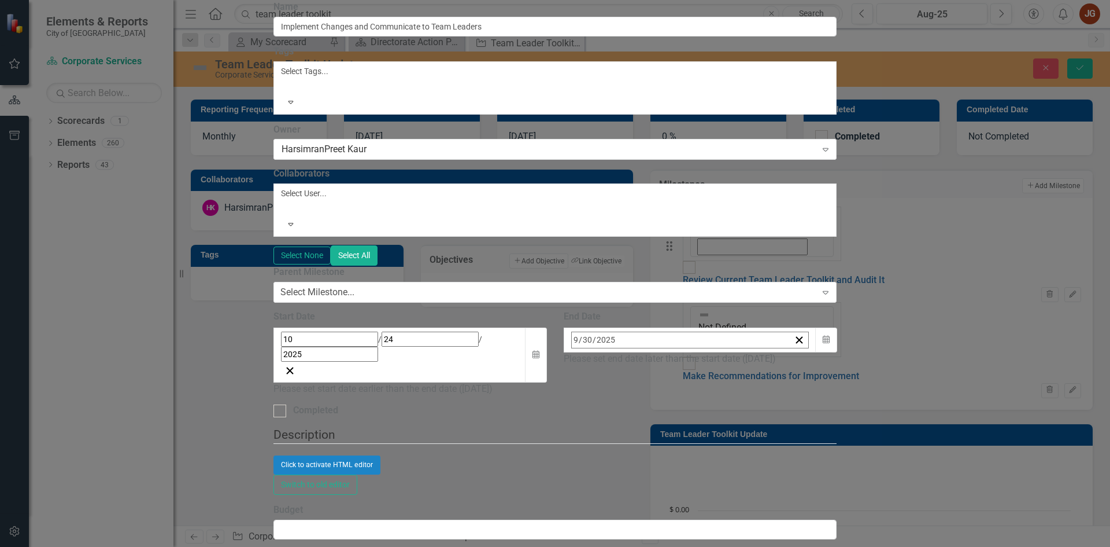
click at [741, 352] on button "›" at bounding box center [727, 364] width 25 height 25
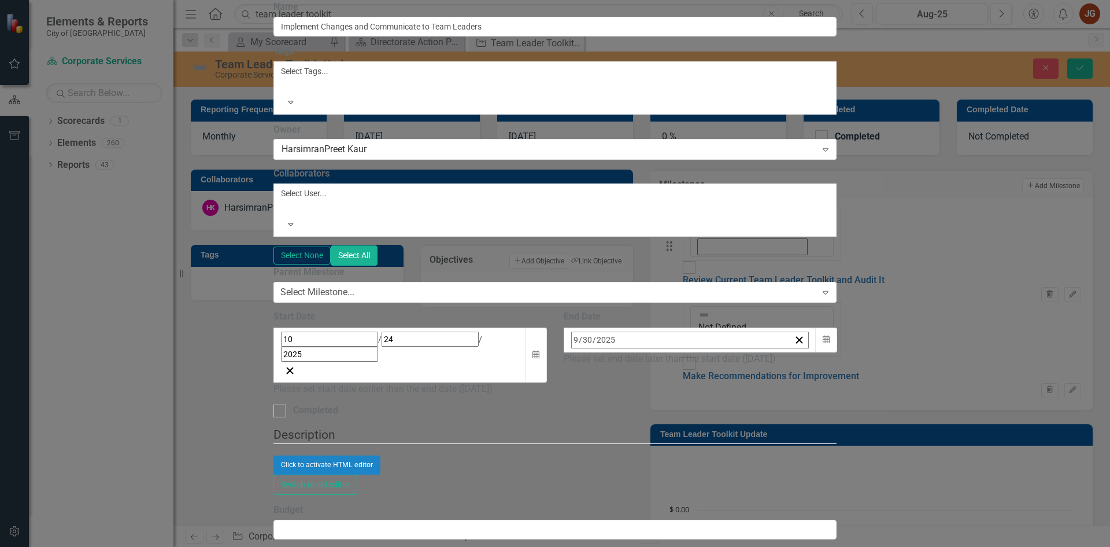
click at [741, 352] on button "›" at bounding box center [727, 364] width 25 height 25
click at [641, 490] on abbr "31" at bounding box center [636, 494] width 9 height 9
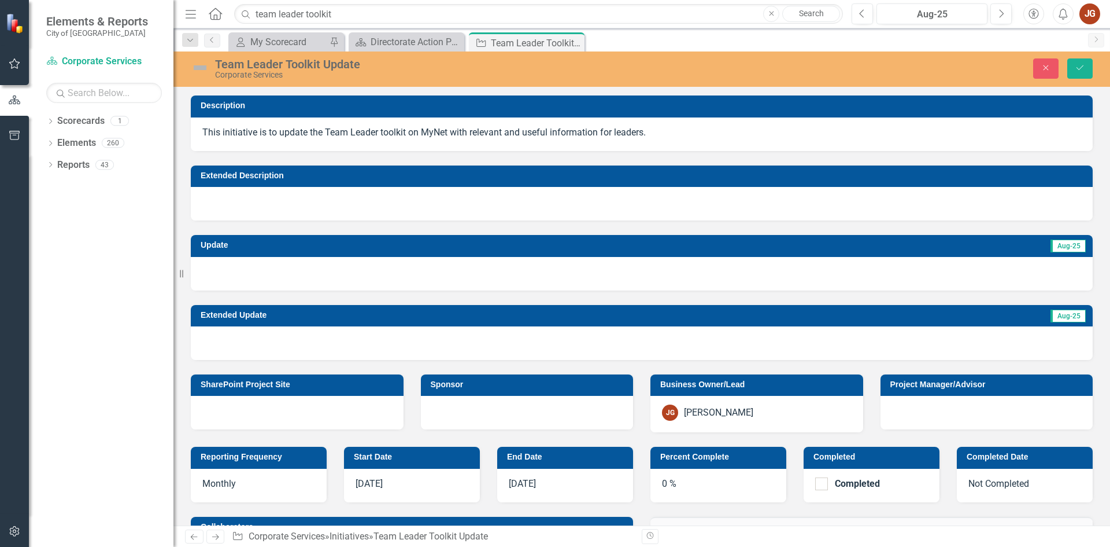
scroll to position [347, 0]
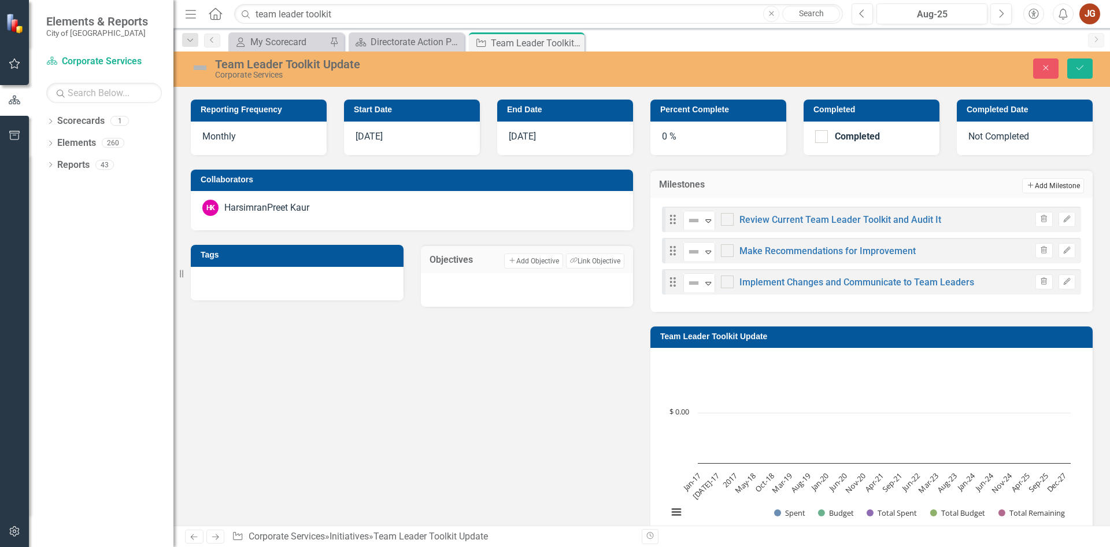
click at [1043, 189] on button "Add Add Milestone" at bounding box center [1053, 185] width 62 height 15
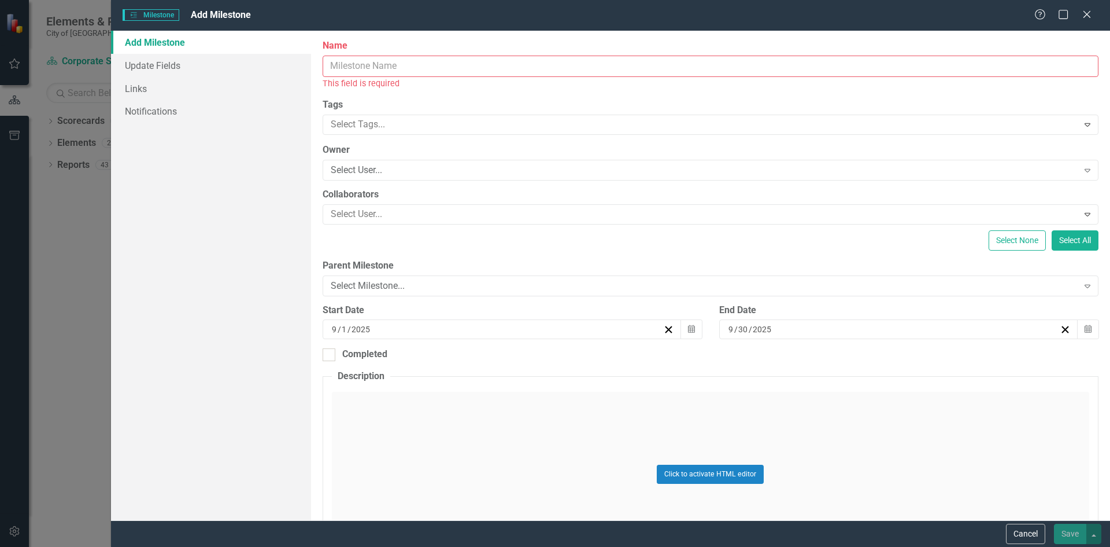
click at [483, 64] on input "Name" at bounding box center [711, 66] width 776 height 21
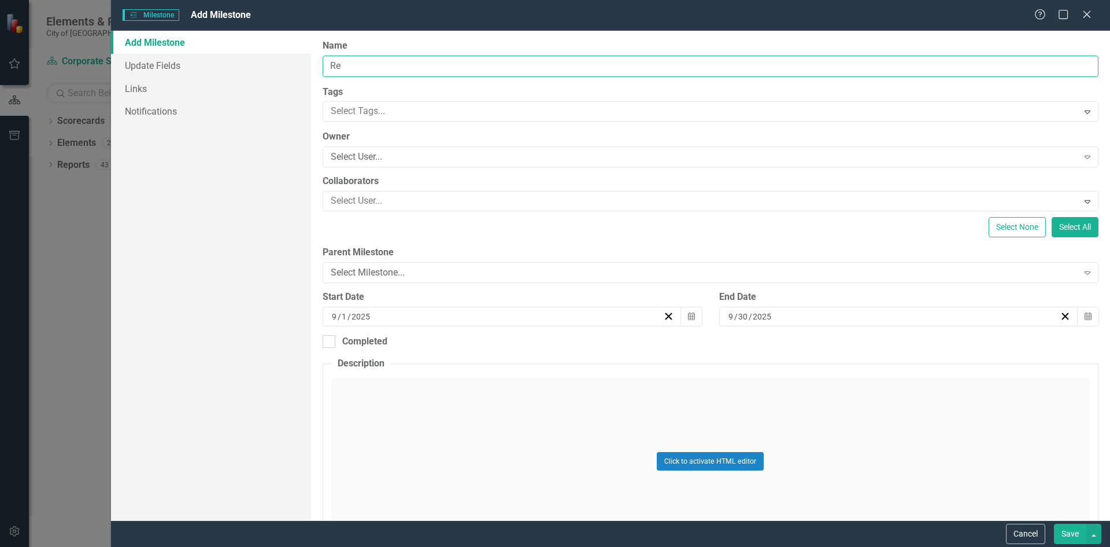
type input "R"
type input "G"
type input "Evaluate New Toolkit, Receive Feedback, and Make Changes"
click at [689, 317] on icon "Calendar" at bounding box center [691, 316] width 7 height 8
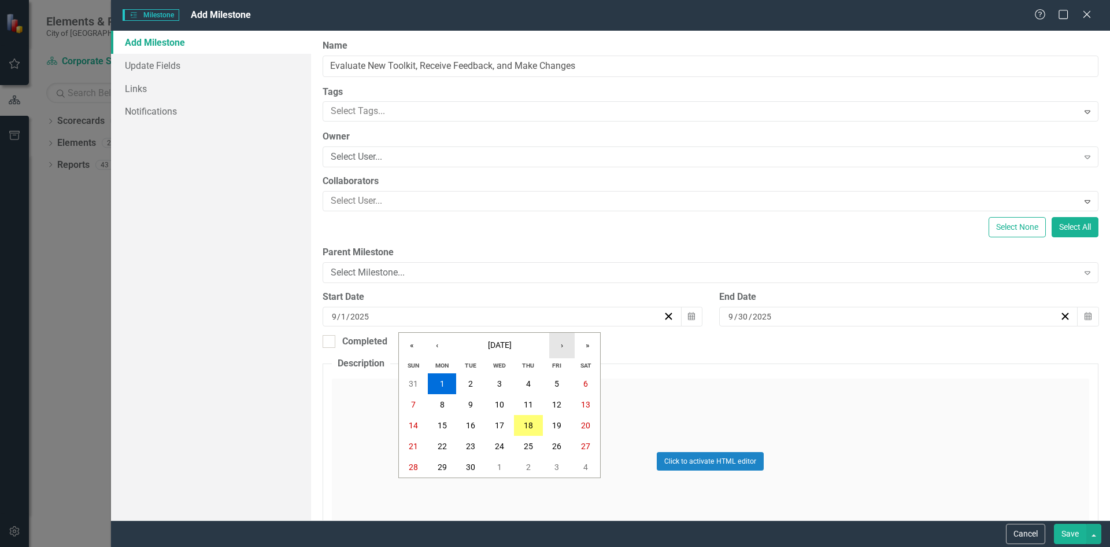
click at [561, 349] on button "›" at bounding box center [561, 345] width 25 height 25
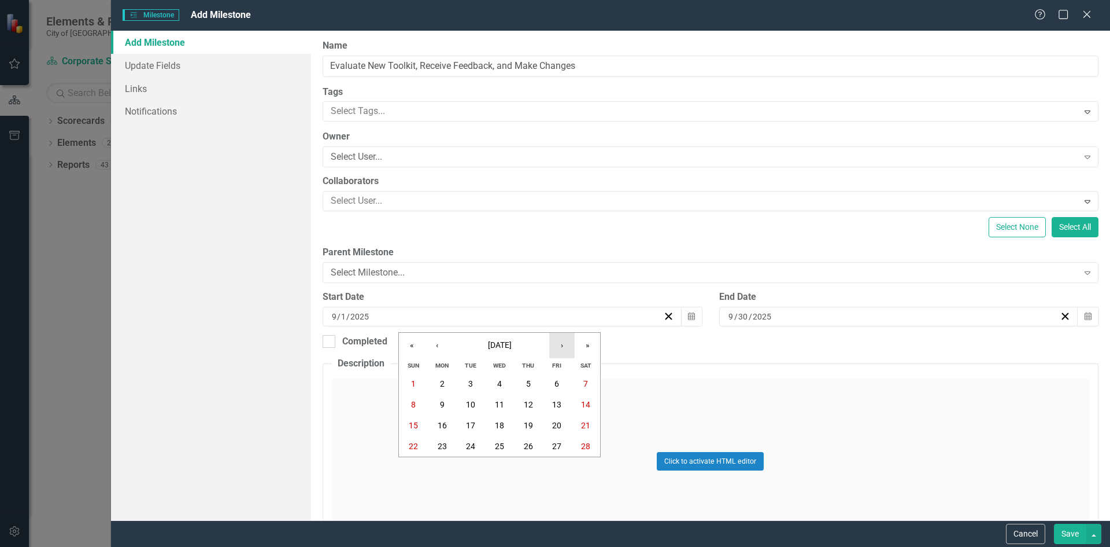
click at [561, 343] on button "›" at bounding box center [561, 345] width 25 height 25
click at [559, 385] on abbr "6" at bounding box center [557, 383] width 5 height 9
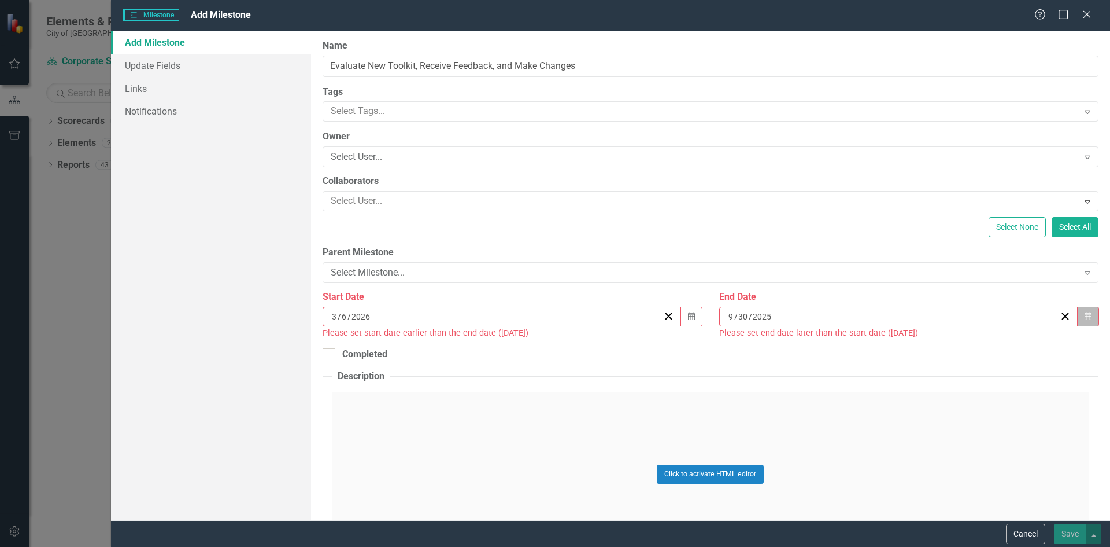
click at [1084, 317] on button "Calendar" at bounding box center [1088, 317] width 22 height 20
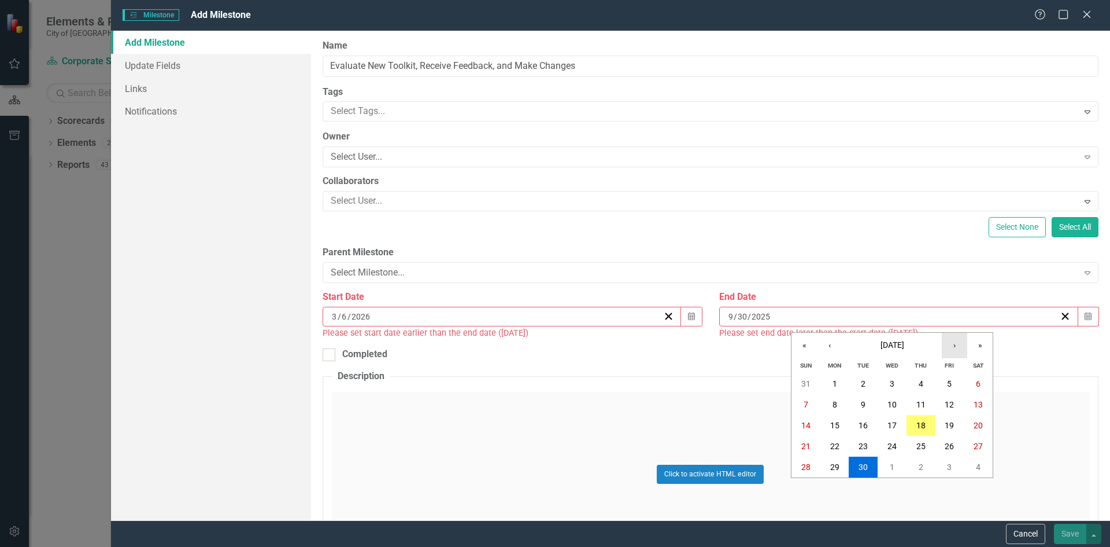
click at [952, 344] on button "›" at bounding box center [954, 345] width 25 height 25
click at [951, 344] on button "›" at bounding box center [954, 345] width 25 height 25
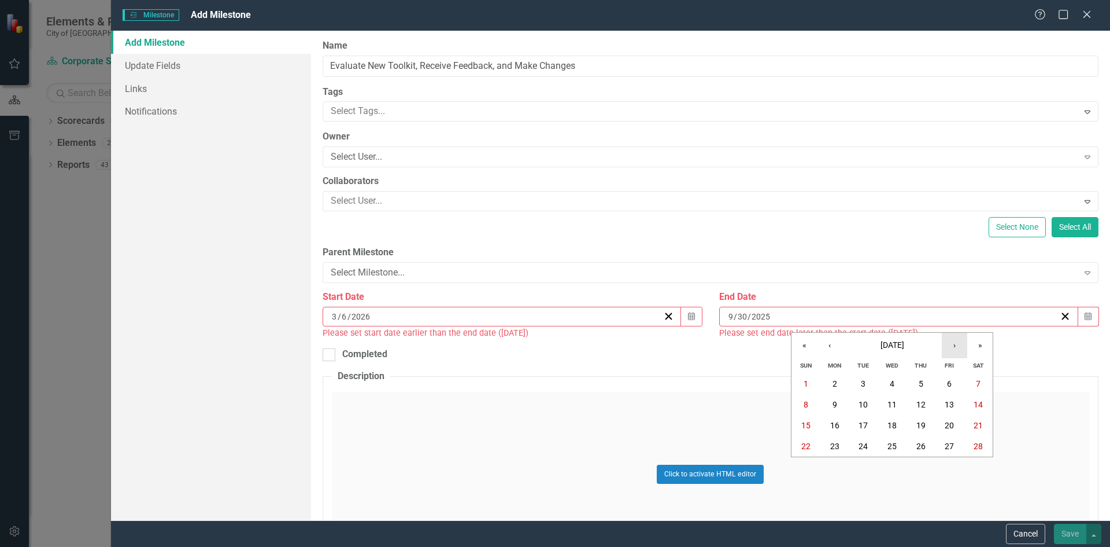
click at [951, 344] on button "›" at bounding box center [954, 345] width 25 height 25
click at [863, 467] on abbr "31" at bounding box center [863, 466] width 9 height 9
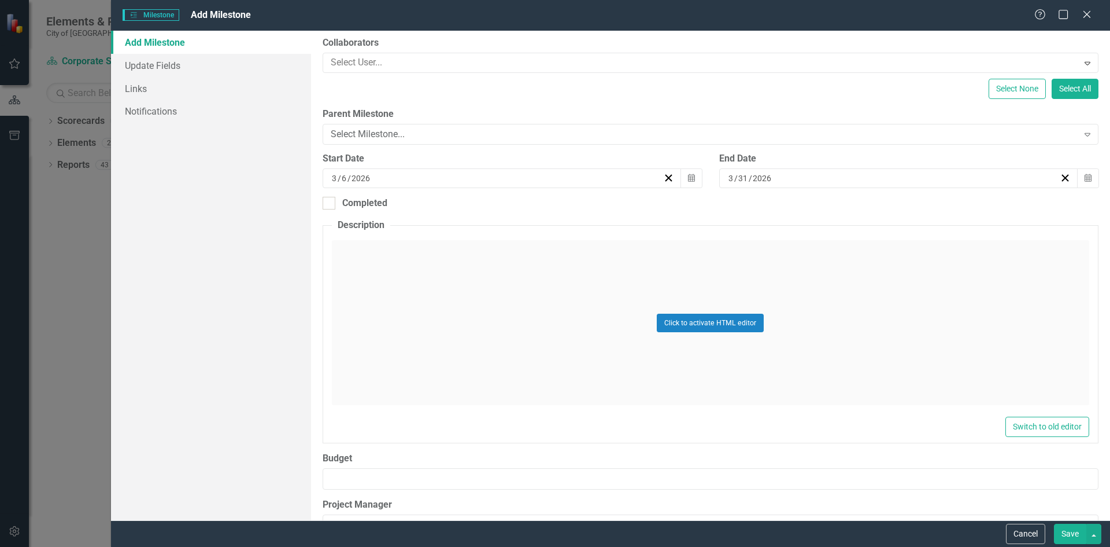
scroll to position [169, 0]
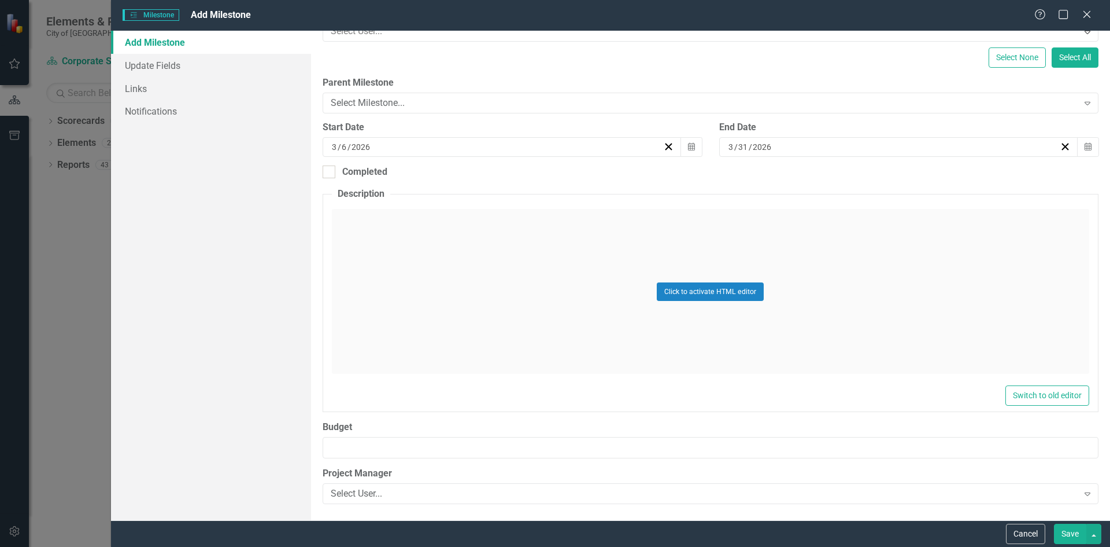
click at [1069, 526] on button "Save" at bounding box center [1070, 533] width 32 height 20
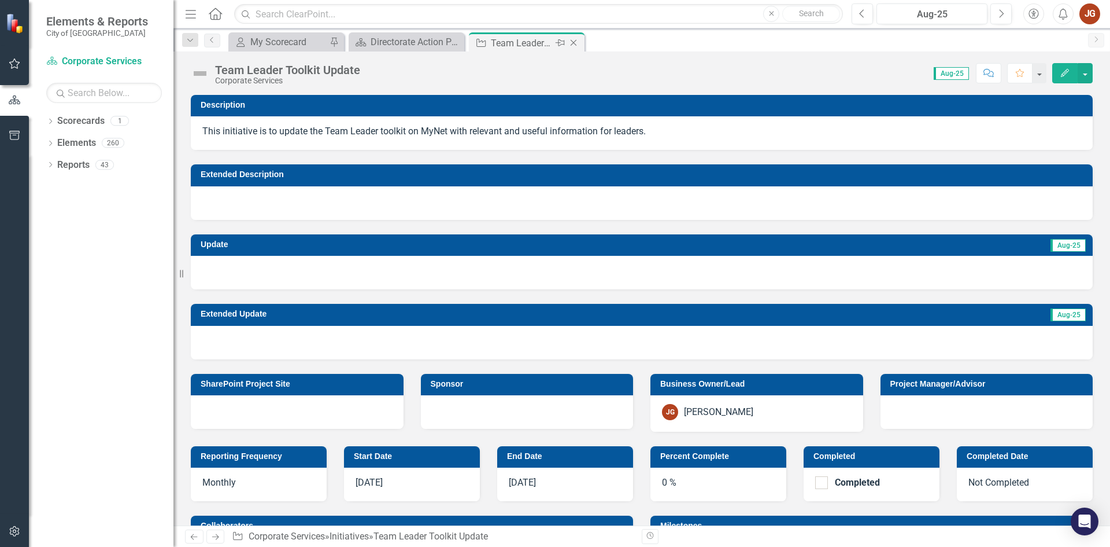
click at [572, 41] on icon at bounding box center [574, 43] width 6 height 6
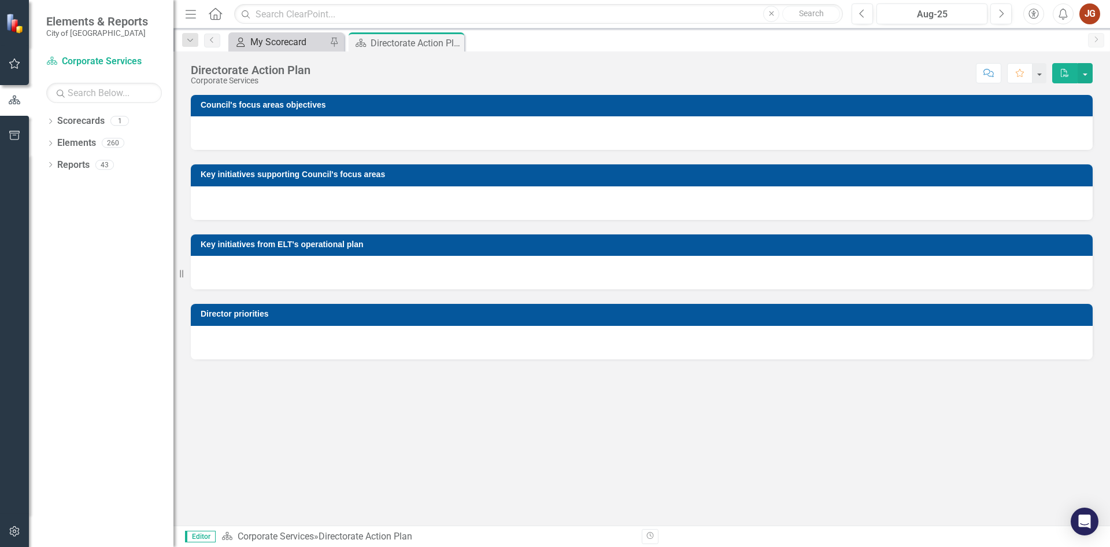
click at [296, 39] on div "My Scorecard" at bounding box center [288, 42] width 76 height 14
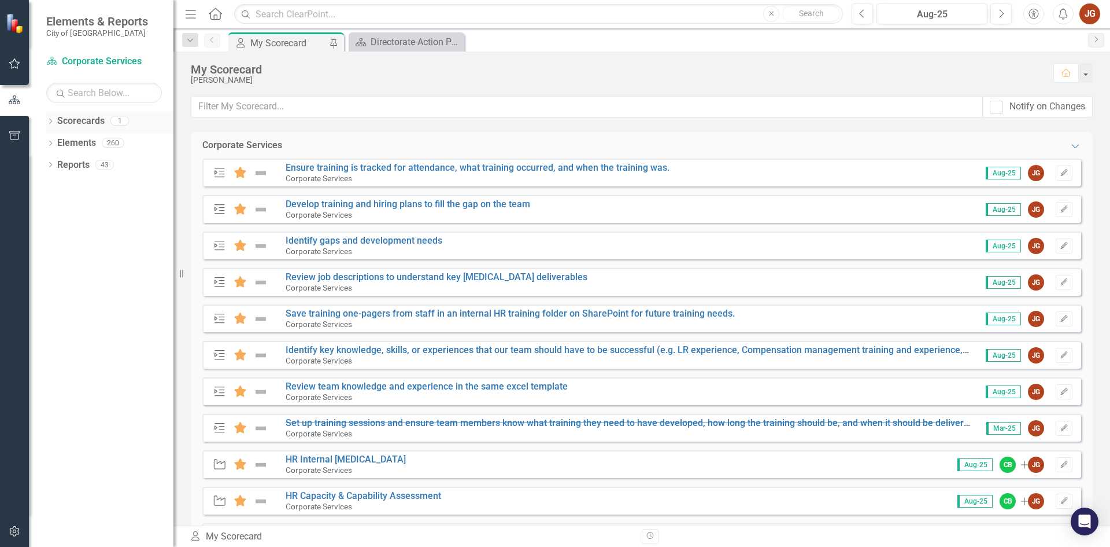
click at [86, 125] on link "Scorecards" at bounding box center [80, 121] width 47 height 13
click at [456, 44] on icon "Close" at bounding box center [454, 42] width 12 height 9
click at [10, 72] on button "button" at bounding box center [15, 64] width 26 height 24
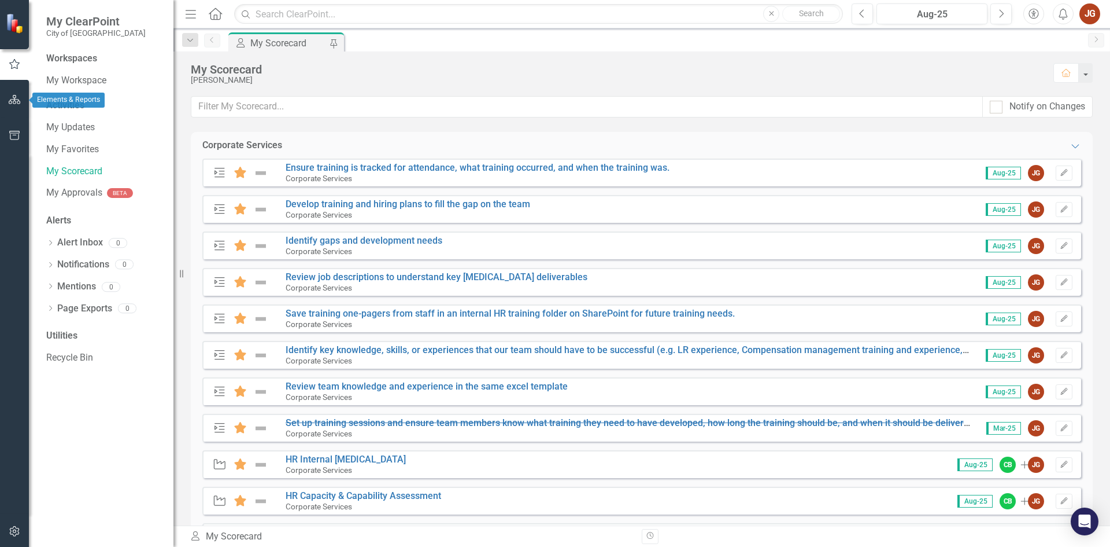
click at [19, 103] on icon "button" at bounding box center [15, 99] width 12 height 9
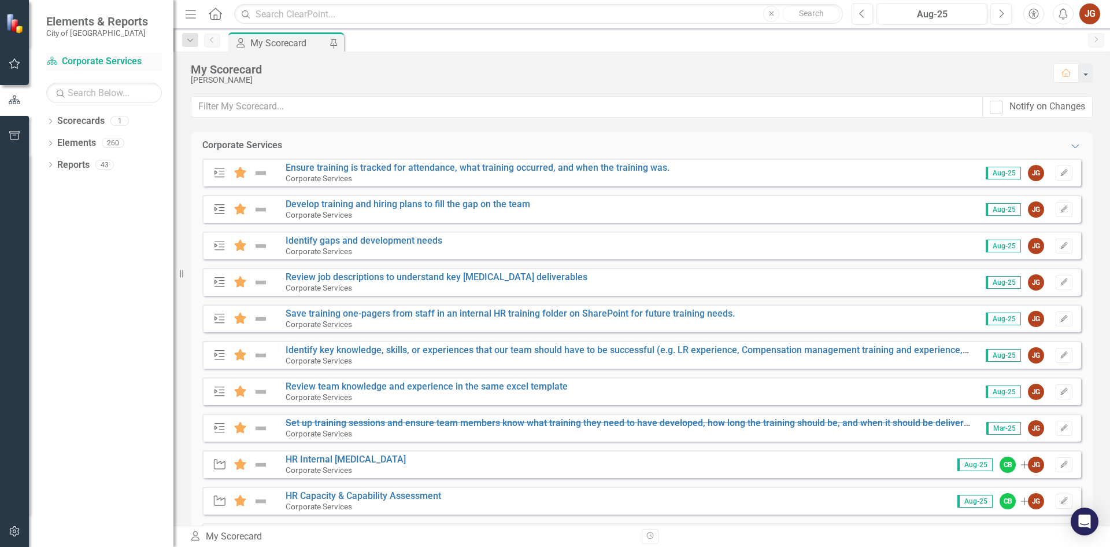
click at [98, 62] on link "Scorecard Corporate Services" at bounding box center [104, 61] width 116 height 13
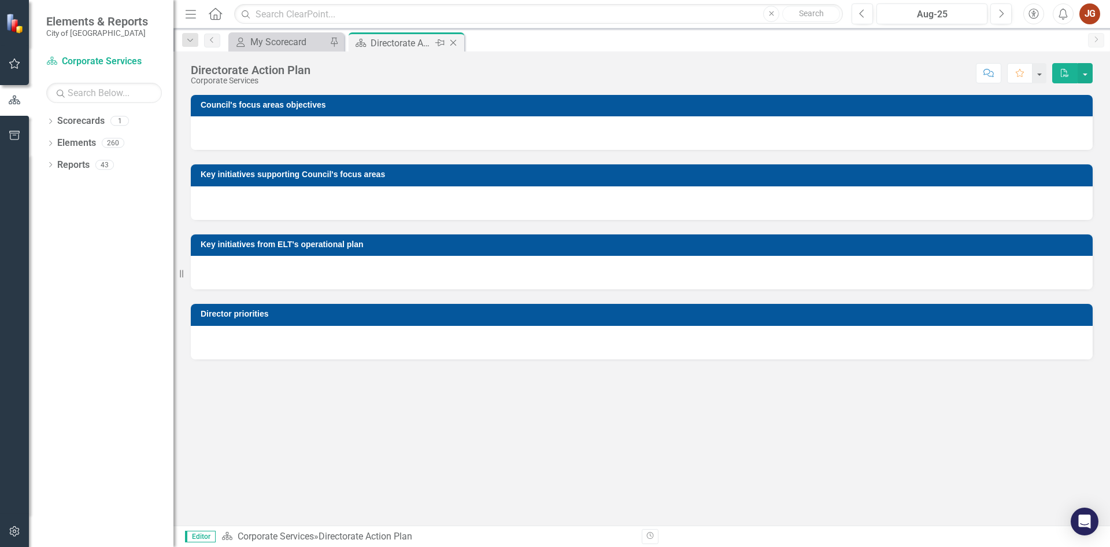
click at [455, 43] on icon "Close" at bounding box center [454, 42] width 12 height 9
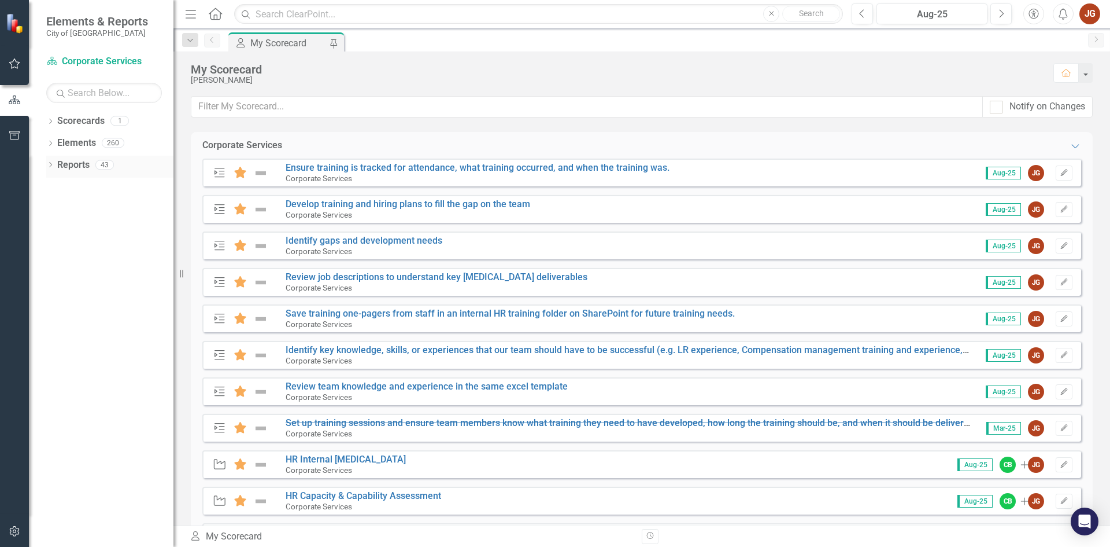
click at [75, 166] on link "Reports" at bounding box center [73, 164] width 32 height 13
click at [101, 165] on div "43" at bounding box center [104, 165] width 19 height 10
click at [9, 64] on icon "button" at bounding box center [15, 63] width 12 height 9
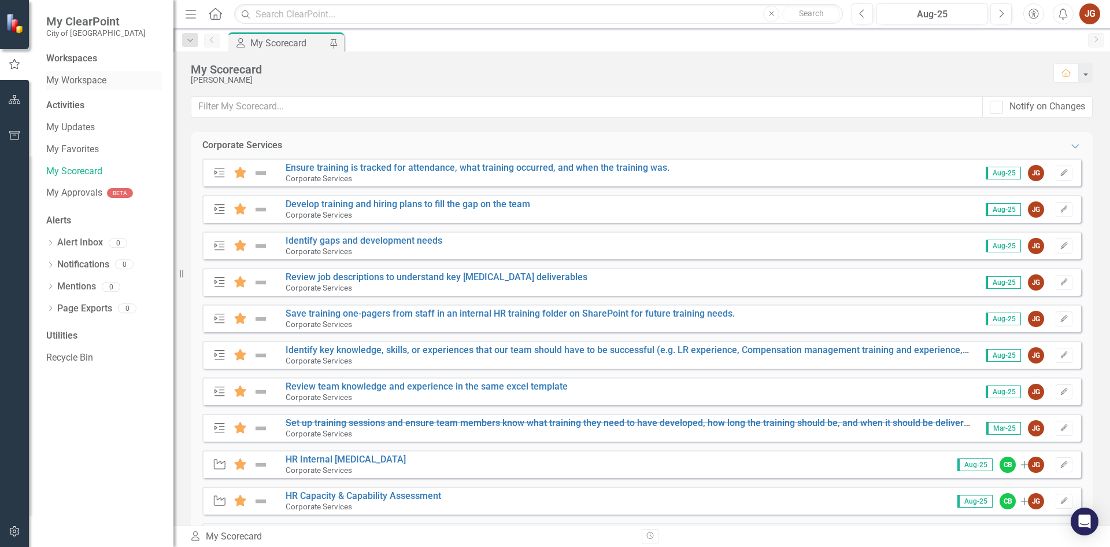
click at [79, 82] on link "My Workspace" at bounding box center [104, 80] width 116 height 13
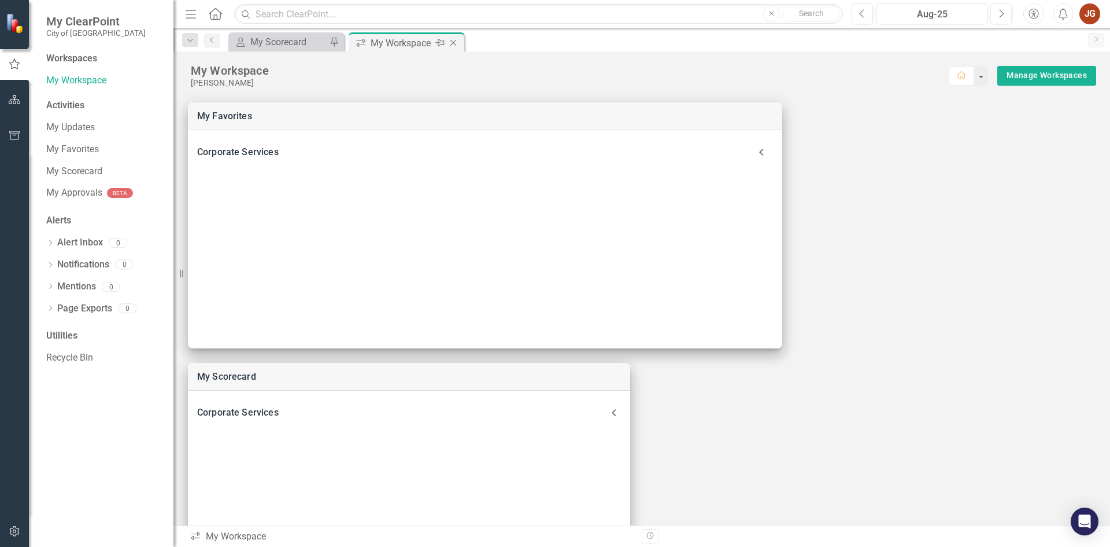
click at [455, 42] on icon at bounding box center [454, 43] width 6 height 6
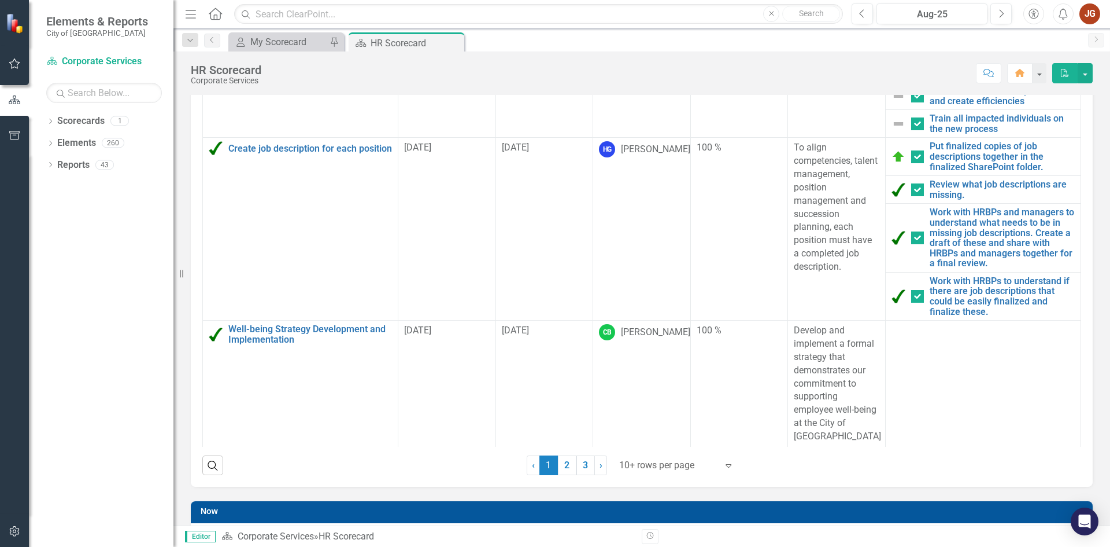
scroll to position [231, 0]
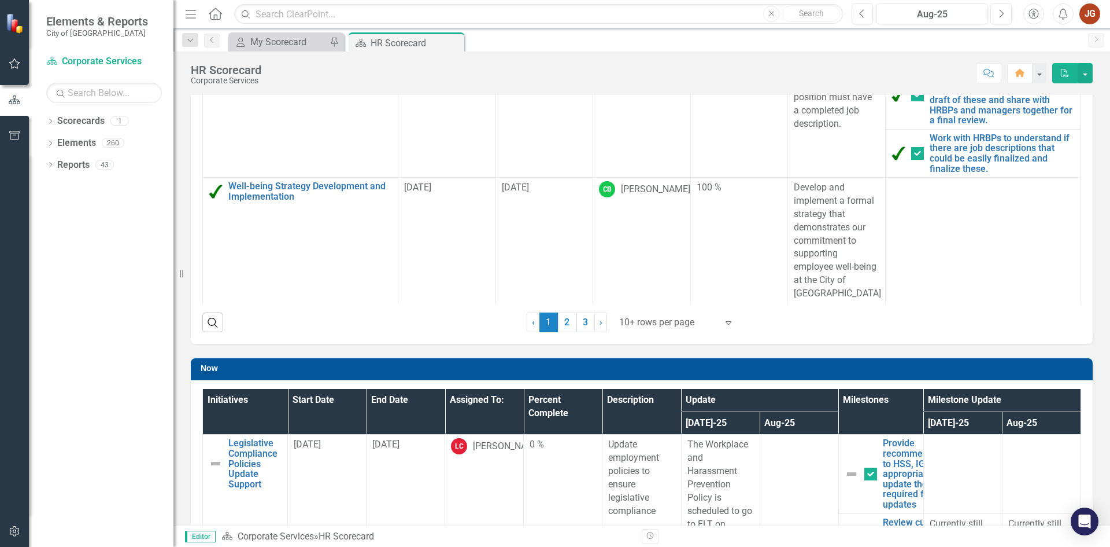
click at [663, 324] on div at bounding box center [668, 323] width 98 height 16
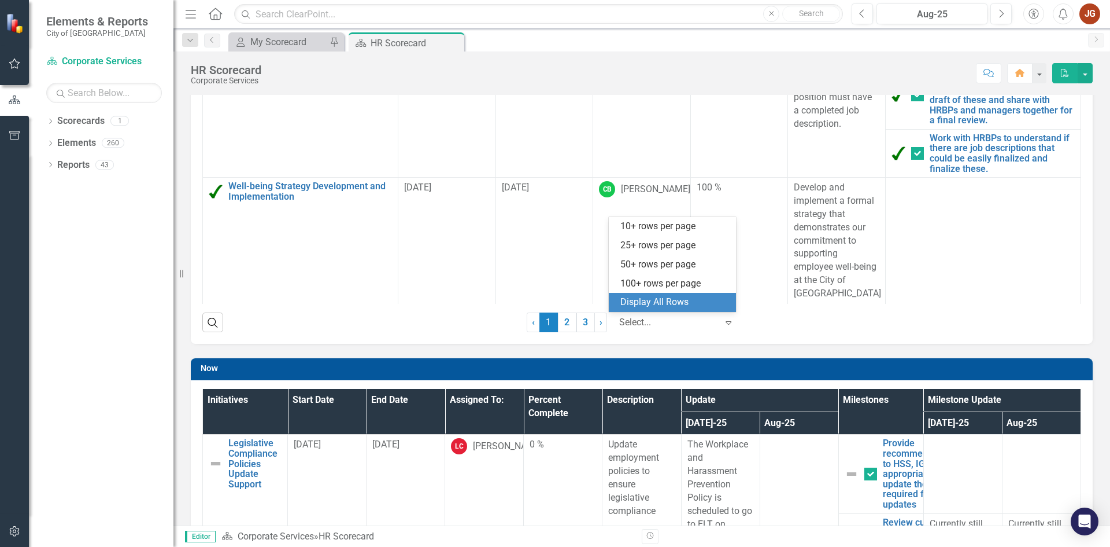
click at [637, 305] on div "Display All Rows" at bounding box center [675, 302] width 109 height 13
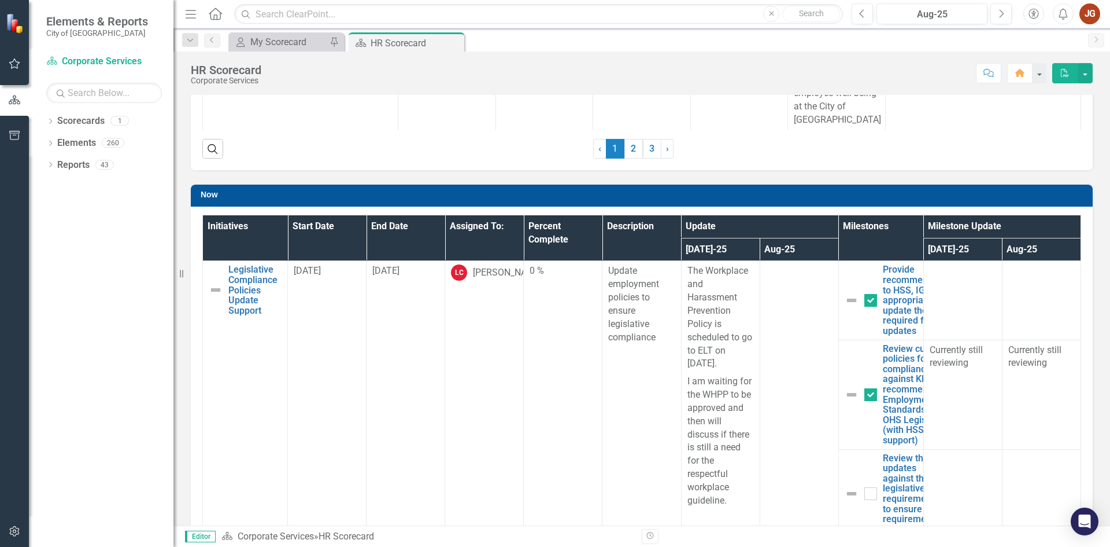
scroll to position [694, 0]
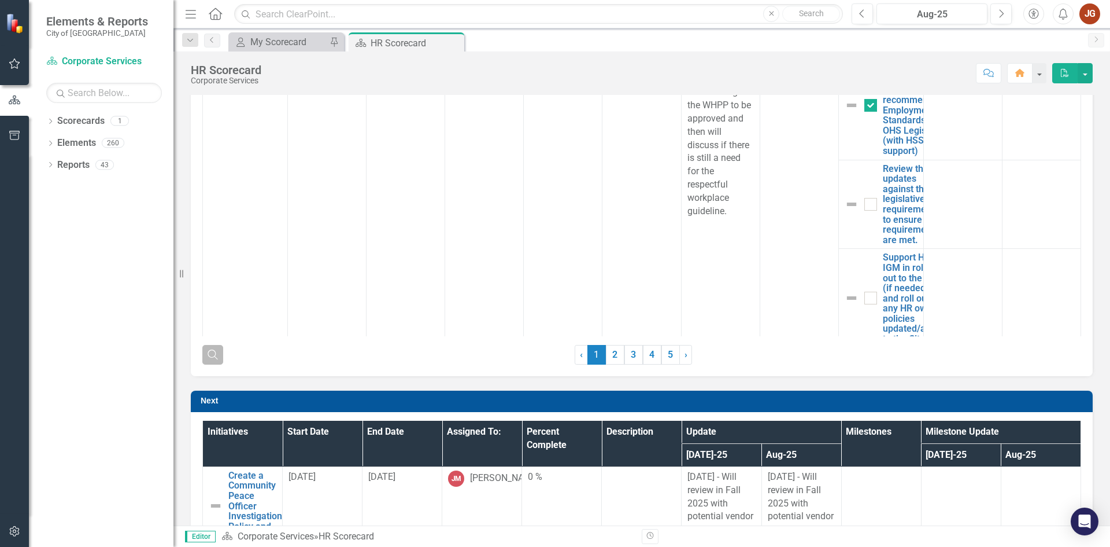
click at [211, 348] on button "Search" at bounding box center [212, 355] width 21 height 20
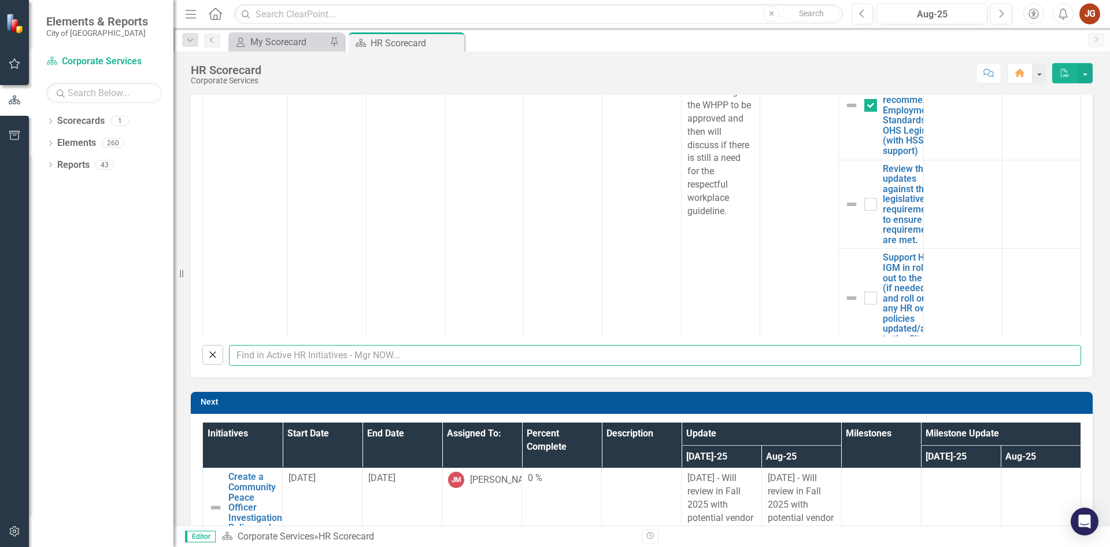
click at [271, 360] on input "text" at bounding box center [655, 355] width 852 height 21
type input "[PERSON_NAME]"
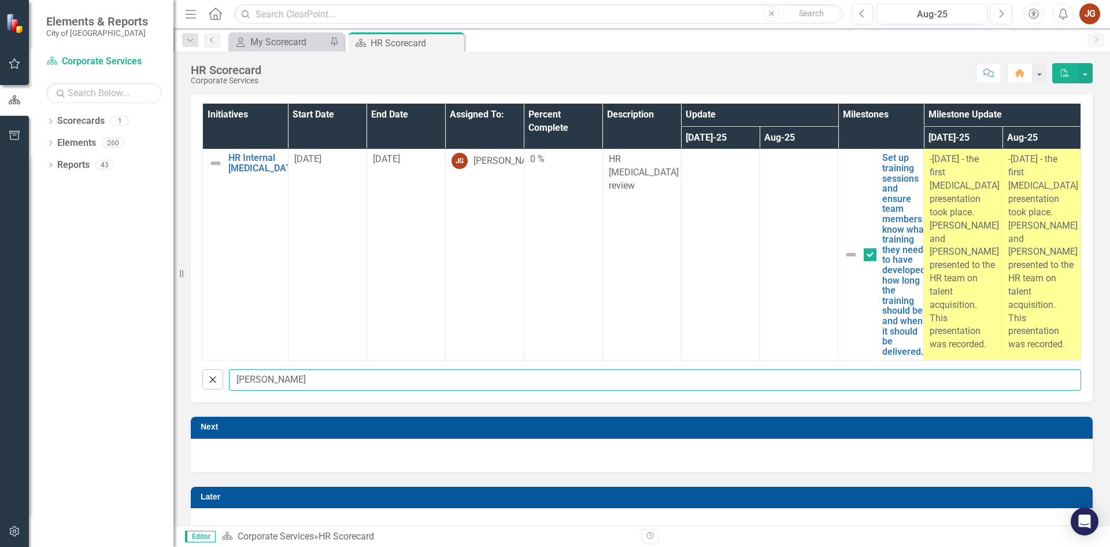
scroll to position [119, 0]
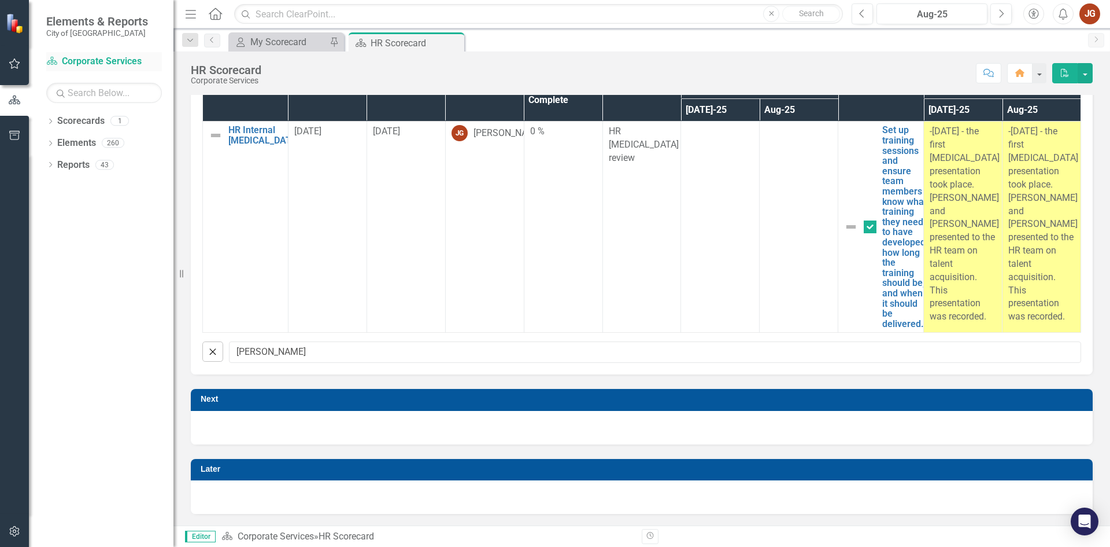
click at [96, 62] on link "Scorecard Corporate Services" at bounding box center [104, 61] width 116 height 13
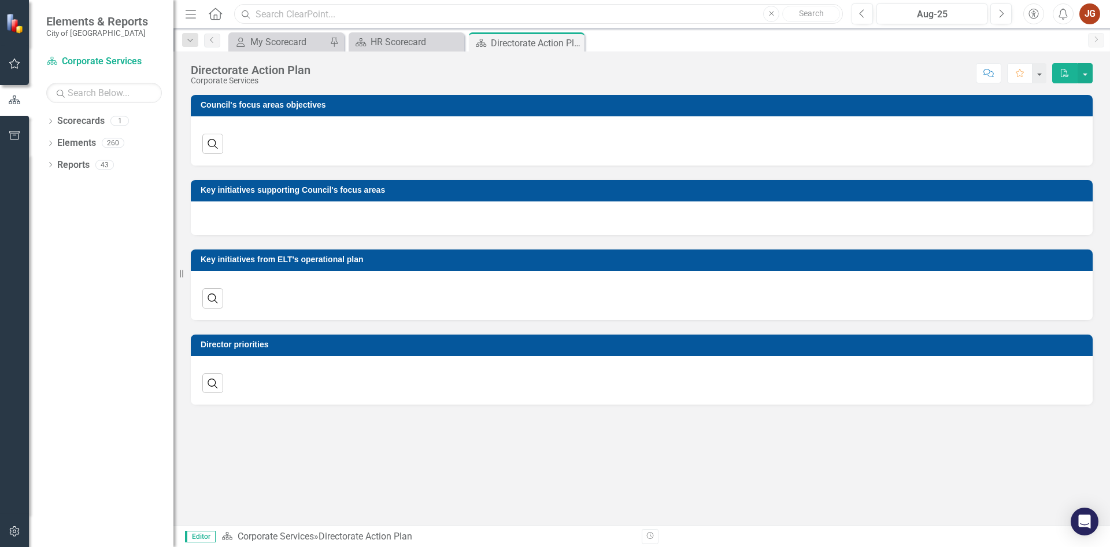
click at [393, 10] on input "text" at bounding box center [538, 14] width 609 height 20
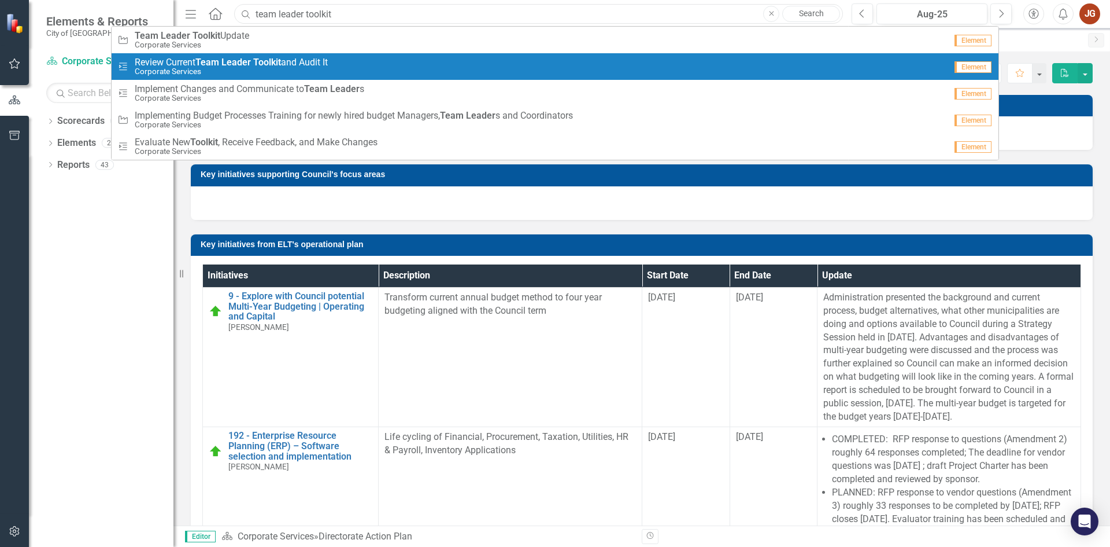
type input "team leader toolkit"
click at [776, 62] on div "Milestone Review Current Team Leader Toolkit and Audit It Corporate Services" at bounding box center [531, 66] width 829 height 19
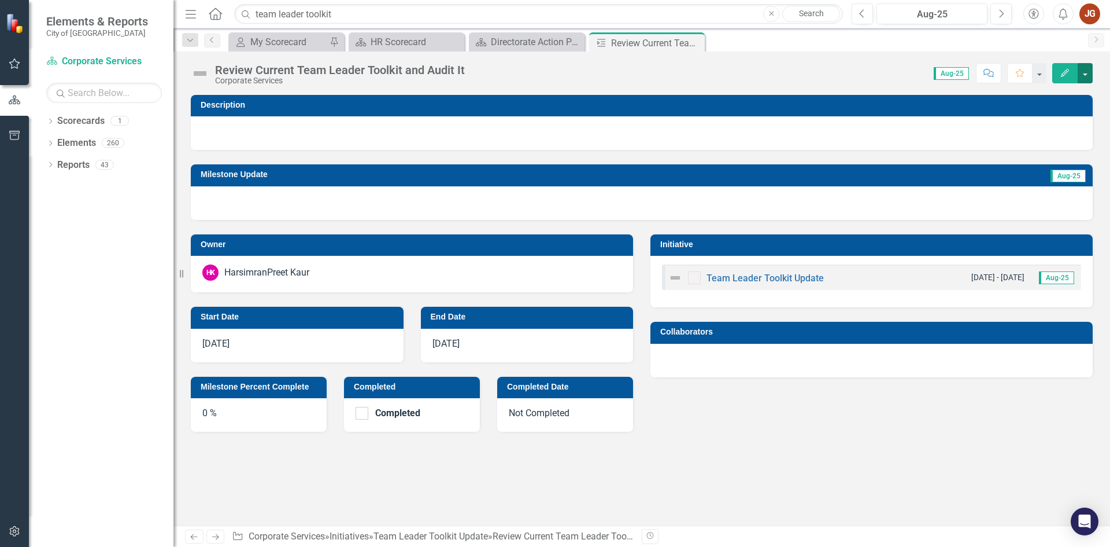
click at [1088, 73] on button "button" at bounding box center [1085, 73] width 15 height 20
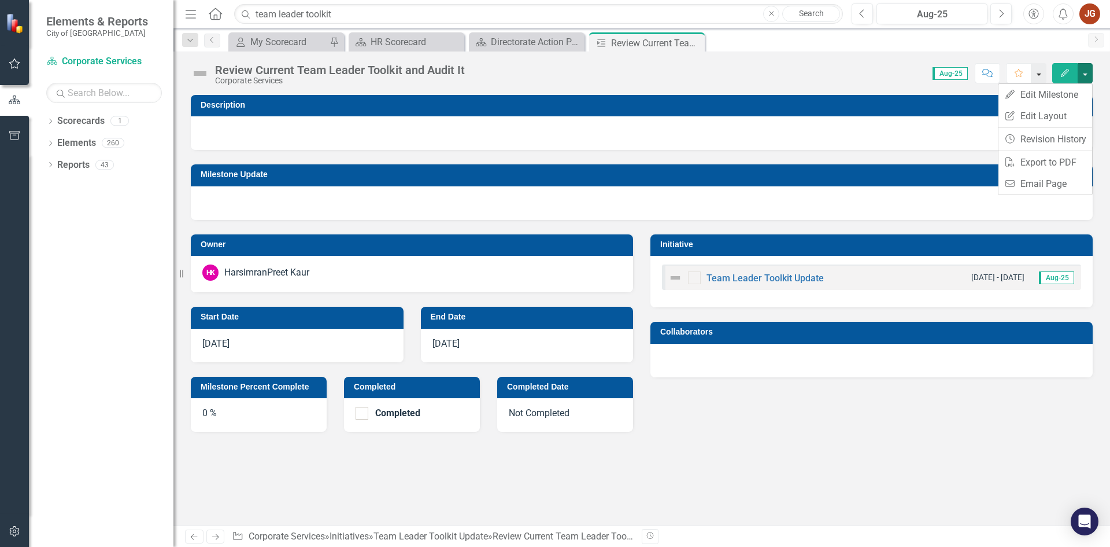
click at [1039, 77] on button "button" at bounding box center [1039, 73] width 15 height 20
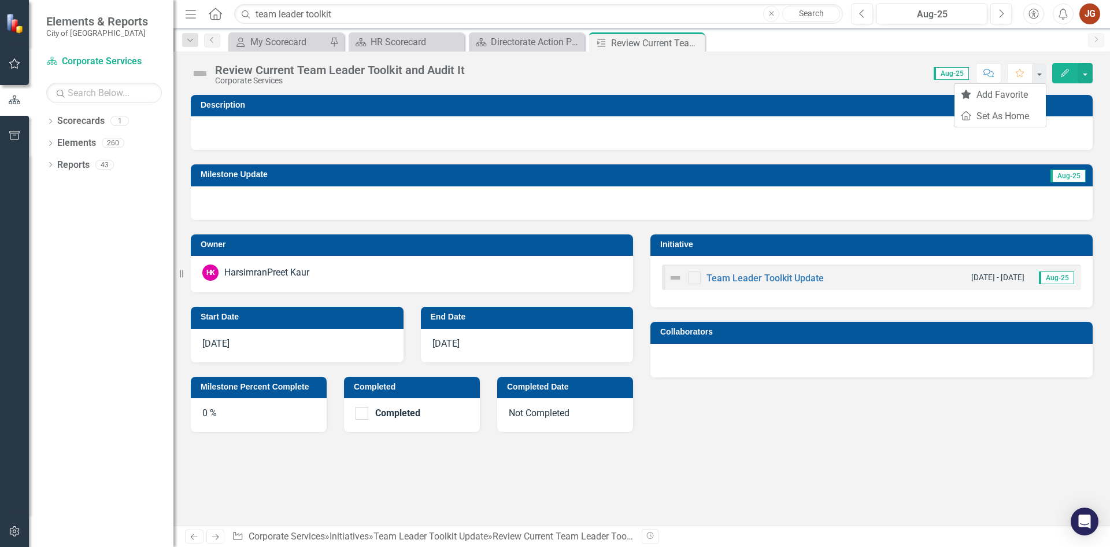
click at [467, 139] on div at bounding box center [642, 133] width 902 height 34
click at [115, 142] on div "260" at bounding box center [113, 143] width 23 height 10
click at [134, 146] on div "Elements 260" at bounding box center [115, 145] width 116 height 22
click at [128, 142] on div "Elements 260" at bounding box center [115, 145] width 116 height 22
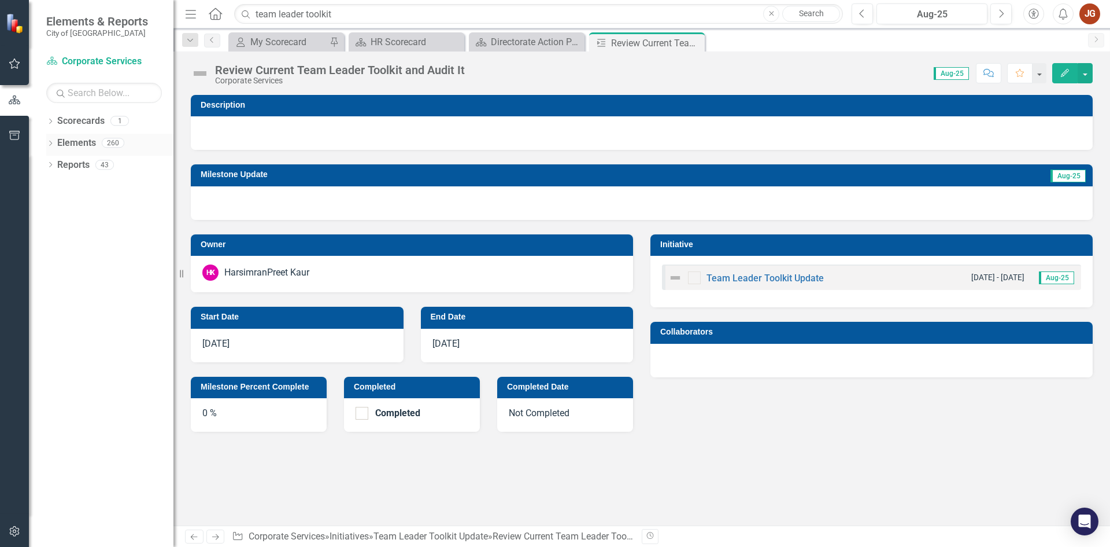
click at [93, 142] on link "Elements" at bounding box center [76, 142] width 39 height 13
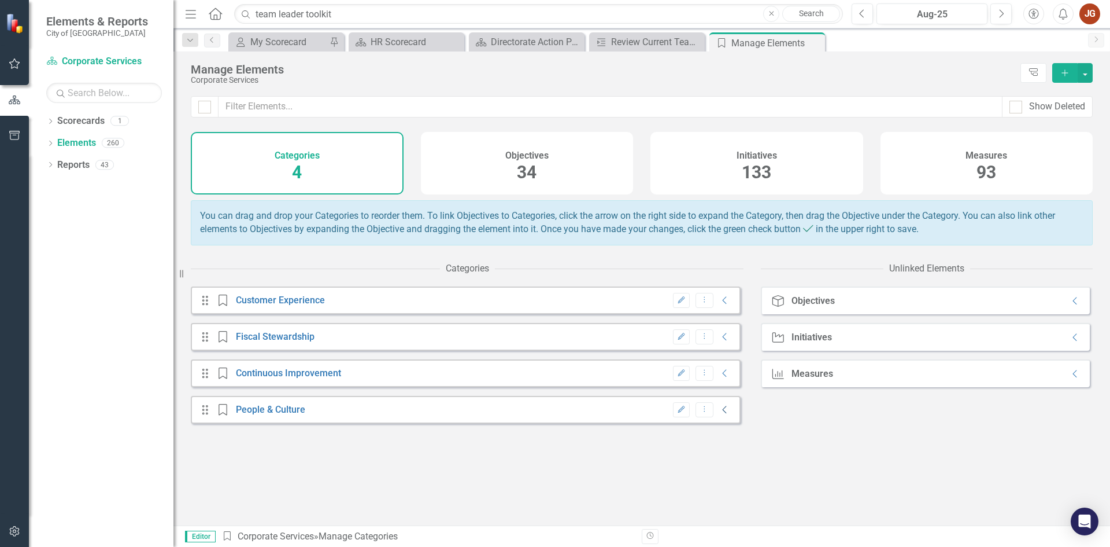
click at [722, 414] on icon "Collapse" at bounding box center [725, 409] width 12 height 9
click at [721, 415] on icon "Expanded" at bounding box center [727, 409] width 12 height 9
click at [551, 409] on div "Drag Category People & Culture Edit Dropdown Menu Collapse" at bounding box center [466, 410] width 550 height 28
click at [545, 416] on div "Drag Category People & Culture Edit Dropdown Menu Collapse" at bounding box center [466, 410] width 550 height 28
click at [281, 415] on link "People & Culture" at bounding box center [270, 409] width 69 height 11
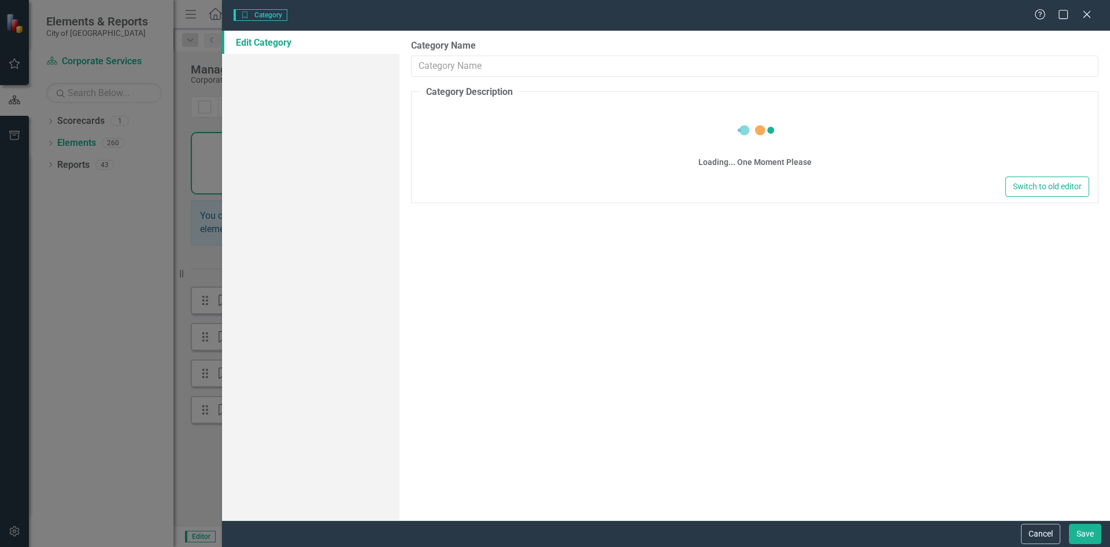
type input "People & Culture"
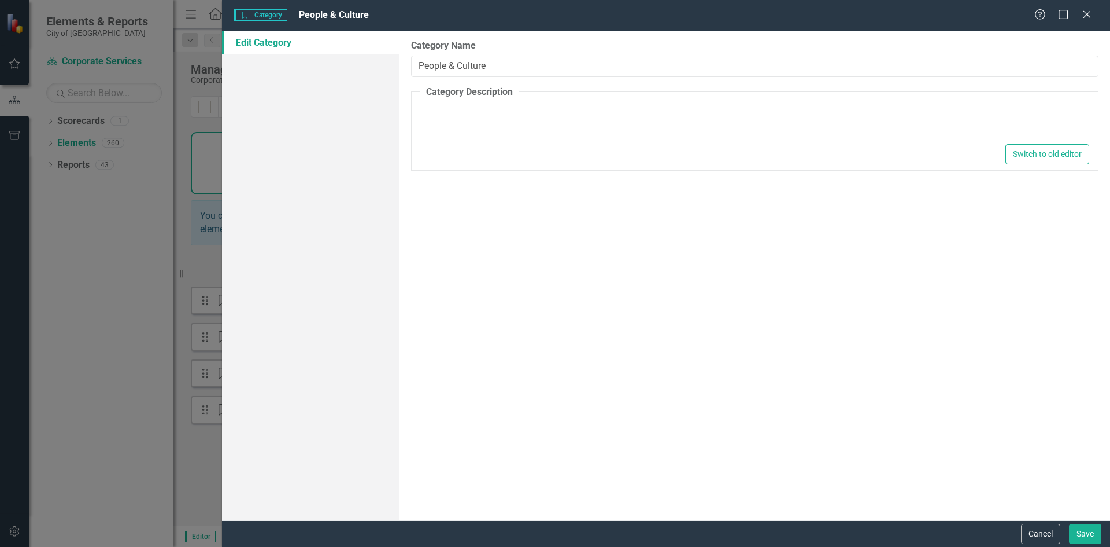
type textarea "<ul><li>Our culture is retained, "we are known as a great employer and continue…"
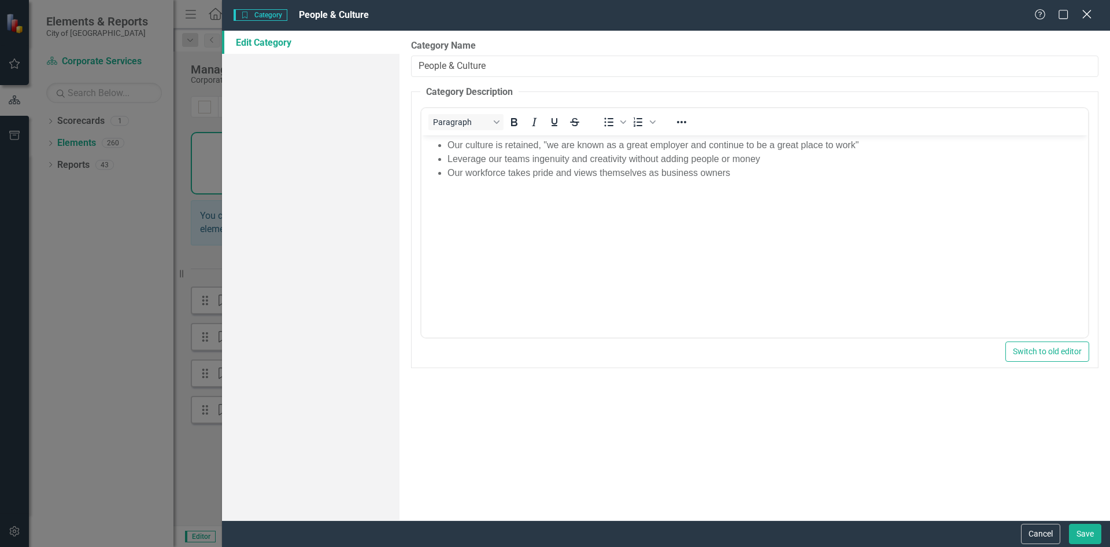
click at [1092, 18] on icon "Close" at bounding box center [1087, 14] width 14 height 11
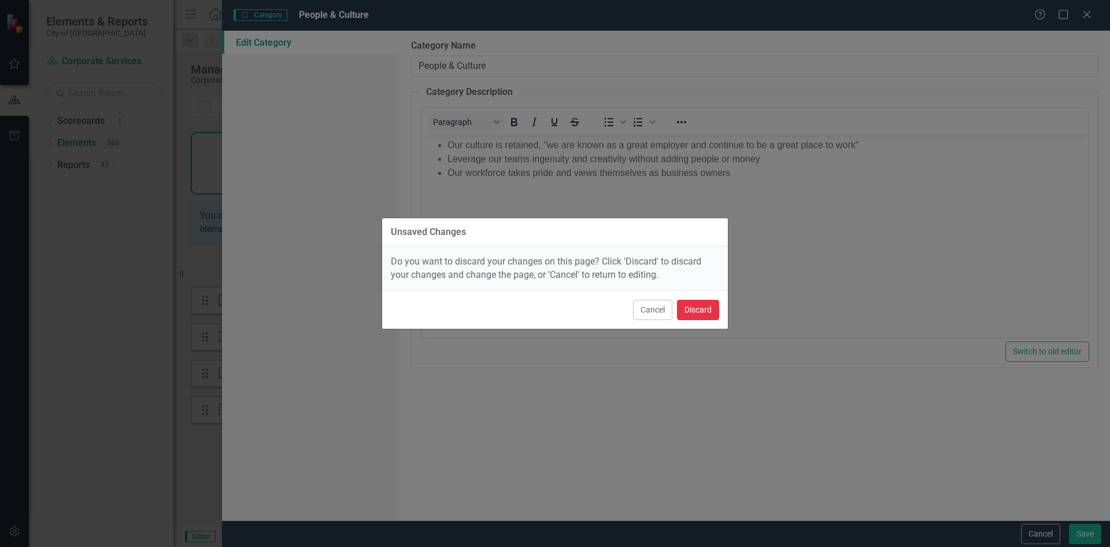
click at [697, 312] on button "Discard" at bounding box center [698, 310] width 42 height 20
